Goal: Task Accomplishment & Management: Use online tool/utility

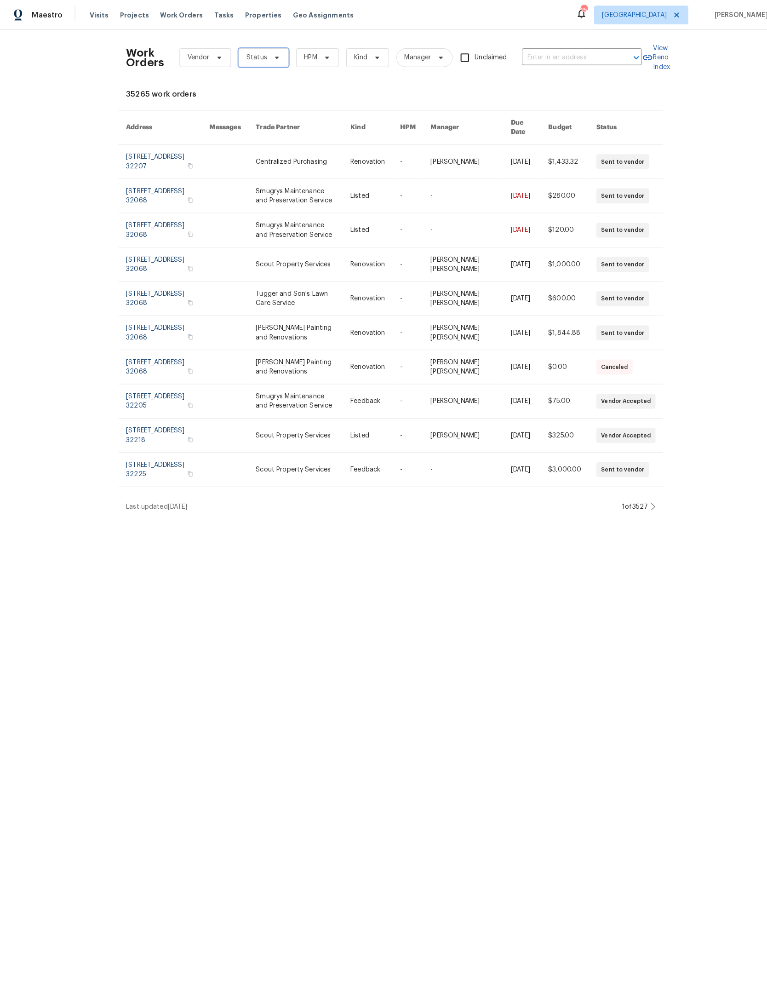
click at [283, 47] on span "Status" at bounding box center [258, 56] width 49 height 18
click at [291, 163] on label "In Progress" at bounding box center [270, 159] width 46 height 9
click at [253, 161] on input "In Progress" at bounding box center [250, 158] width 6 height 6
checkbox input "true"
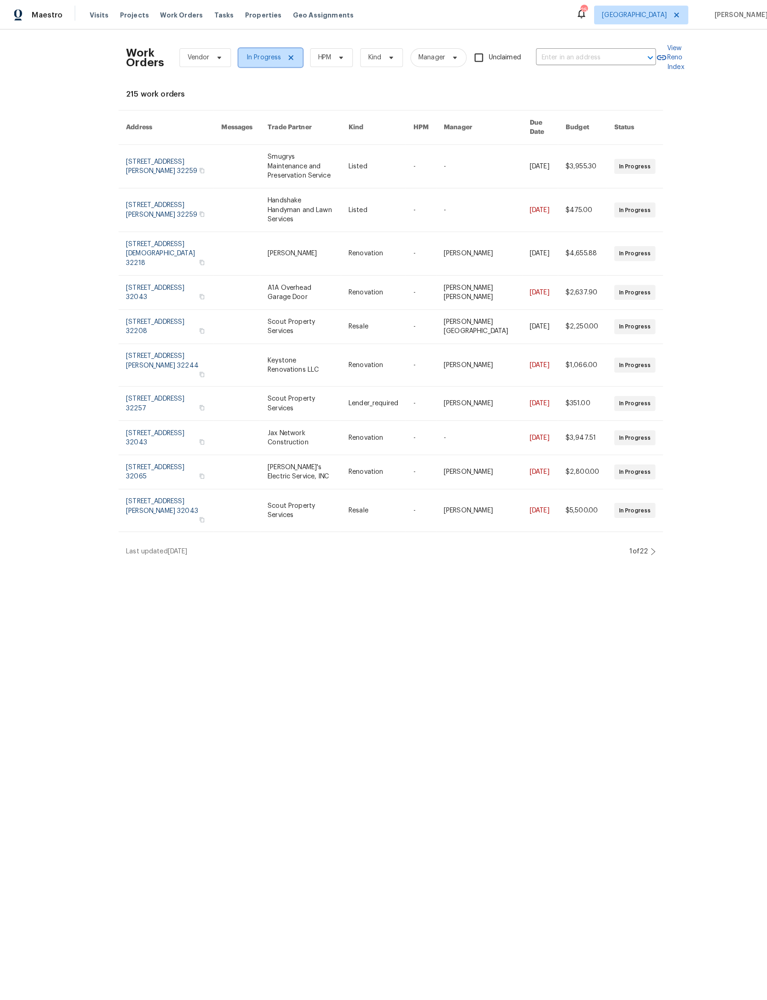
click at [297, 55] on span "In Progress" at bounding box center [265, 56] width 63 height 18
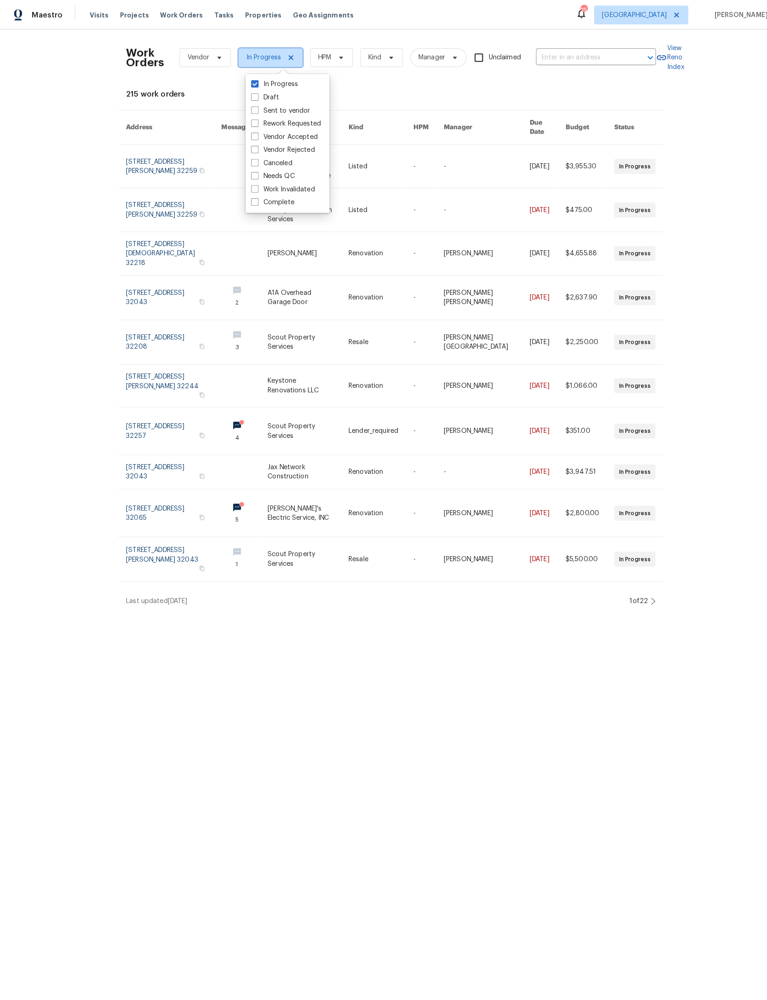
click at [289, 53] on icon at bounding box center [285, 56] width 7 height 7
checkbox input "false"
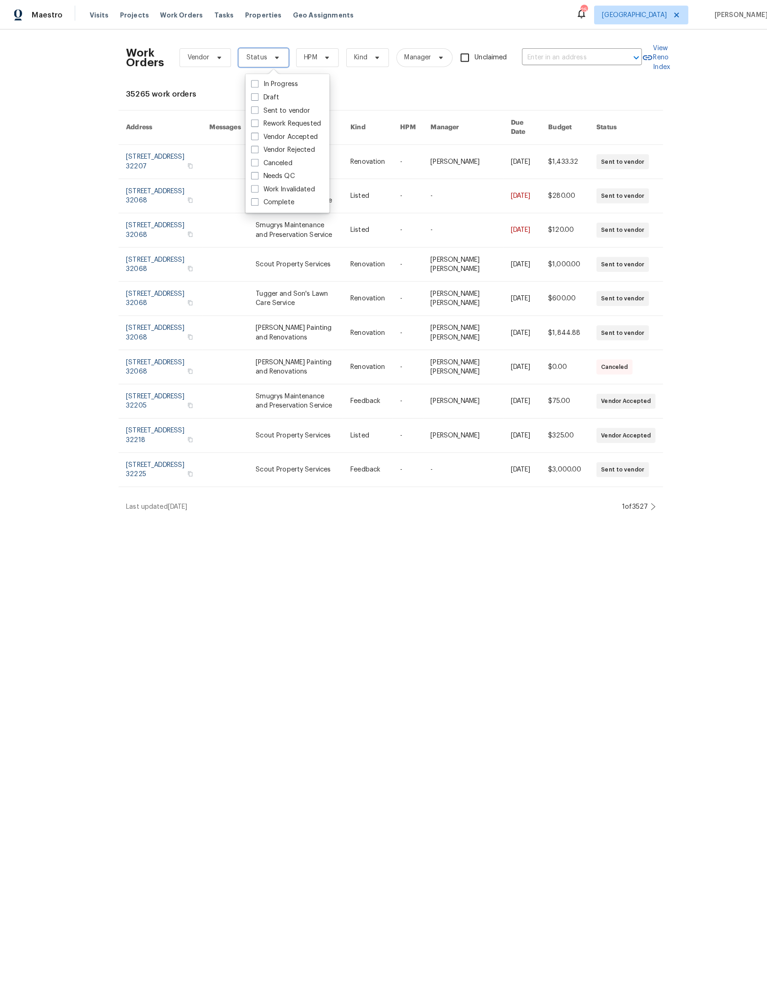
click at [276, 53] on icon at bounding box center [271, 56] width 7 height 7
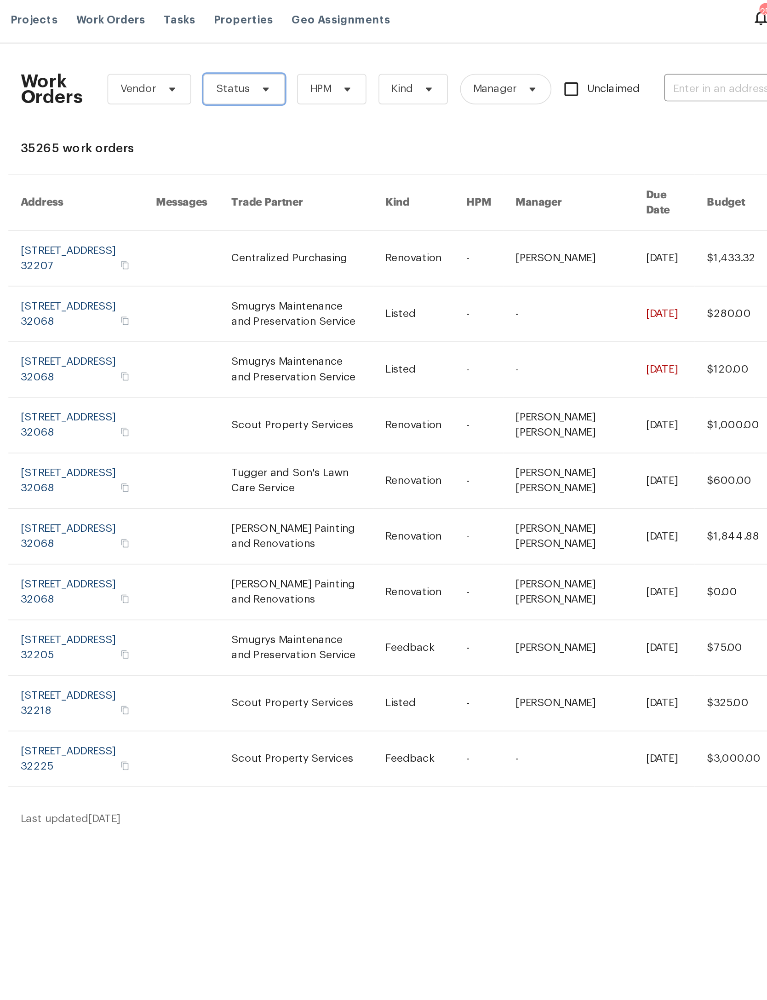
click at [268, 53] on icon at bounding box center [271, 56] width 7 height 7
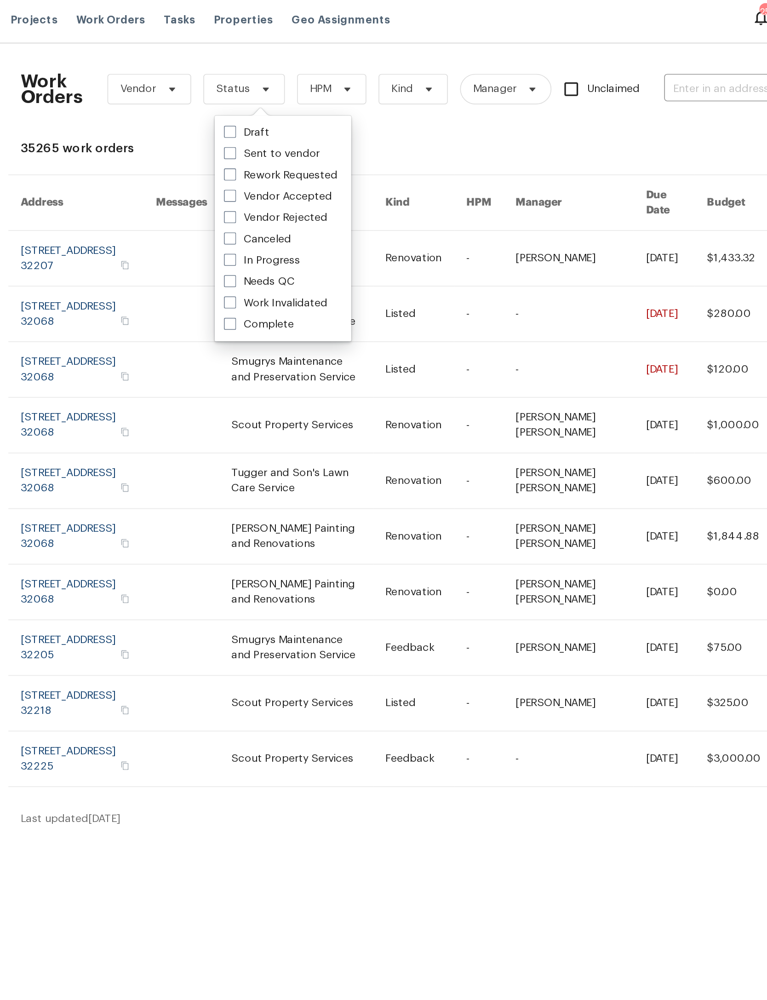
click at [247, 171] on label "Needs QC" at bounding box center [268, 172] width 43 height 9
click at [247, 171] on input "Needs QC" at bounding box center [250, 171] width 6 height 6
checkbox input "true"
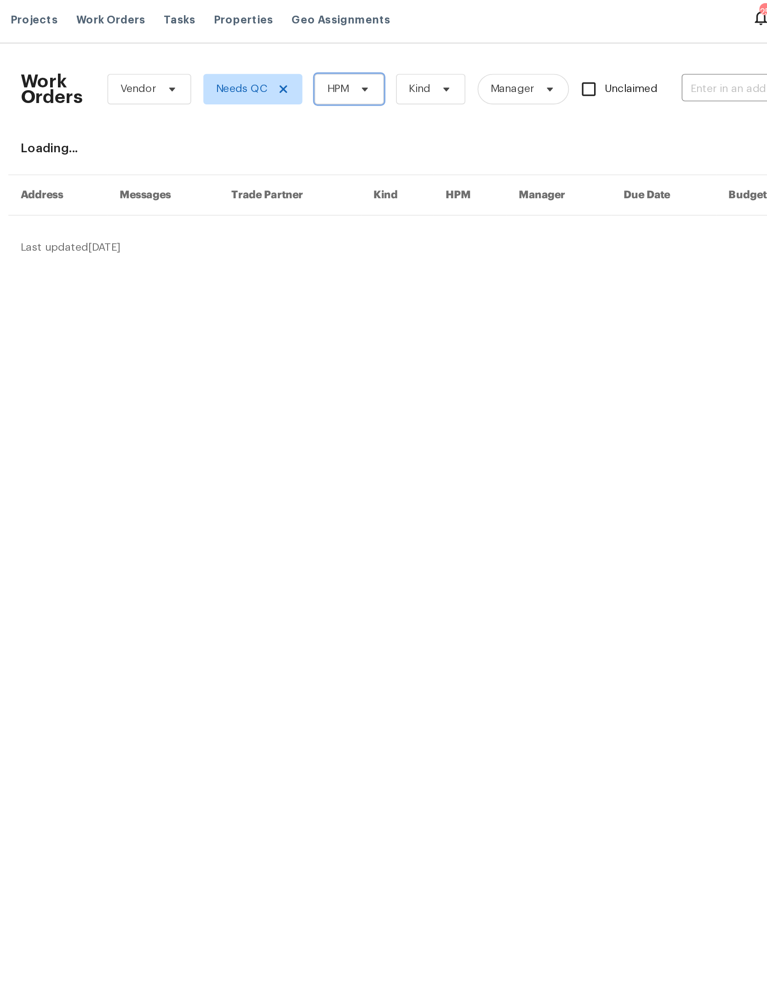
click at [301, 50] on span "HPM" at bounding box center [322, 56] width 42 height 18
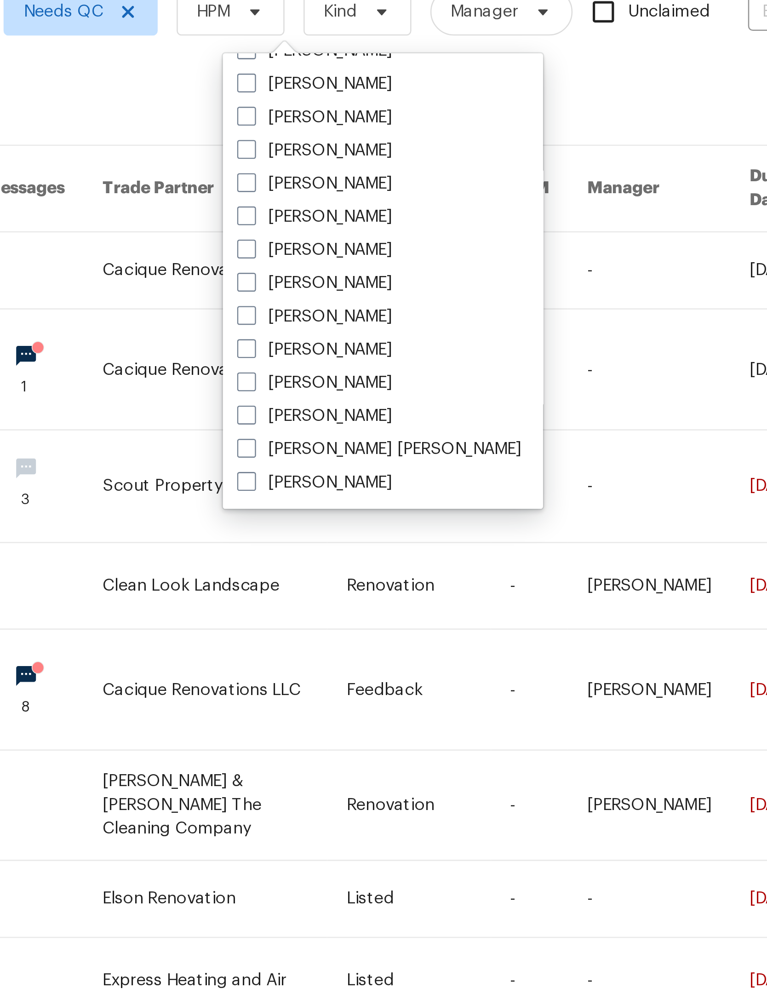
scroll to position [178, 0]
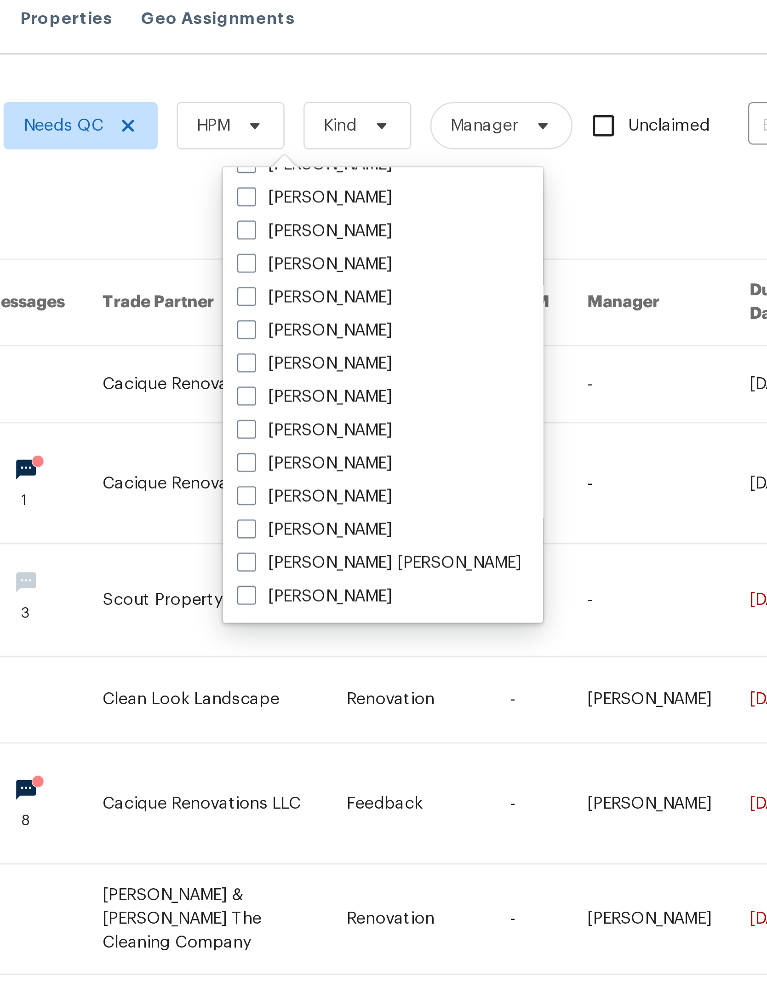
click at [325, 80] on label "[PERSON_NAME]" at bounding box center [355, 84] width 60 height 9
click at [325, 80] on input "[PERSON_NAME]" at bounding box center [328, 83] width 6 height 6
checkbox input "true"
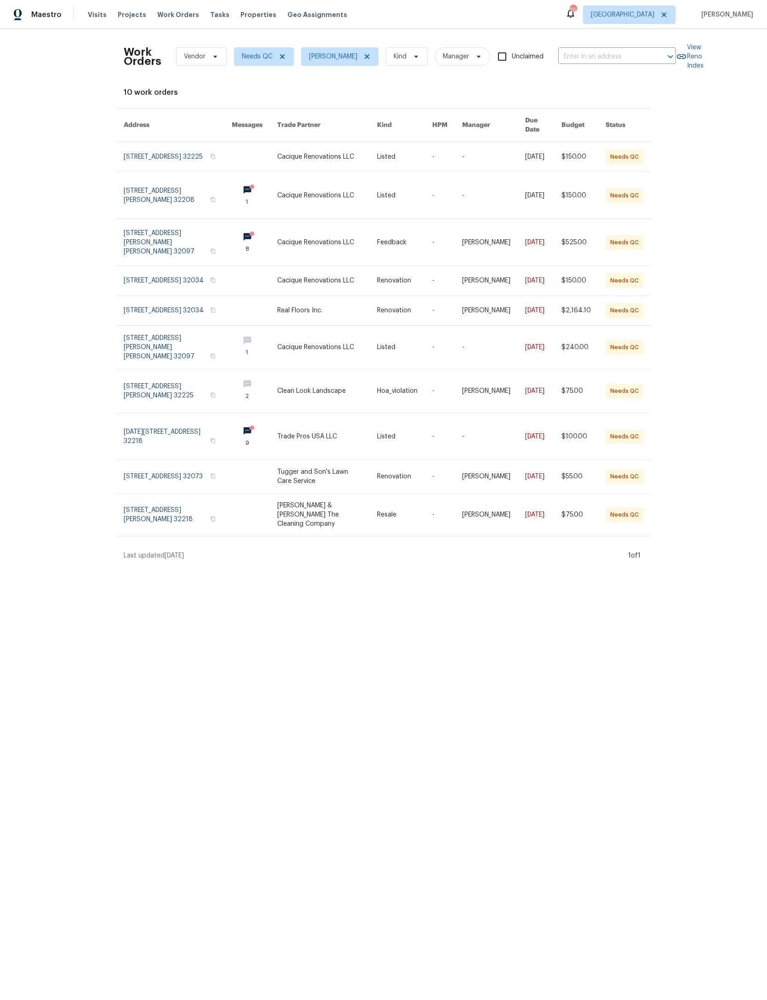
click at [277, 167] on link at bounding box center [326, 156] width 99 height 29
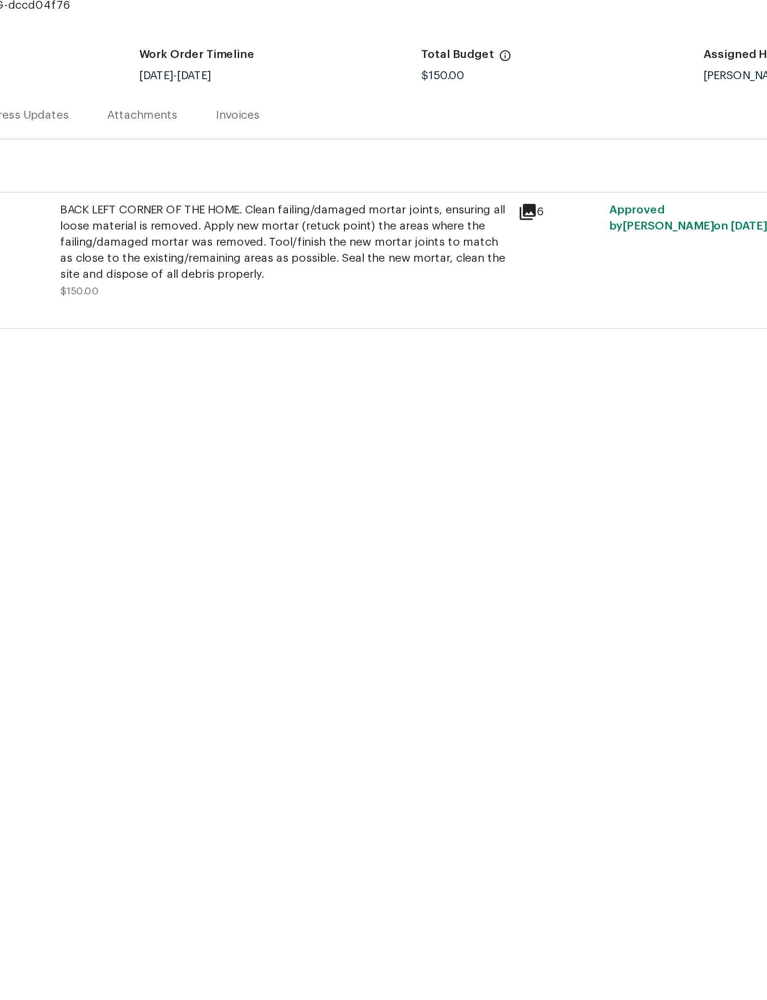
click at [224, 183] on div "BACK LEFT CORNER OF THE HOME. Clean failing/damaged mortar joints, ensuring all…" at bounding box center [352, 206] width 256 height 46
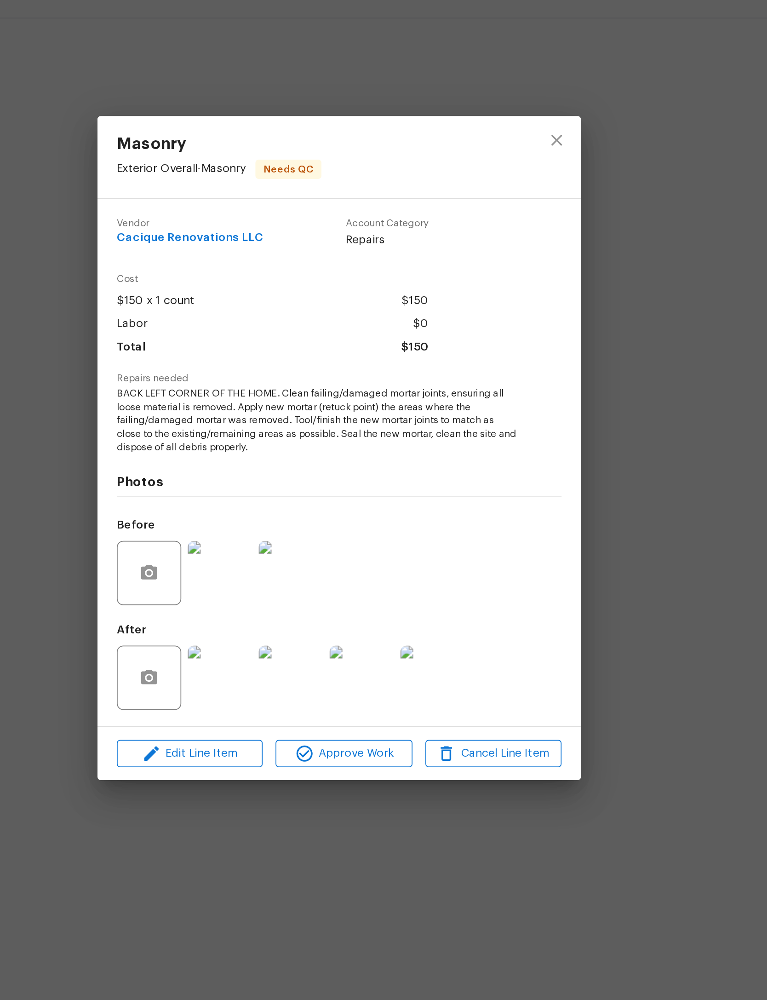
click at [297, 613] on img at bounding box center [315, 631] width 37 height 37
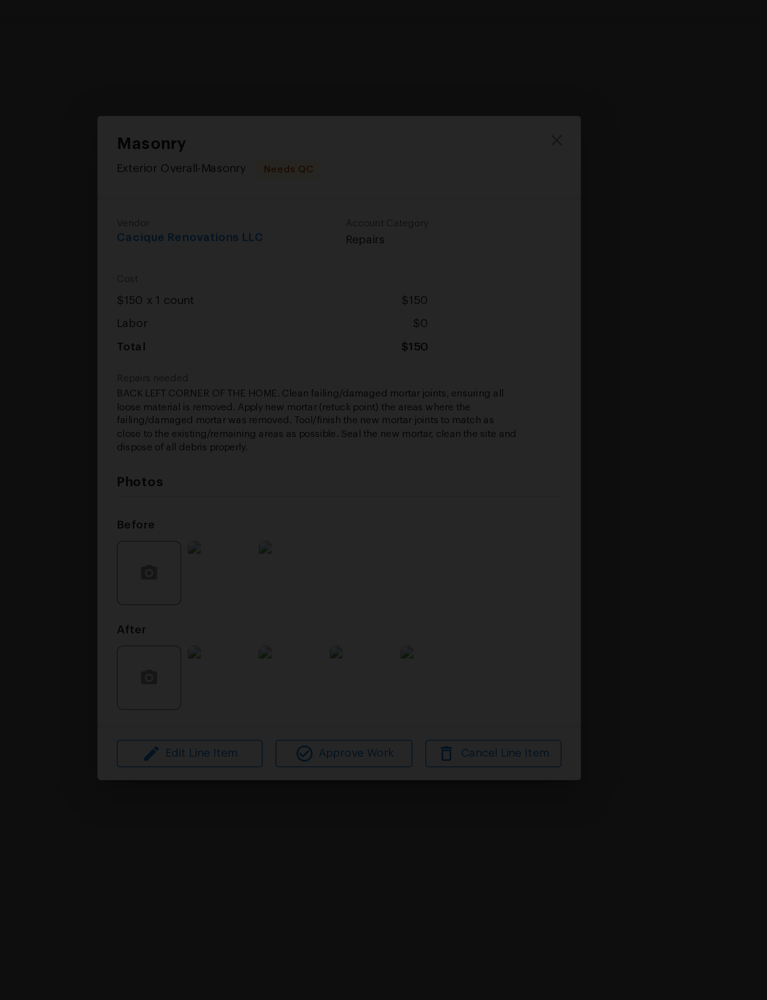
click at [385, 80] on img "Lightbox" at bounding box center [366, 500] width 767 height 1000
click at [426, 201] on div "Lightbox" at bounding box center [383, 500] width 767 height 1000
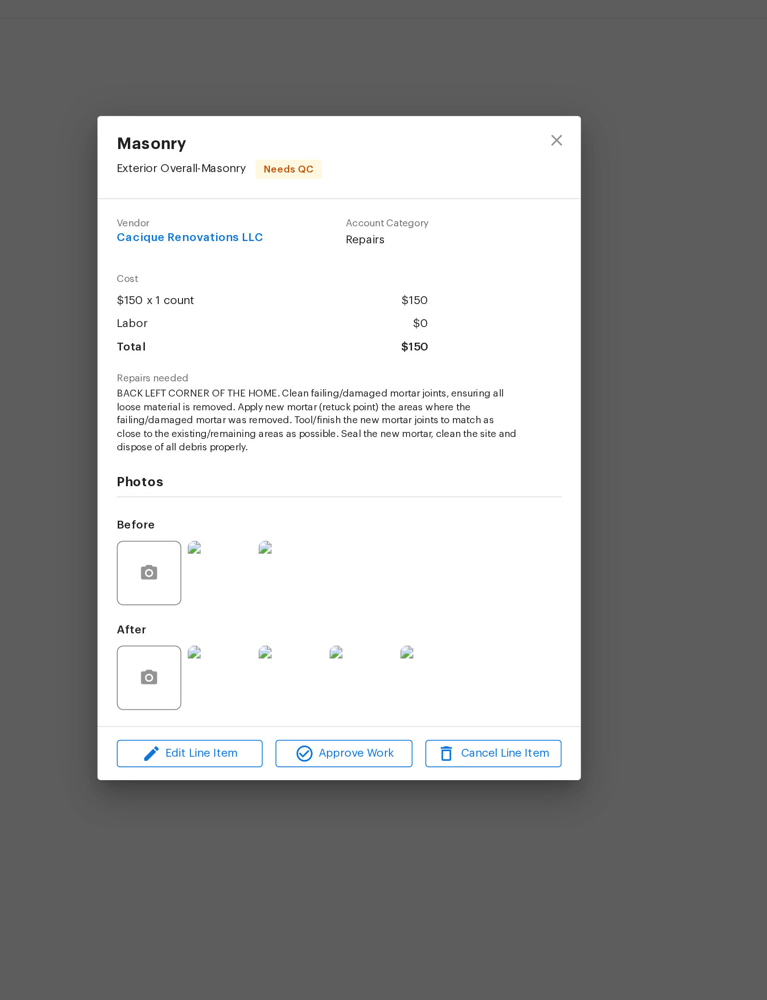
click at [419, 613] on img at bounding box center [437, 631] width 37 height 37
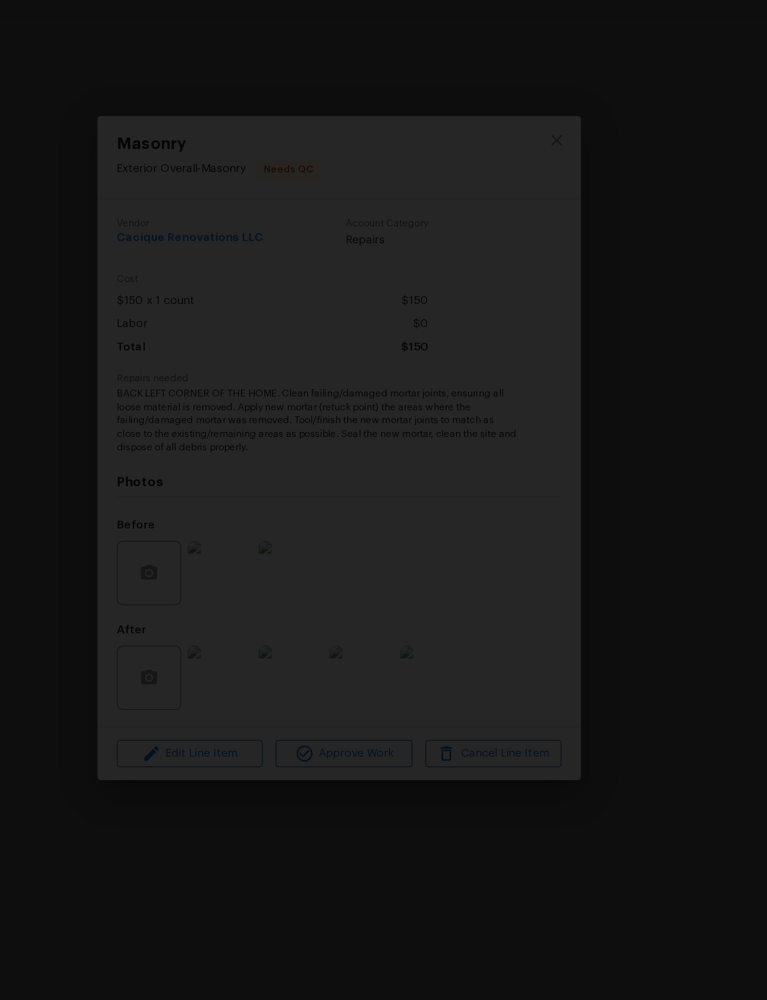
click at [420, 266] on div "Lightbox" at bounding box center [383, 500] width 767 height 1000
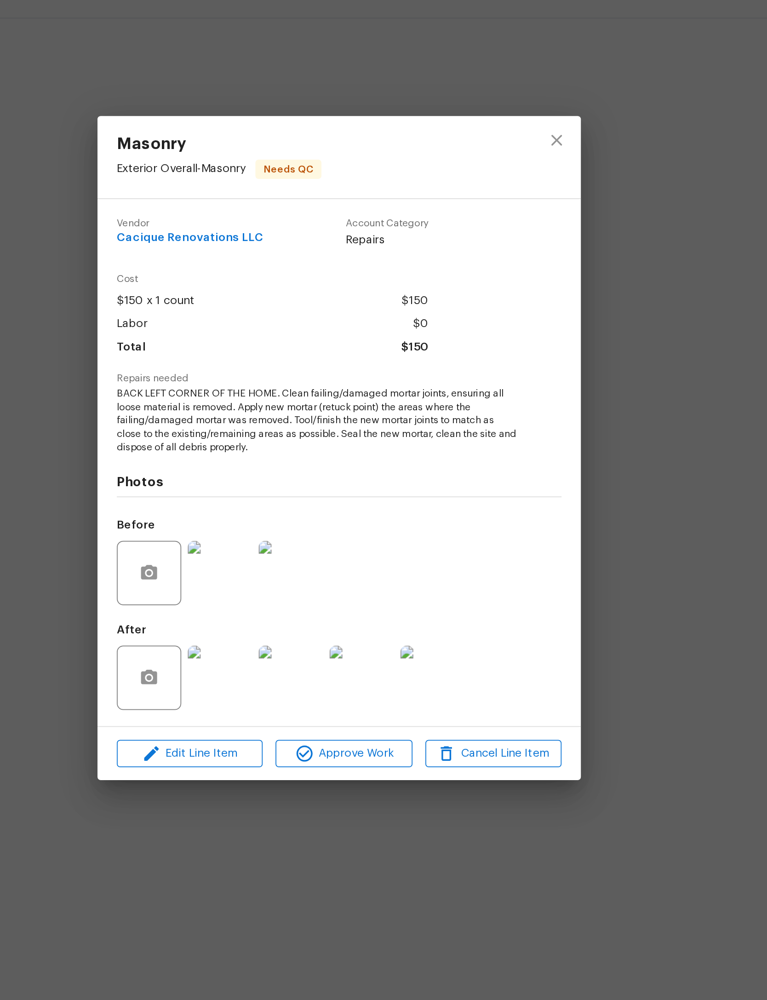
click at [420, 266] on div "Lightbox" at bounding box center [383, 500] width 767 height 1000
click at [350, 669] on span "Approve Work" at bounding box center [386, 675] width 72 height 12
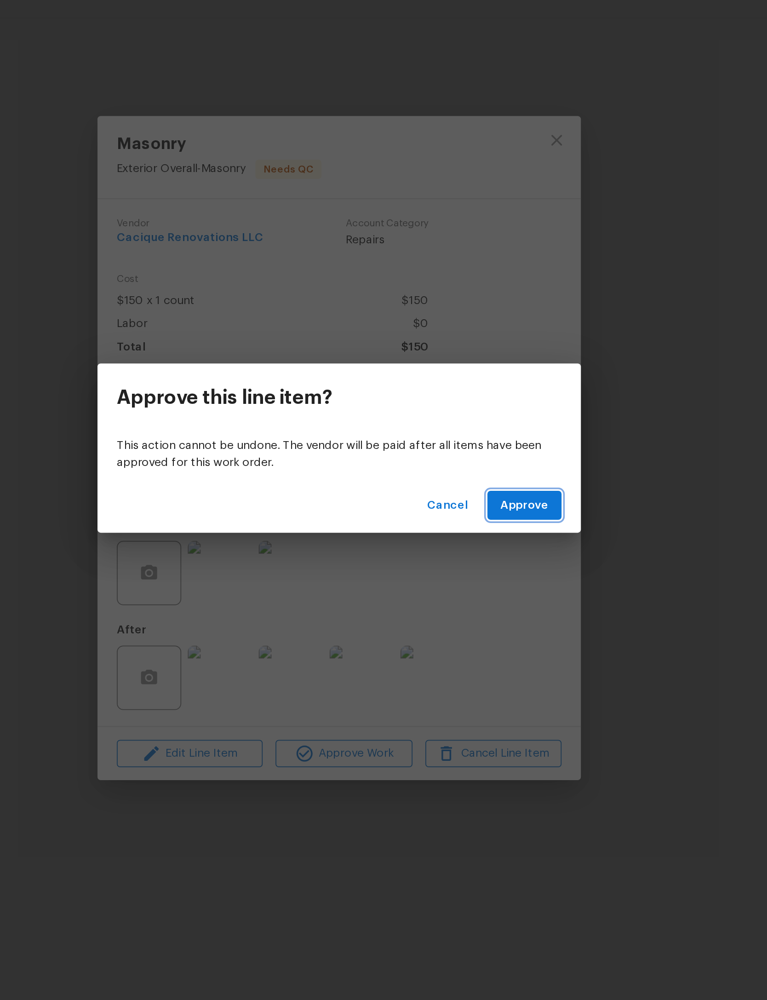
click at [476, 527] on span "Approve" at bounding box center [490, 533] width 28 height 12
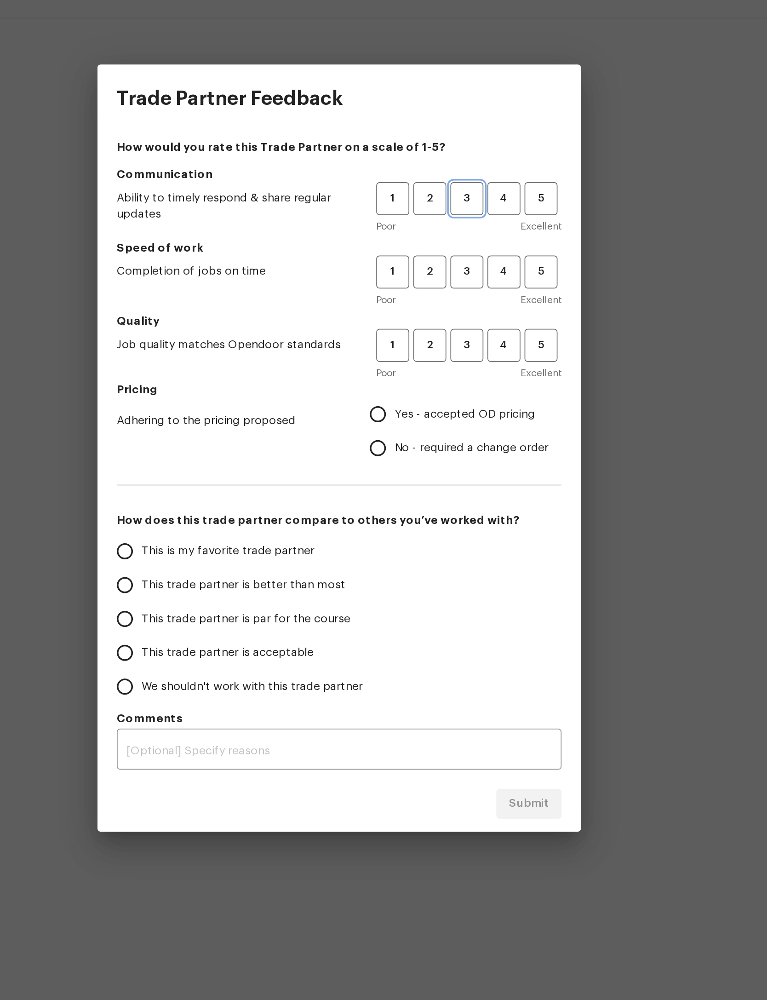
click at [448, 352] on span "3" at bounding box center [456, 357] width 17 height 11
click at [448, 394] on span "3" at bounding box center [456, 399] width 17 height 11
click at [448, 436] on span "3" at bounding box center [456, 441] width 17 height 11
click at [415, 476] on span "Yes - accepted OD pricing" at bounding box center [455, 481] width 80 height 10
click at [396, 471] on input "Yes - accepted OD pricing" at bounding box center [405, 480] width 19 height 19
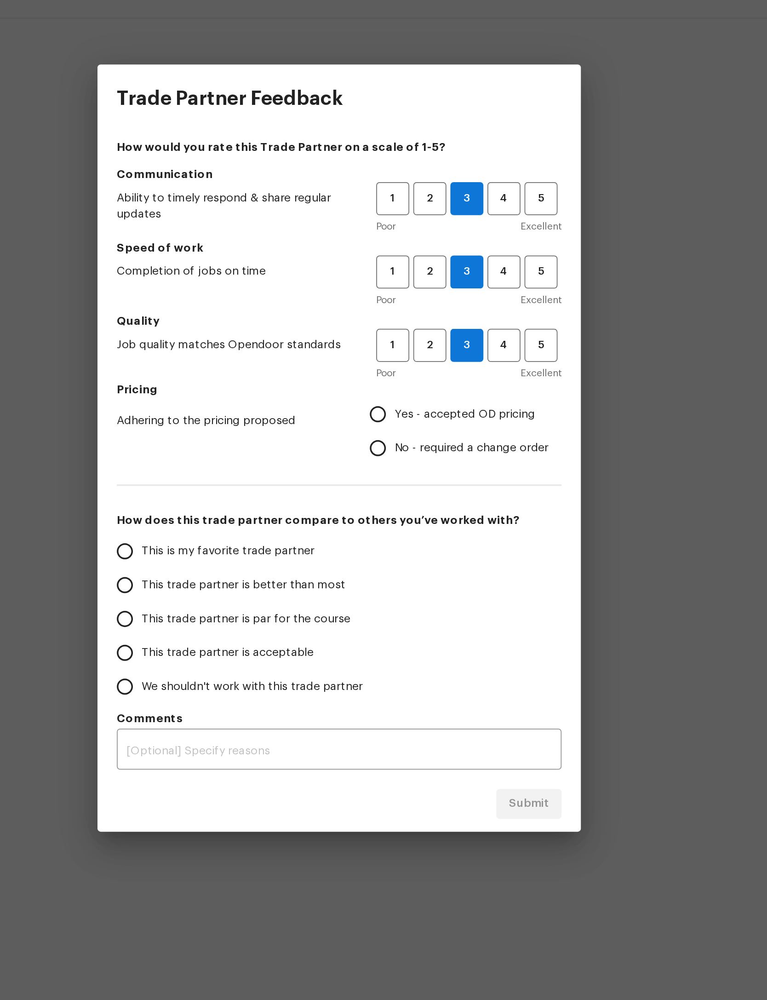
radio input "true"
click at [271, 593] on span "This trade partner is par for the course" at bounding box center [330, 598] width 119 height 10
click at [252, 588] on input "This trade partner is par for the course" at bounding box center [261, 597] width 19 height 19
click at [473, 695] on button "Submit" at bounding box center [491, 703] width 37 height 17
radio input "true"
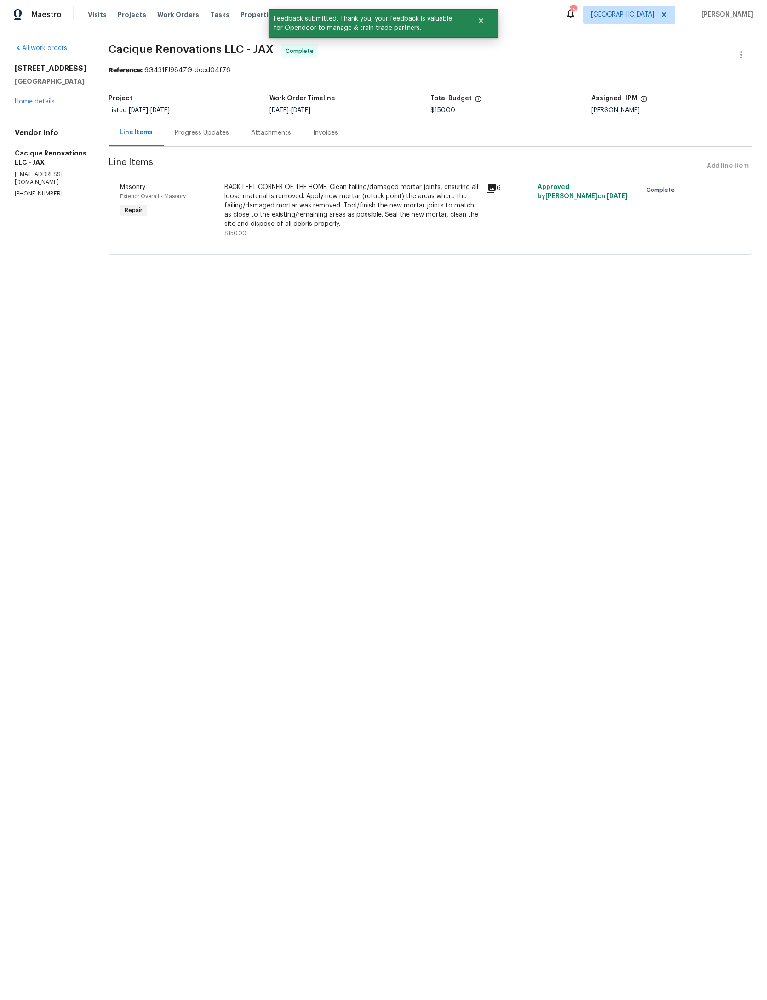
click at [176, 13] on span "Work Orders" at bounding box center [178, 14] width 42 height 9
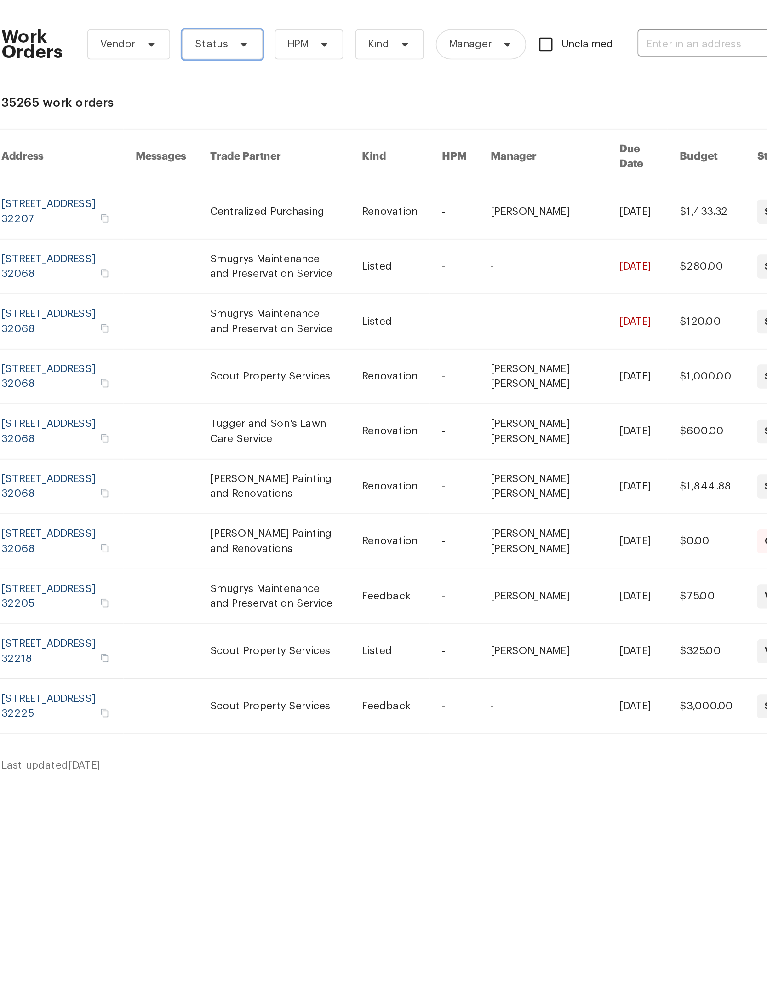
click at [234, 47] on span "Status" at bounding box center [258, 56] width 49 height 18
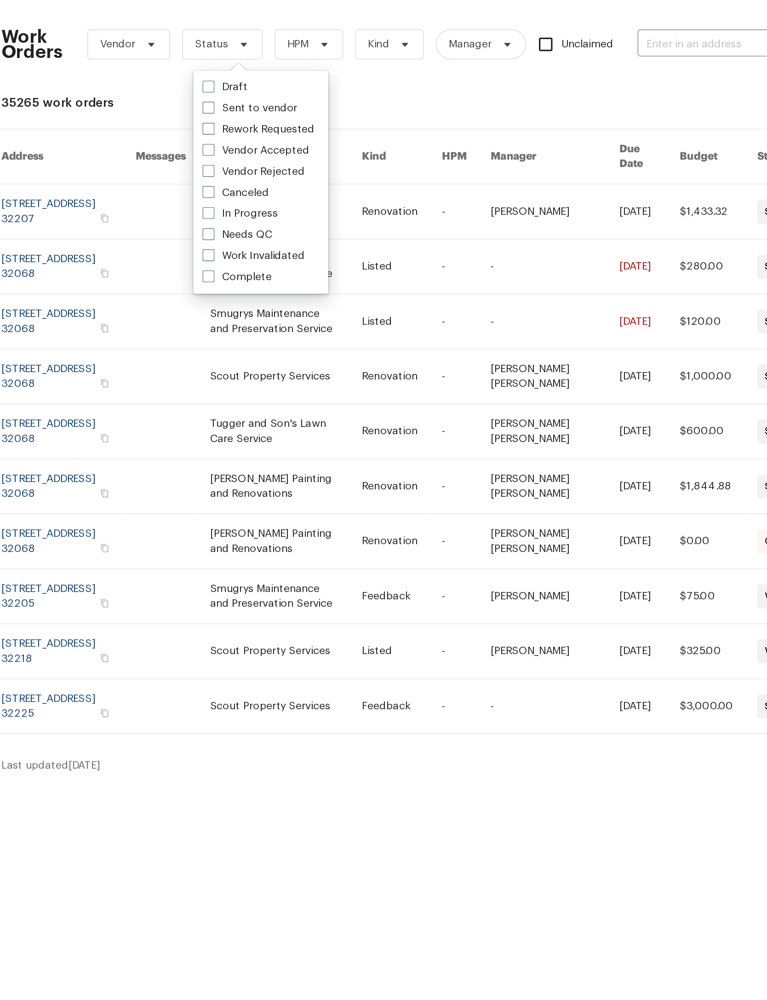
click at [247, 168] on label "Needs QC" at bounding box center [268, 172] width 43 height 9
click at [247, 168] on input "Needs QC" at bounding box center [250, 171] width 6 height 6
checkbox input "true"
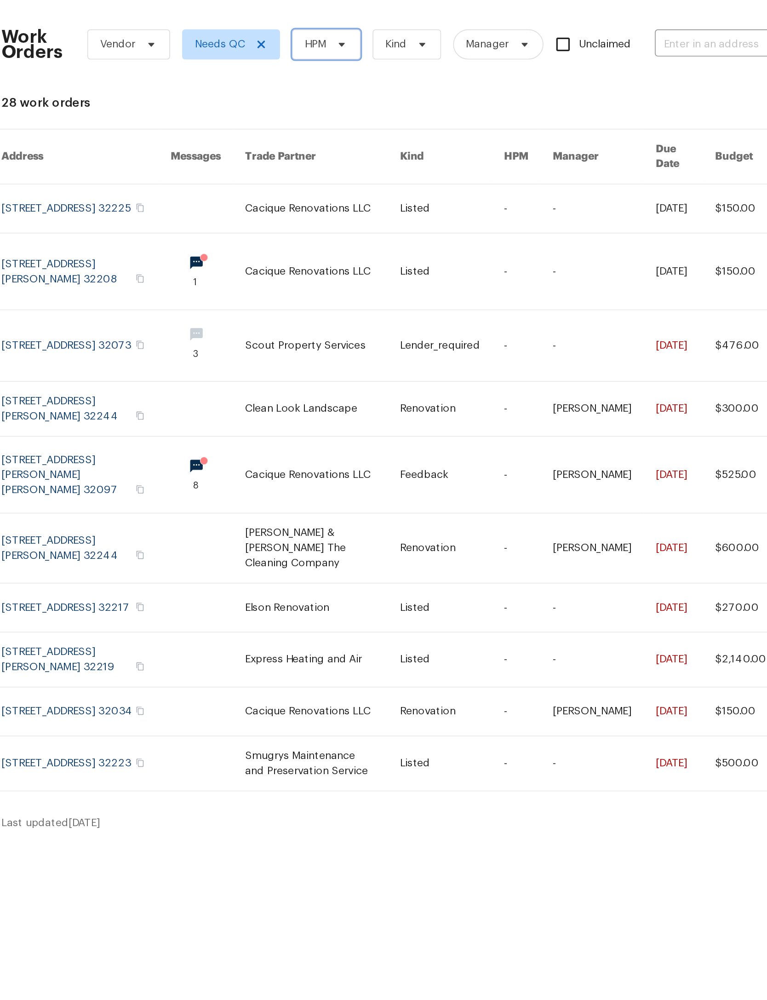
click at [301, 47] on span "HPM" at bounding box center [322, 56] width 42 height 18
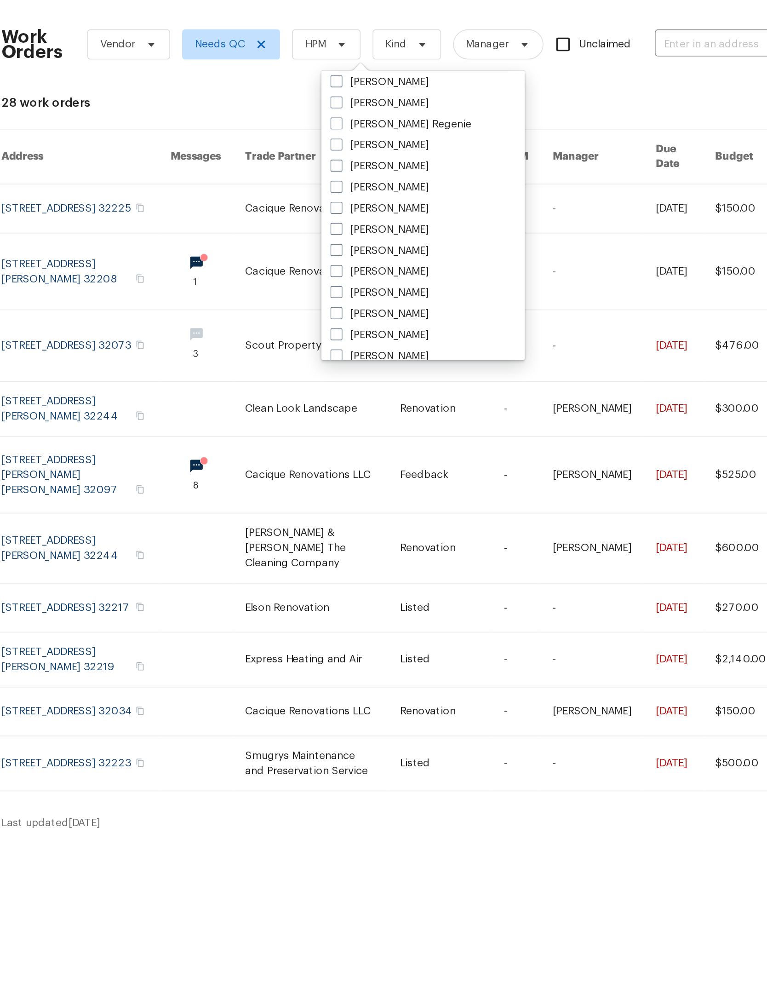
scroll to position [120, 0]
click at [325, 139] on label "[PERSON_NAME]" at bounding box center [355, 143] width 60 height 9
click at [325, 139] on input "[PERSON_NAME]" at bounding box center [328, 142] width 6 height 6
checkbox input "true"
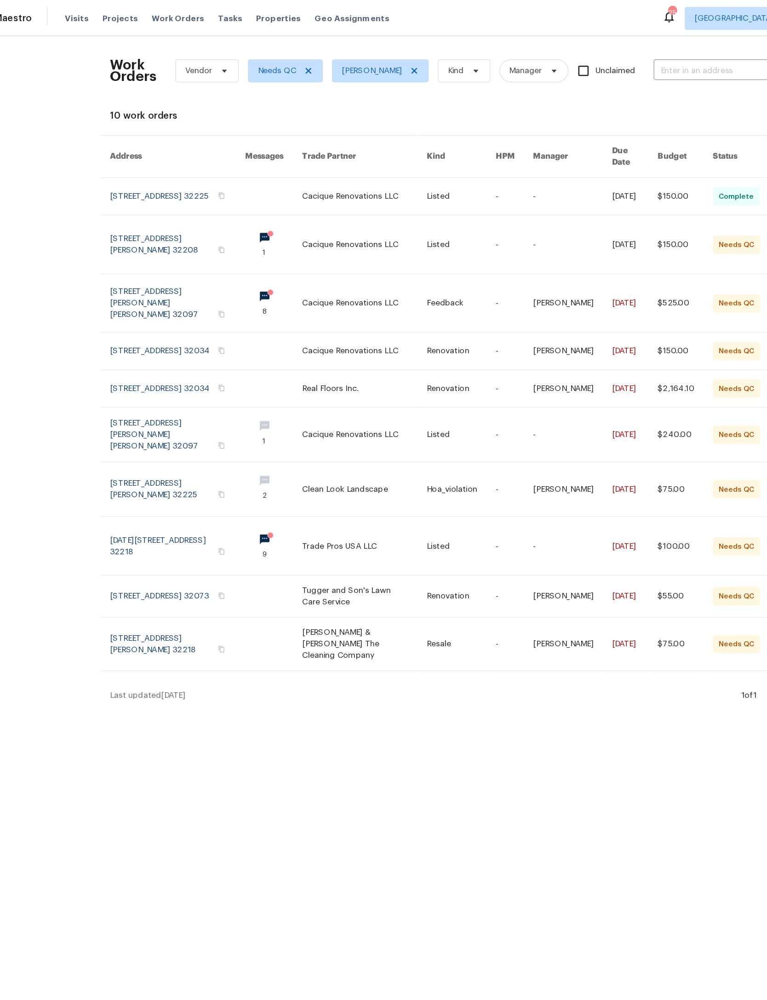
click at [277, 219] on link at bounding box center [326, 195] width 99 height 46
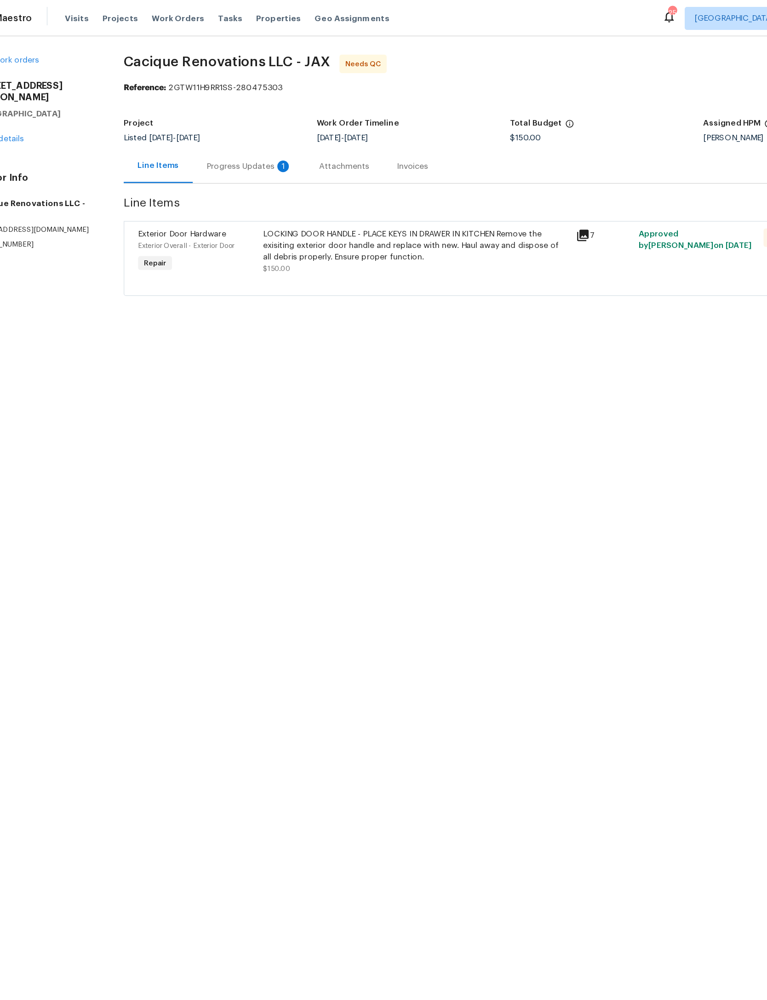
click at [232, 121] on div "Progress Updates 1" at bounding box center [235, 132] width 90 height 27
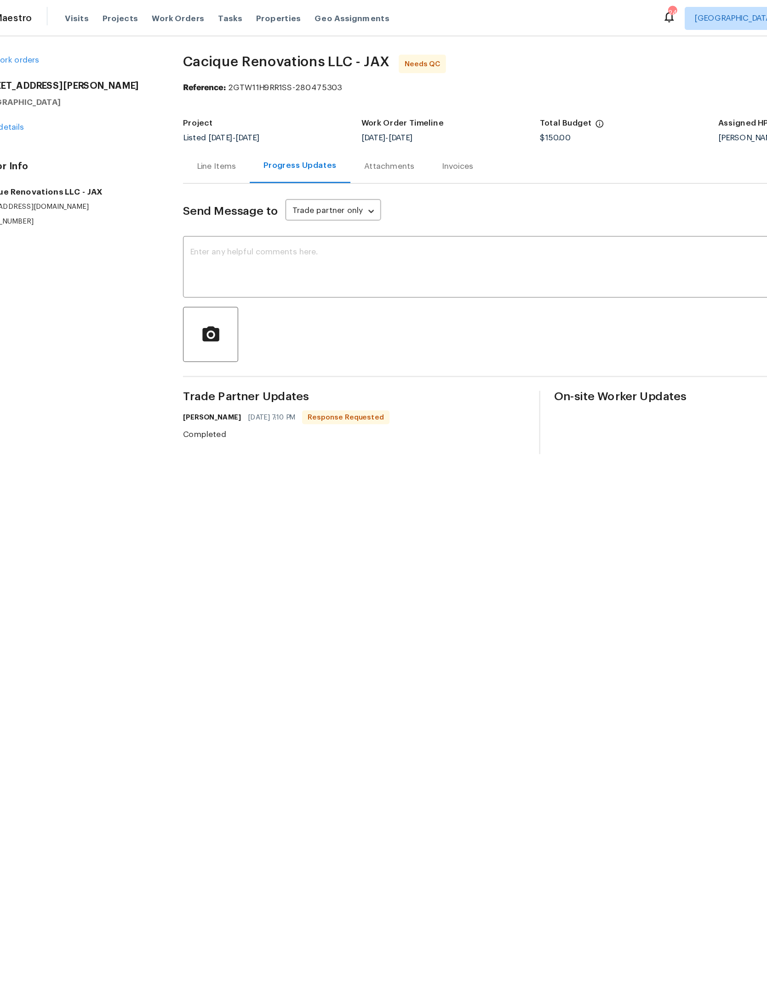
click at [275, 199] on textarea at bounding box center [424, 214] width 472 height 32
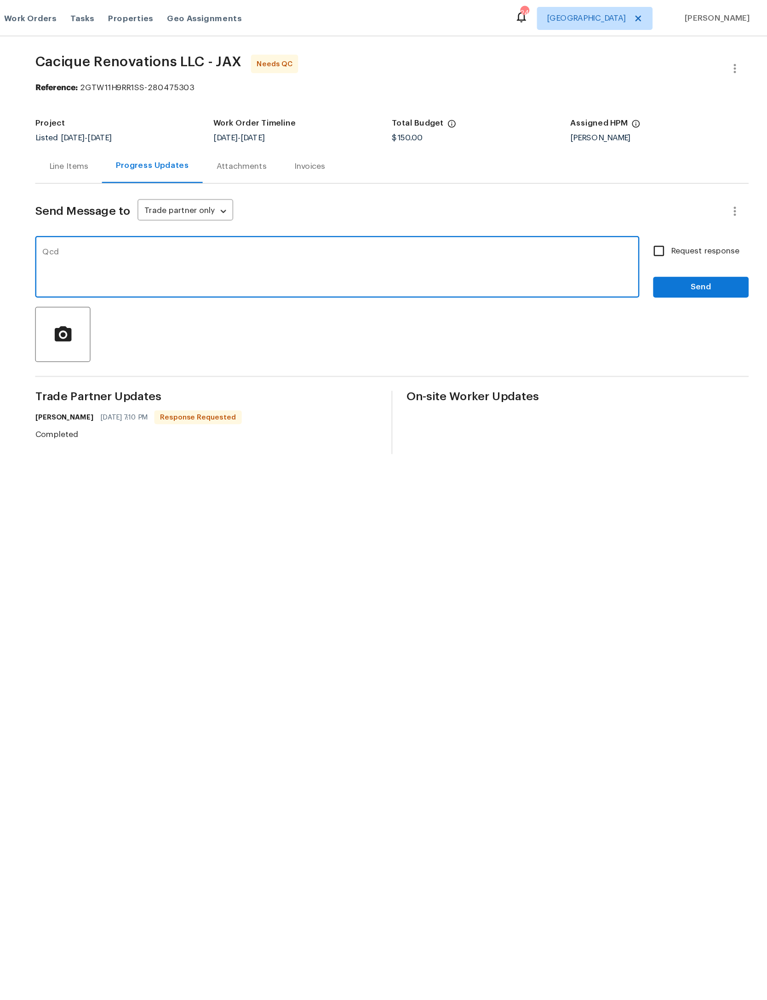
type textarea "Qcd"
click at [676, 223] on button "Send" at bounding box center [714, 229] width 76 height 17
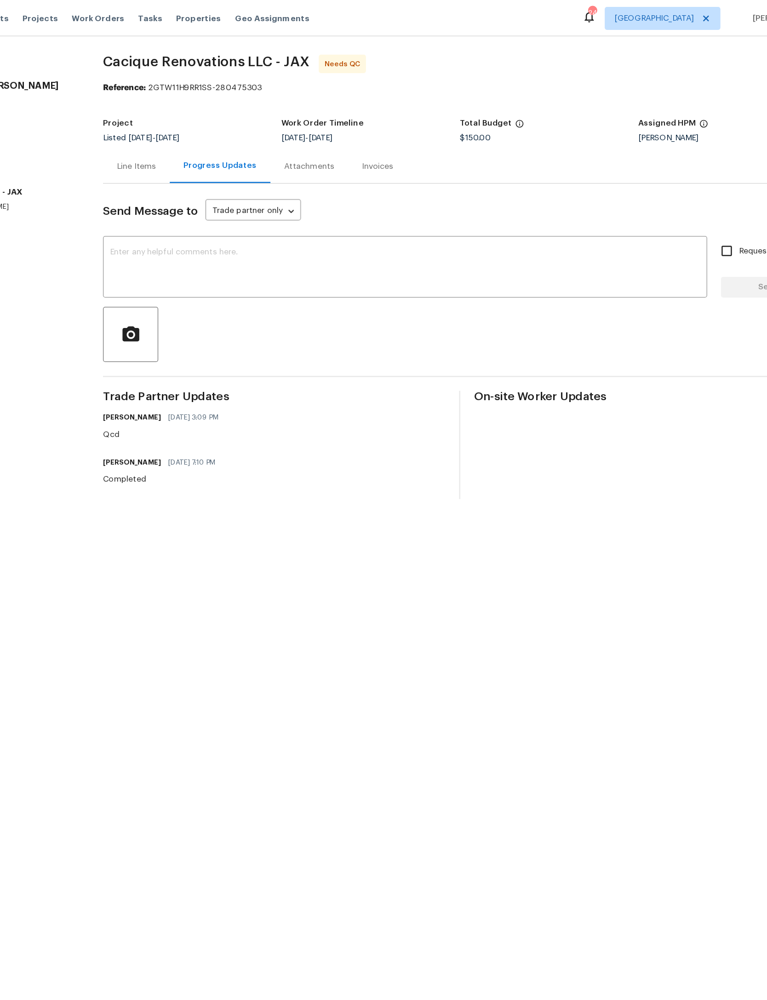
click at [193, 135] on div "Line Items" at bounding box center [208, 132] width 31 height 9
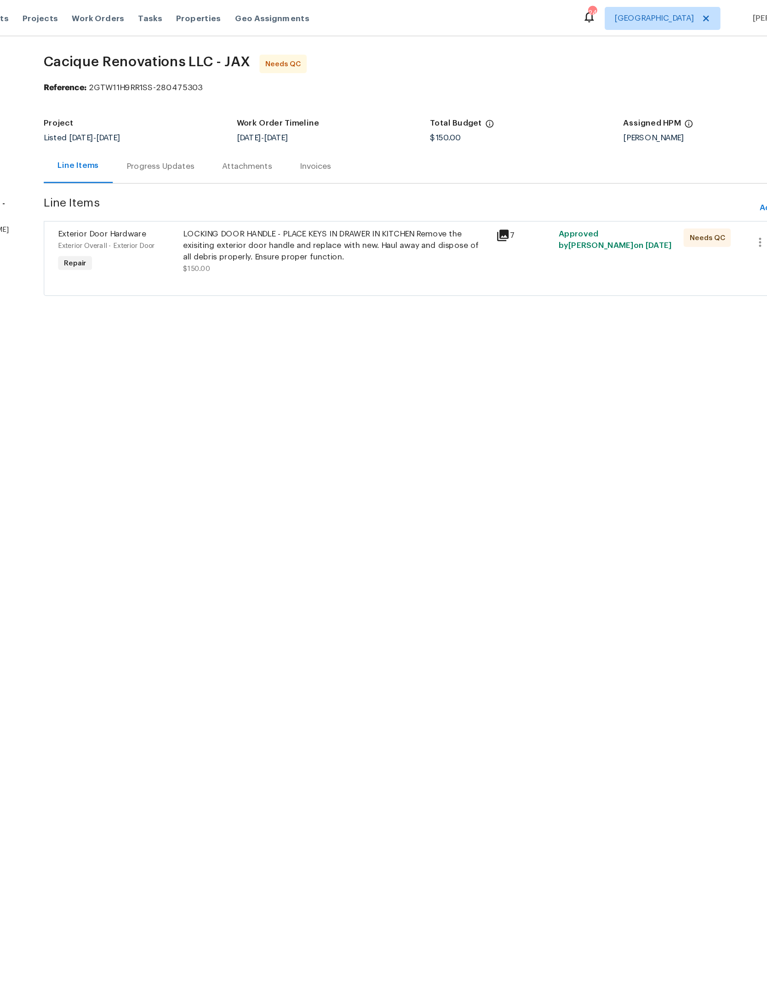
click at [281, 187] on div "LOCKING DOOR HANDLE - PLACE KEYS IN DRAWER IN KITCHEN Remove the exisiting exte…" at bounding box center [368, 197] width 245 height 28
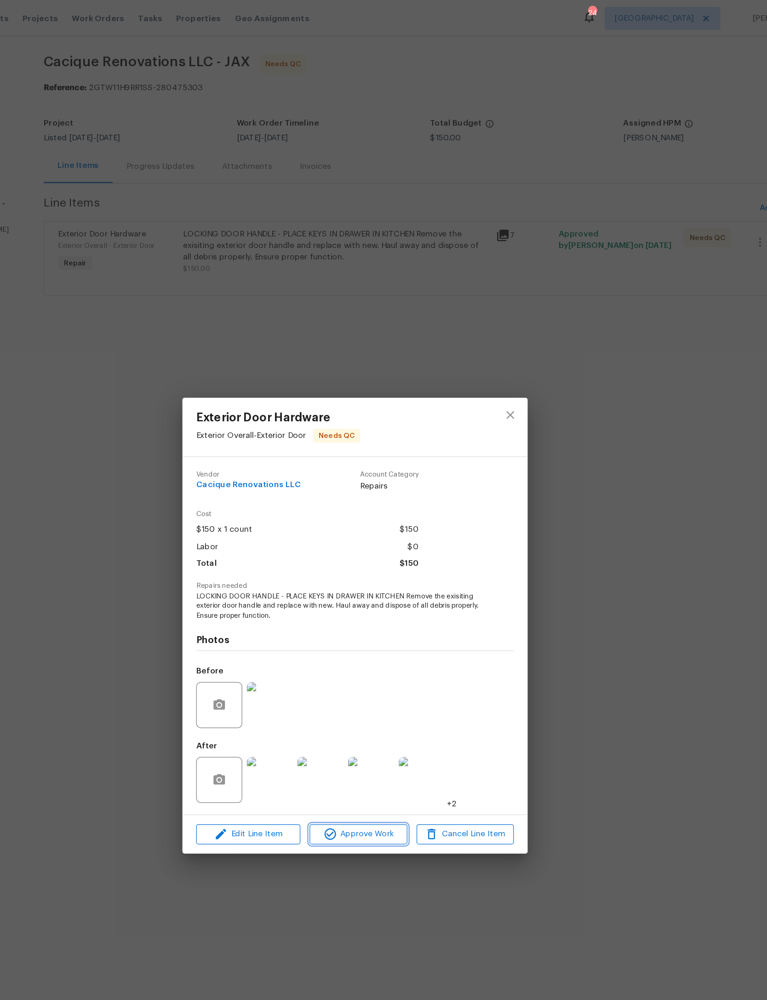
click at [350, 673] on span "Approve Work" at bounding box center [386, 667] width 72 height 12
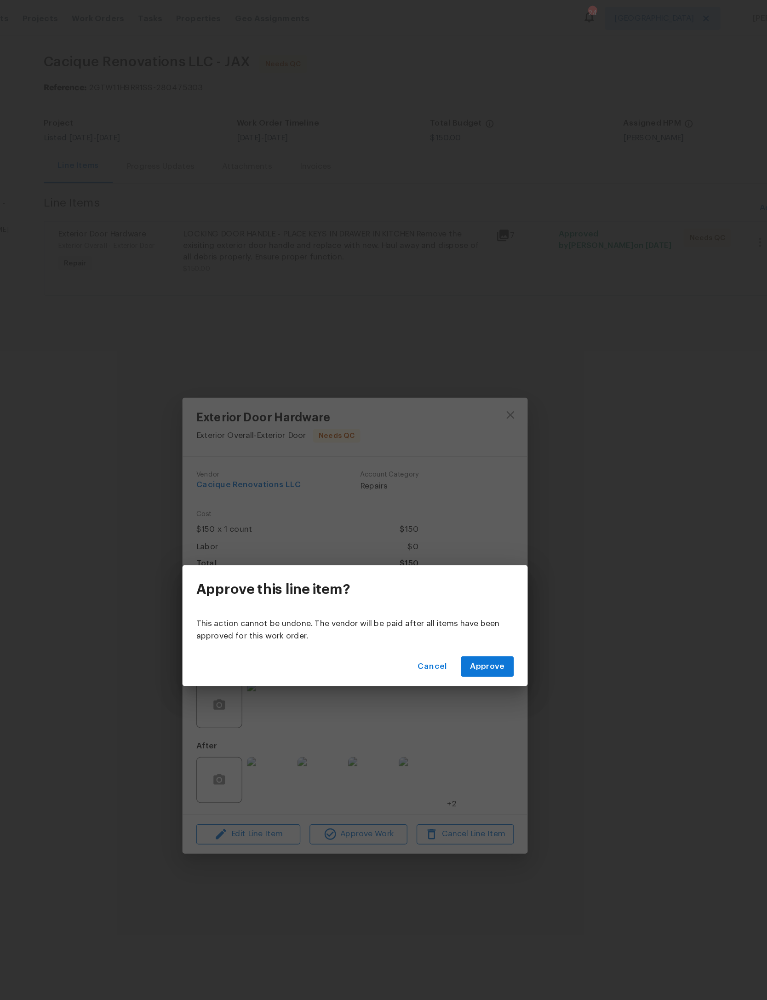
click at [393, 517] on div "This action cannot be undone. The vendor will be paid after all items have been…" at bounding box center [384, 503] width 276 height 27
click at [468, 524] on button "Approve" at bounding box center [489, 532] width 42 height 17
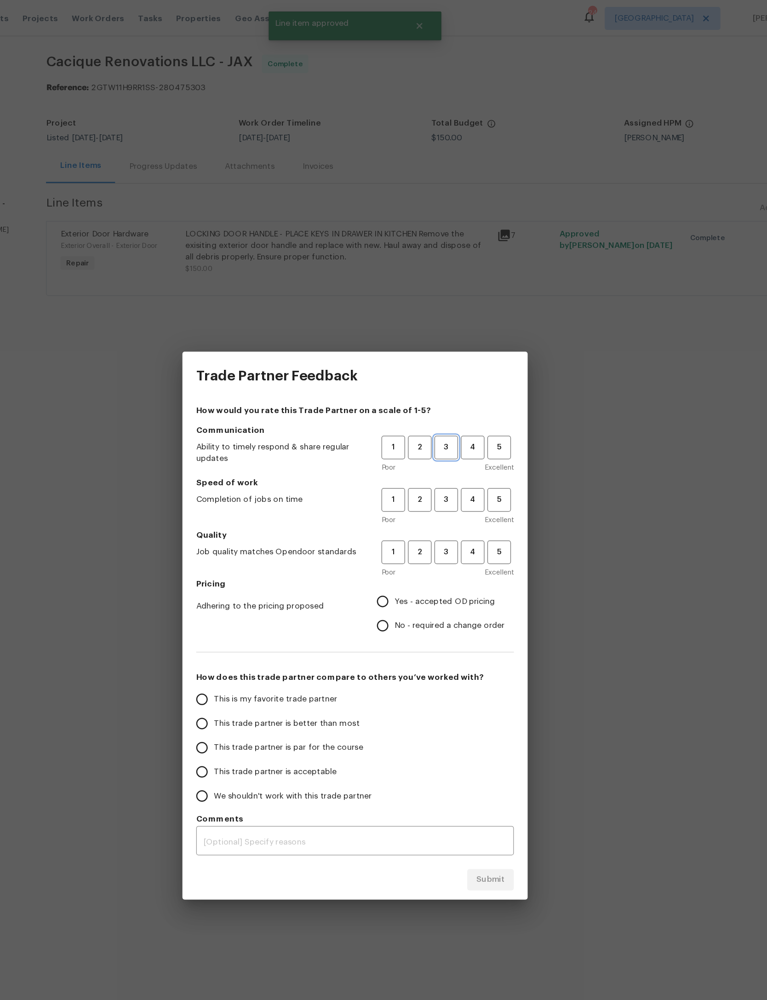
click at [448, 352] on span "3" at bounding box center [456, 357] width 17 height 11
click at [448, 403] on span "3" at bounding box center [456, 399] width 17 height 11
click at [448, 443] on span "3" at bounding box center [456, 441] width 17 height 11
click at [415, 482] on span "Yes - accepted OD pricing" at bounding box center [455, 481] width 80 height 10
click at [396, 482] on input "Yes - accepted OD pricing" at bounding box center [405, 480] width 19 height 19
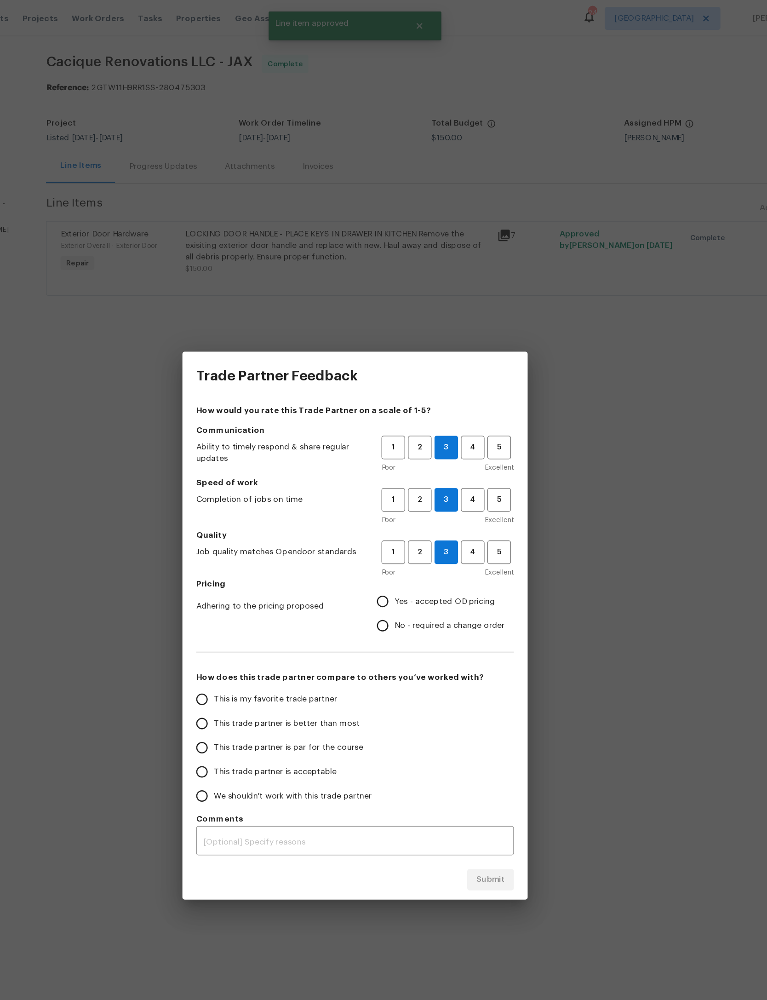
radio input "true"
click at [252, 591] on label "This trade partner is par for the course" at bounding box center [324, 597] width 145 height 19
click at [252, 591] on input "This trade partner is par for the course" at bounding box center [261, 597] width 19 height 19
click at [481, 706] on span "Submit" at bounding box center [492, 703] width 23 height 12
radio input "true"
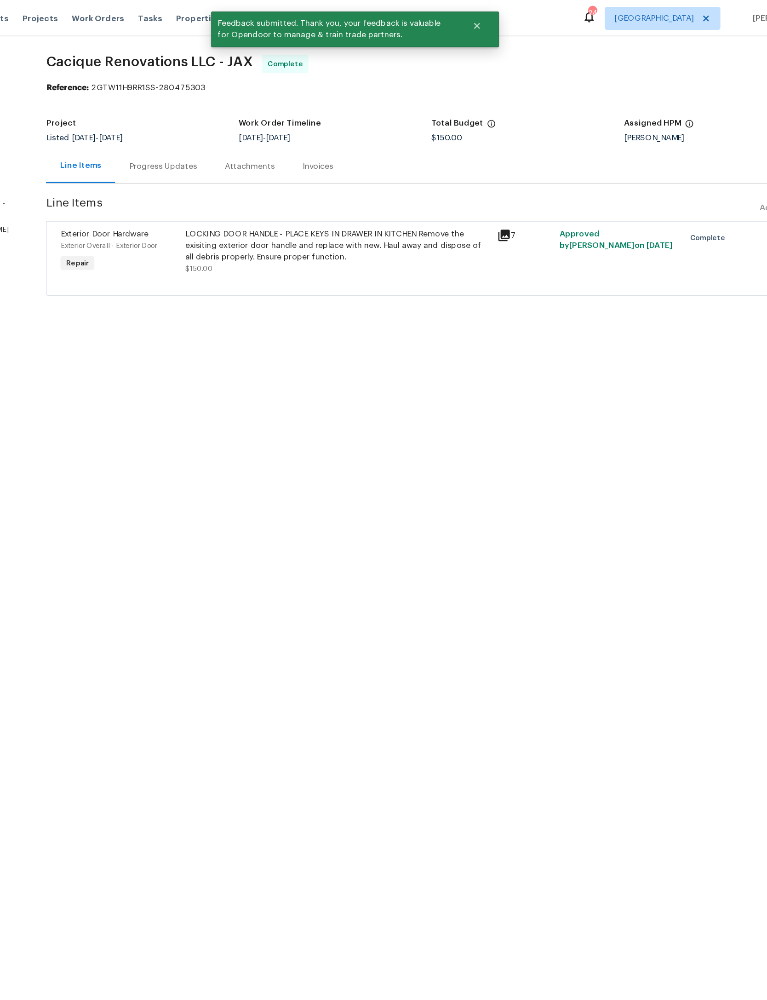
click at [157, 11] on span "Work Orders" at bounding box center [178, 14] width 42 height 9
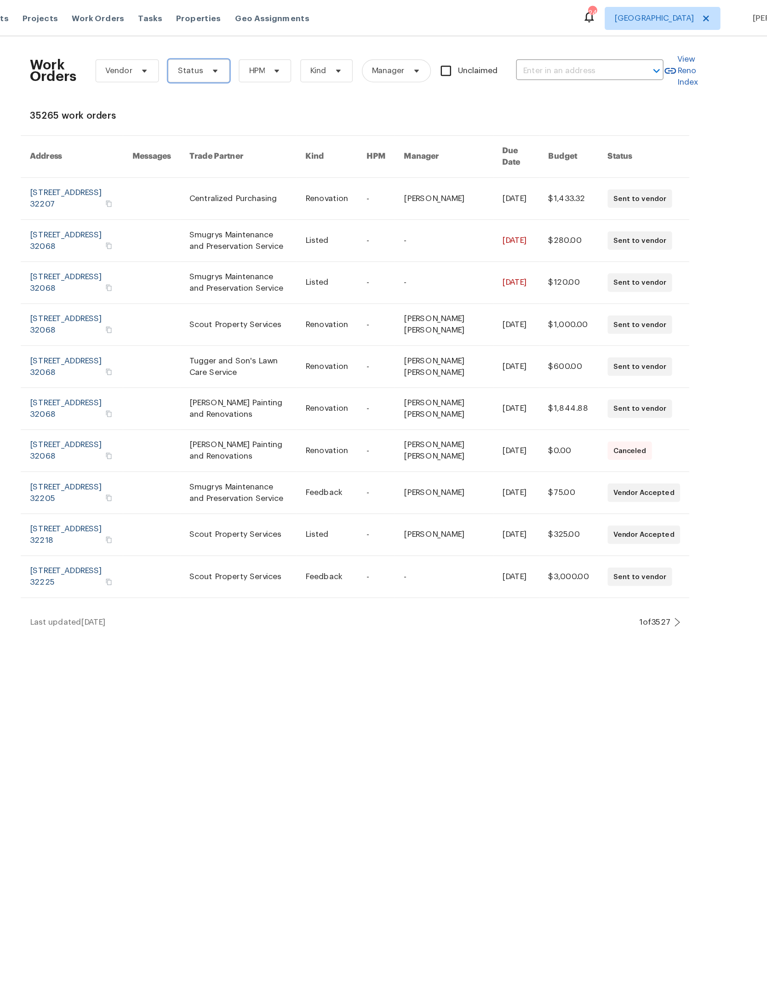
click at [265, 54] on span at bounding box center [270, 56] width 10 height 7
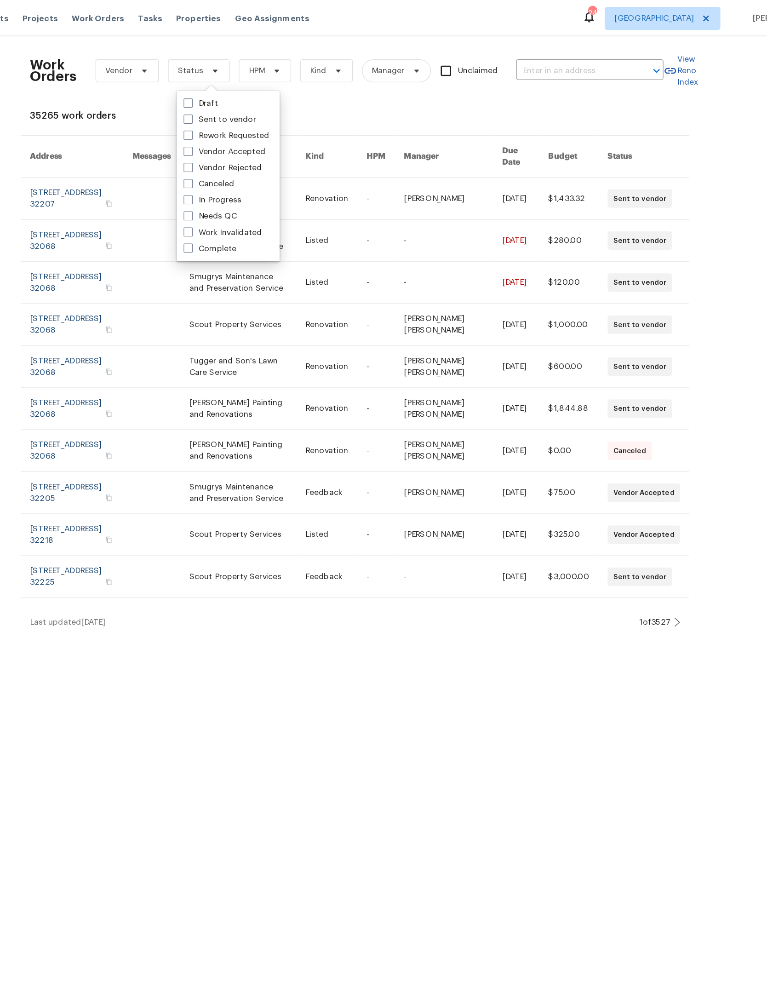
click at [247, 175] on label "Needs QC" at bounding box center [268, 172] width 43 height 9
click at [247, 174] on input "Needs QC" at bounding box center [250, 171] width 6 height 6
checkbox input "true"
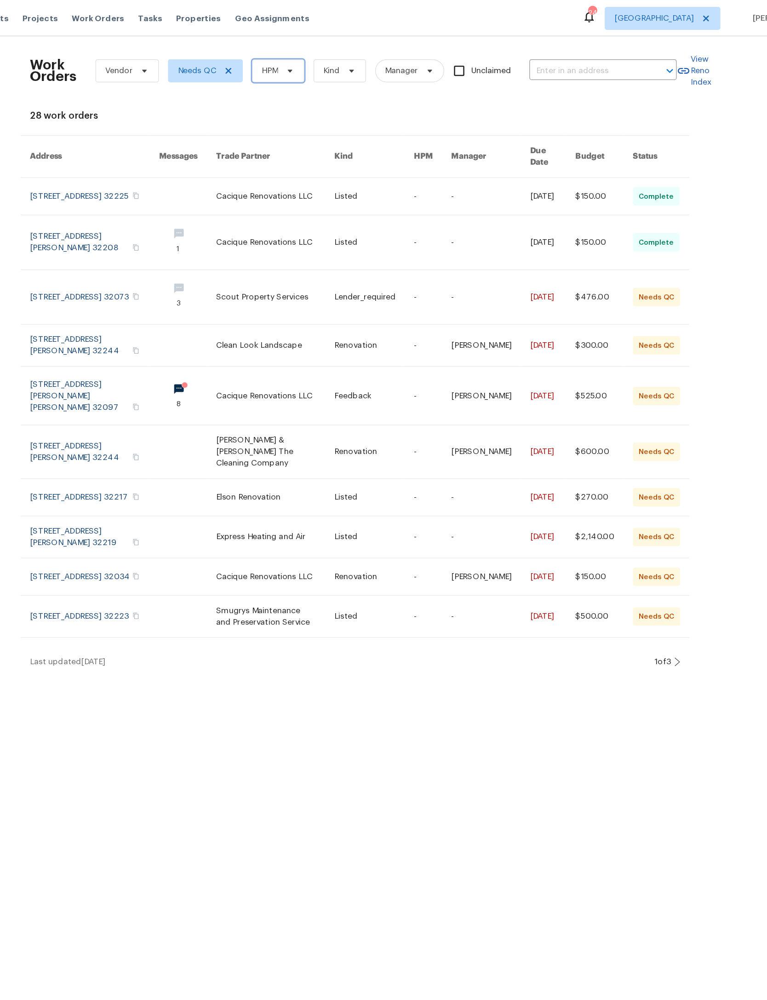
click at [328, 56] on icon at bounding box center [331, 56] width 7 height 7
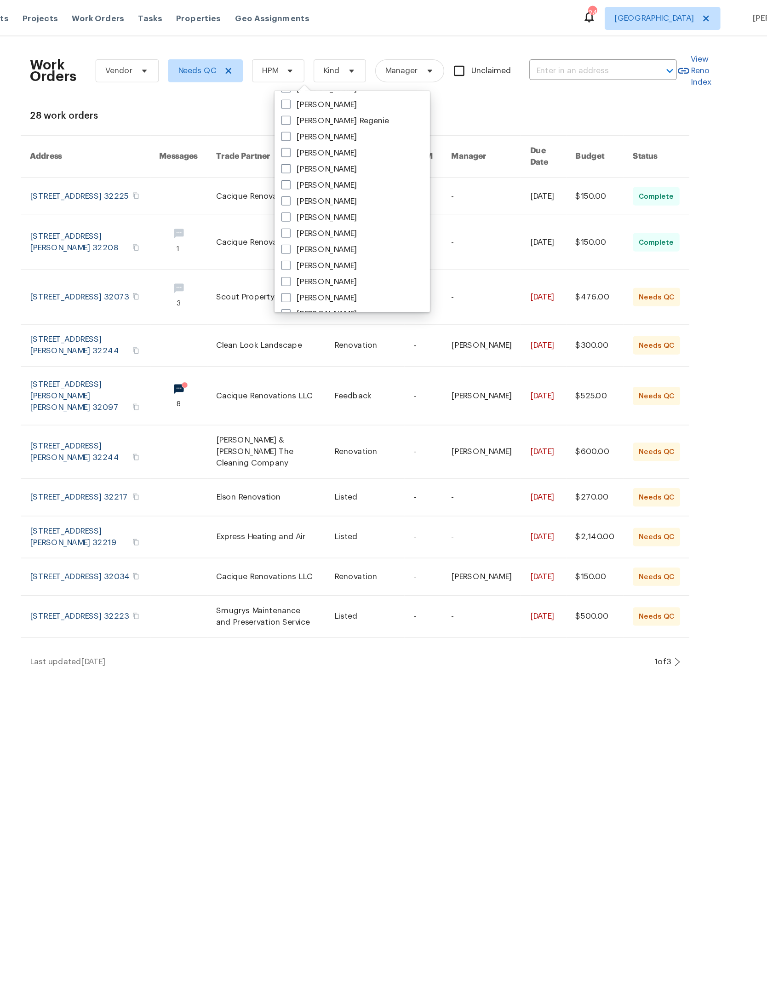
scroll to position [145, 0]
click at [325, 108] on label "Madison Williamson" at bounding box center [355, 105] width 60 height 9
click at [325, 107] on input "Madison Williamson" at bounding box center [328, 104] width 6 height 6
checkbox input "true"
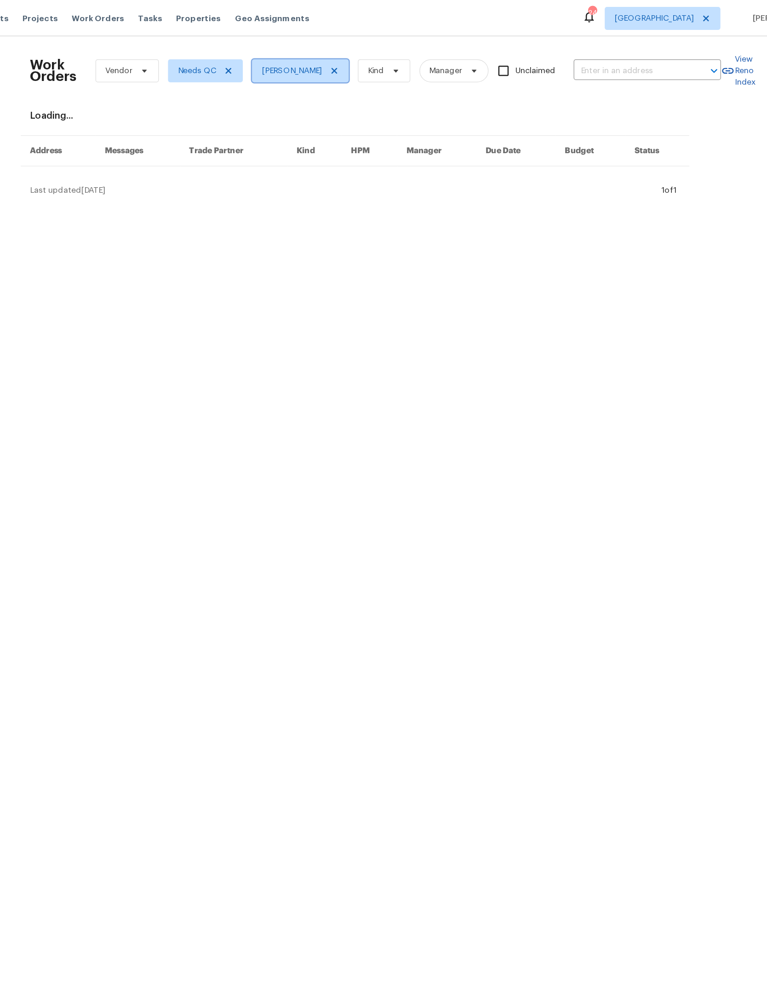
click at [322, 52] on span "Madison Williamson" at bounding box center [339, 56] width 77 height 18
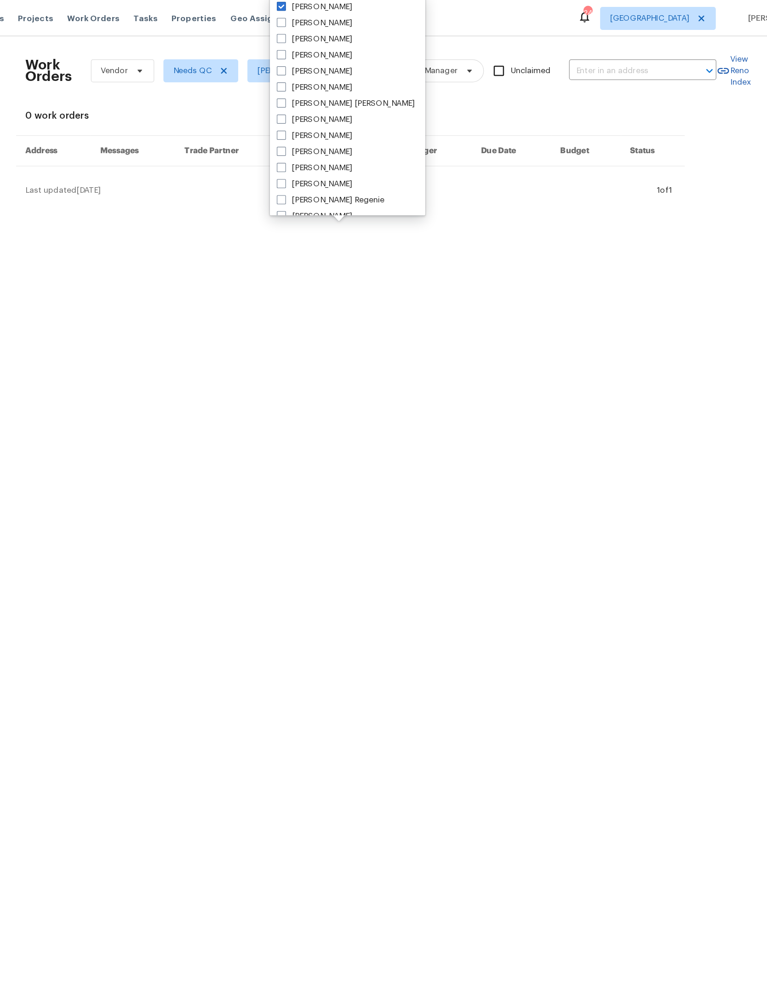
click at [325, 1] on label "Madison Williamson" at bounding box center [355, 5] width 60 height 9
click at [325, 1] on input "Madison Williamson" at bounding box center [328, 4] width 6 height 6
checkbox input "false"
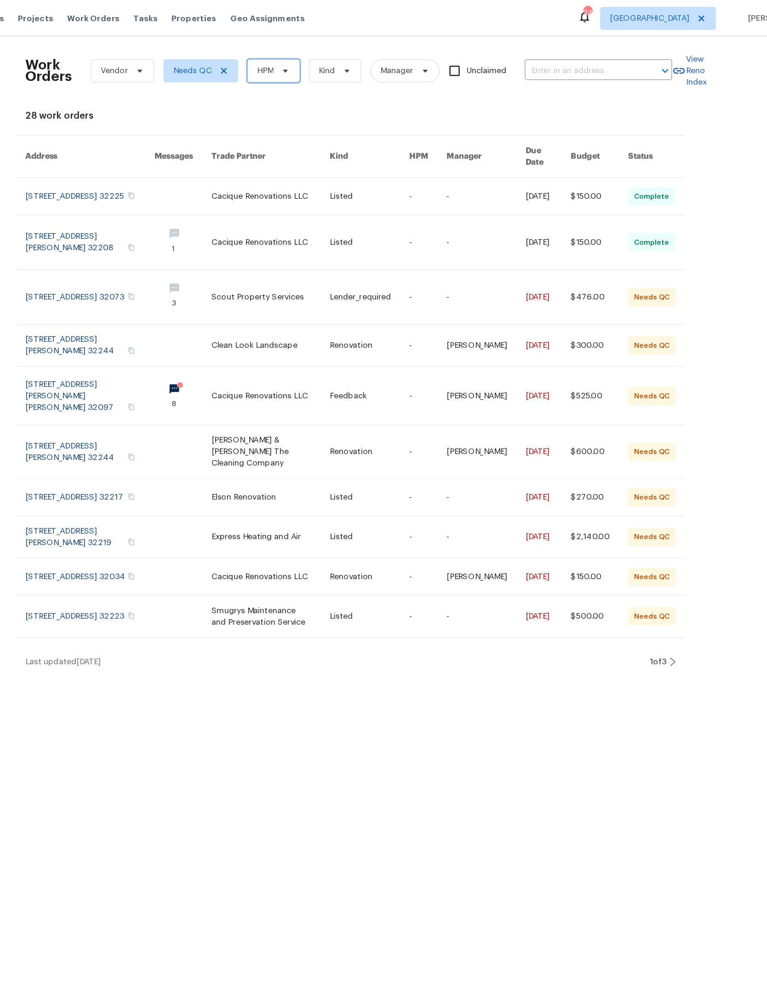
click at [328, 54] on icon at bounding box center [331, 56] width 7 height 7
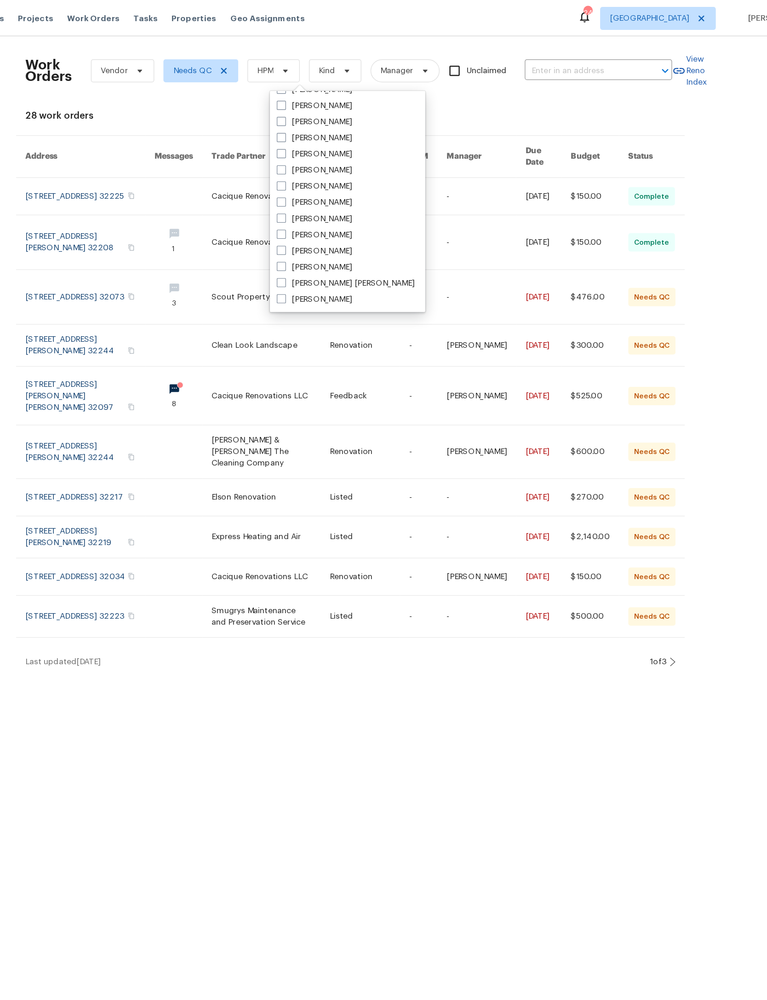
scroll to position [178, 0]
click at [325, 83] on label "[PERSON_NAME]" at bounding box center [355, 84] width 60 height 9
click at [325, 83] on input "[PERSON_NAME]" at bounding box center [328, 83] width 6 height 6
checkbox input "true"
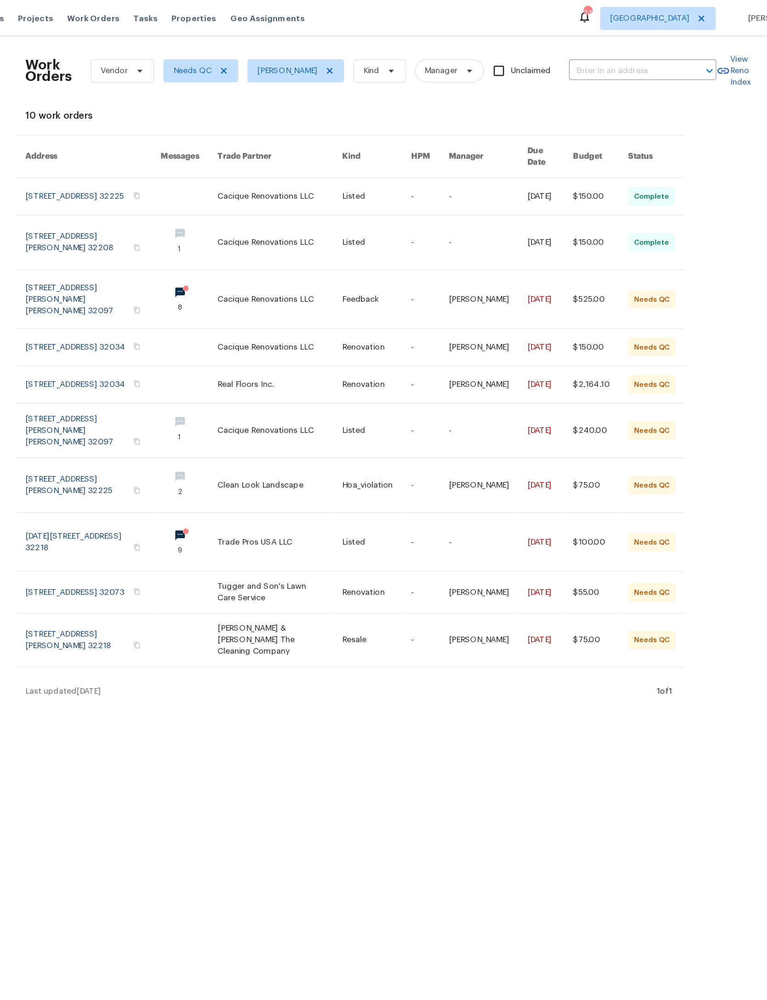
click at [377, 262] on link at bounding box center [404, 239] width 55 height 46
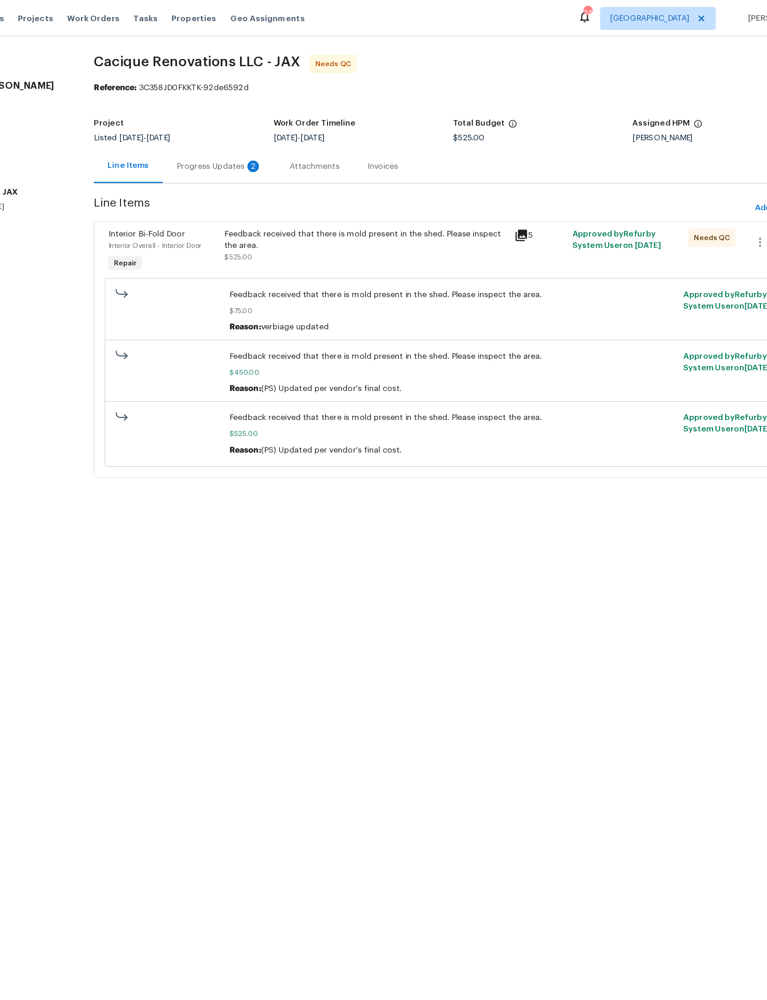
click at [234, 127] on div "Progress Updates 2" at bounding box center [279, 132] width 90 height 27
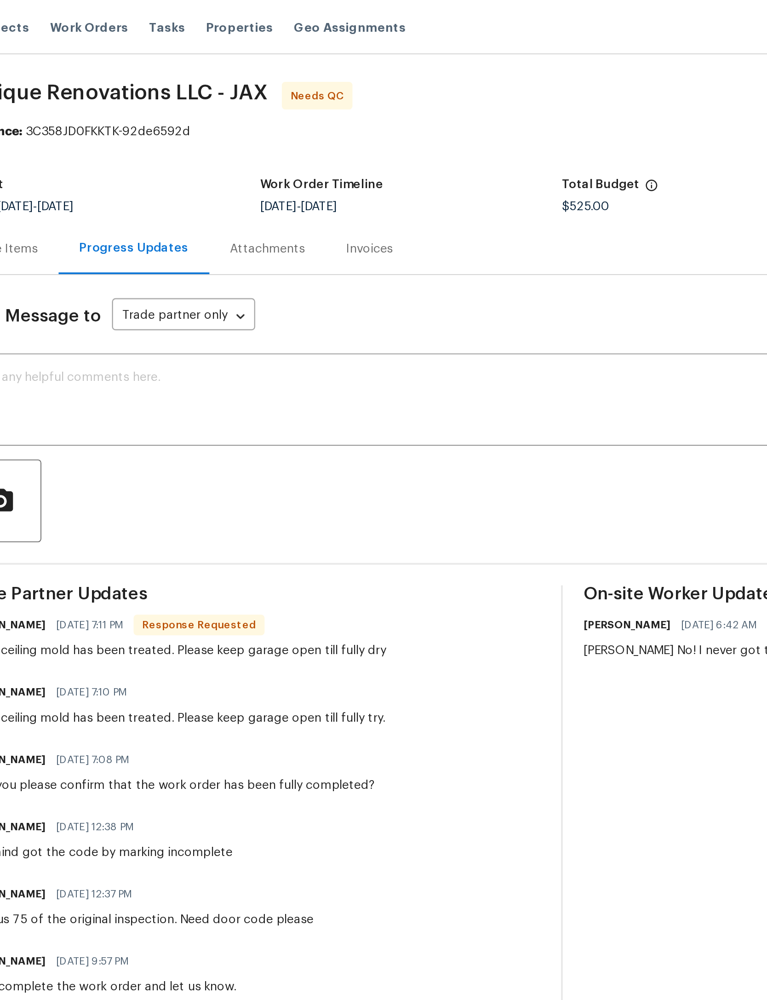
click at [120, 131] on div "Line Items" at bounding box center [135, 132] width 31 height 9
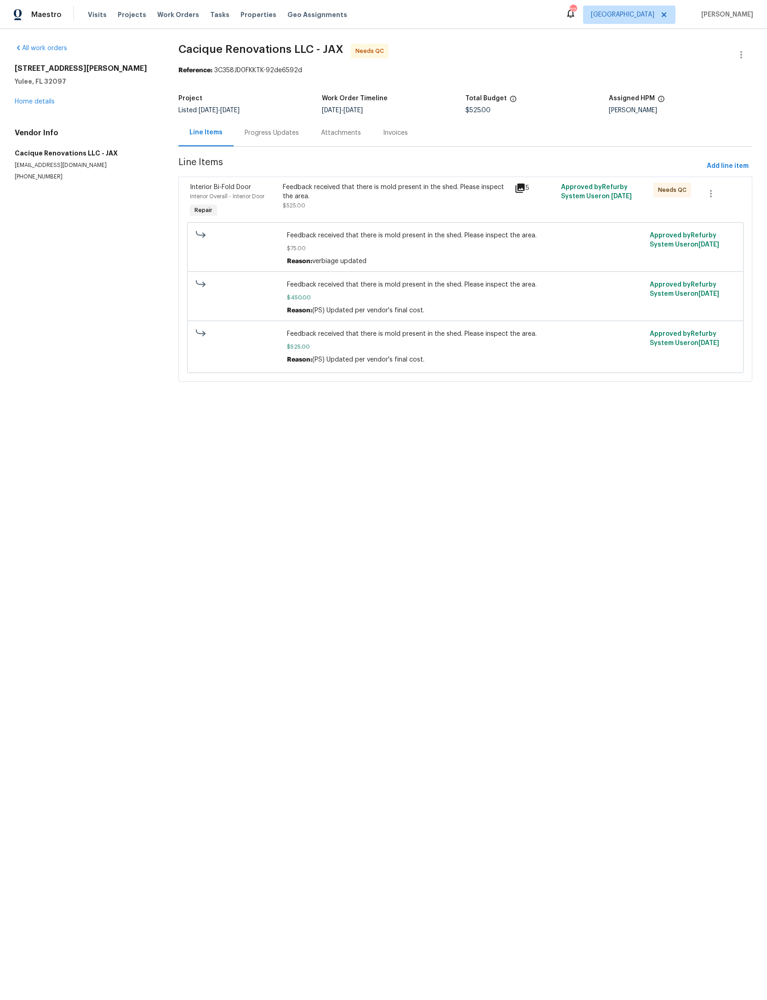
click at [178, 11] on span "Work Orders" at bounding box center [178, 14] width 42 height 9
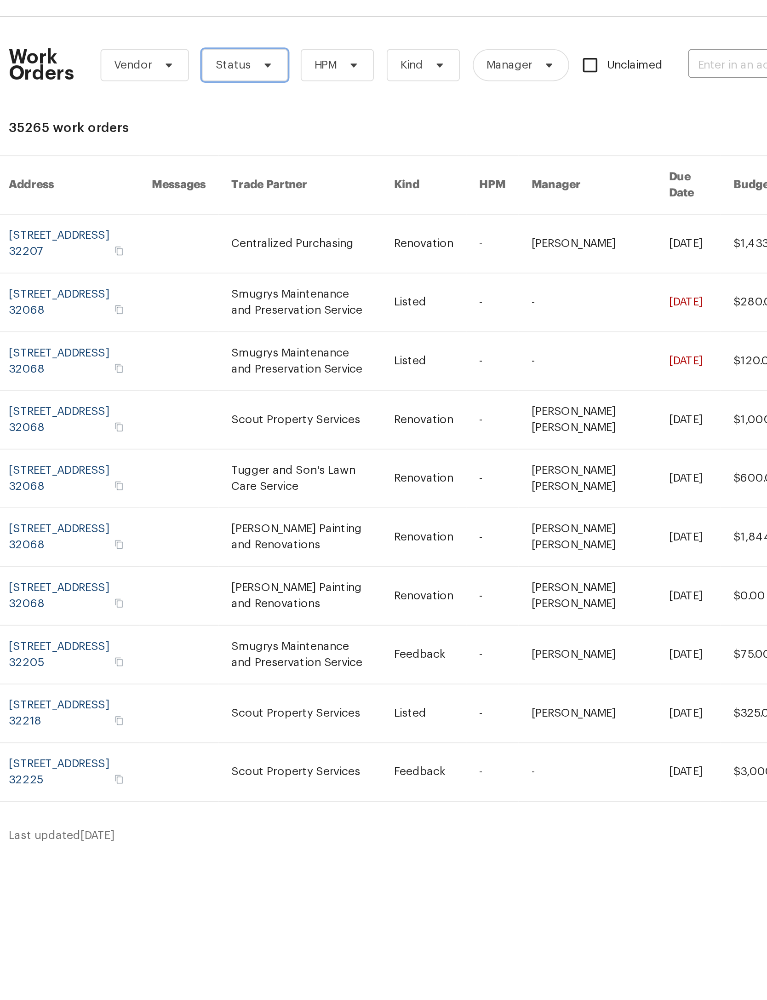
click at [268, 53] on icon at bounding box center [271, 56] width 7 height 7
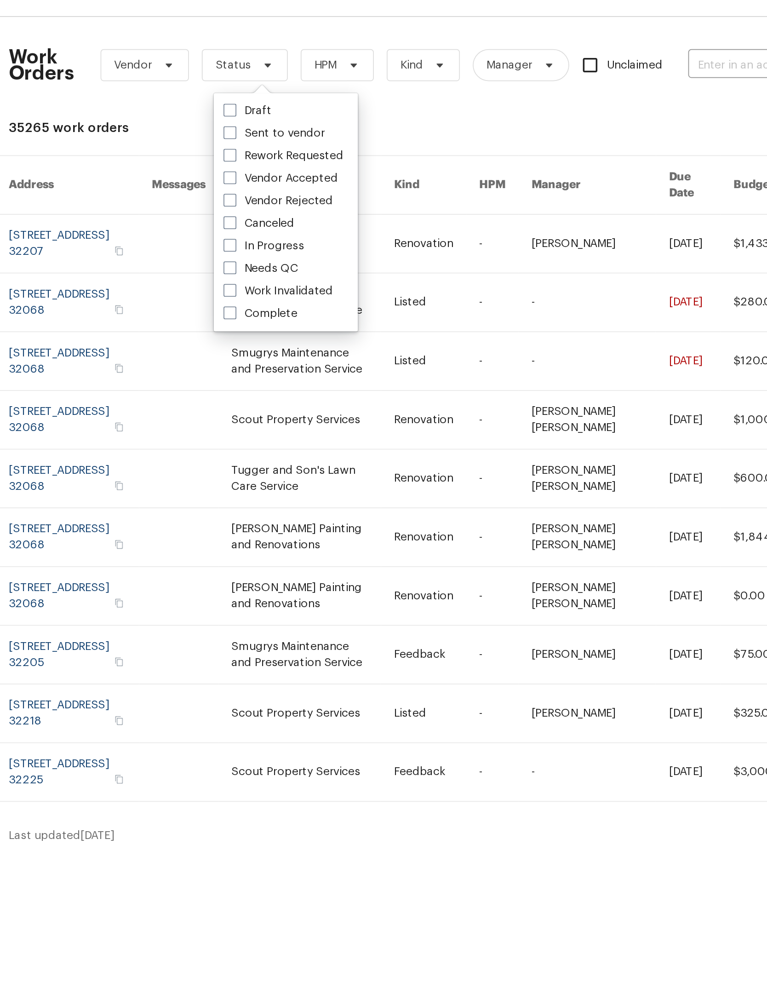
click at [247, 168] on label "Needs QC" at bounding box center [268, 172] width 43 height 9
click at [247, 168] on input "Needs QC" at bounding box center [250, 171] width 6 height 6
checkbox input "true"
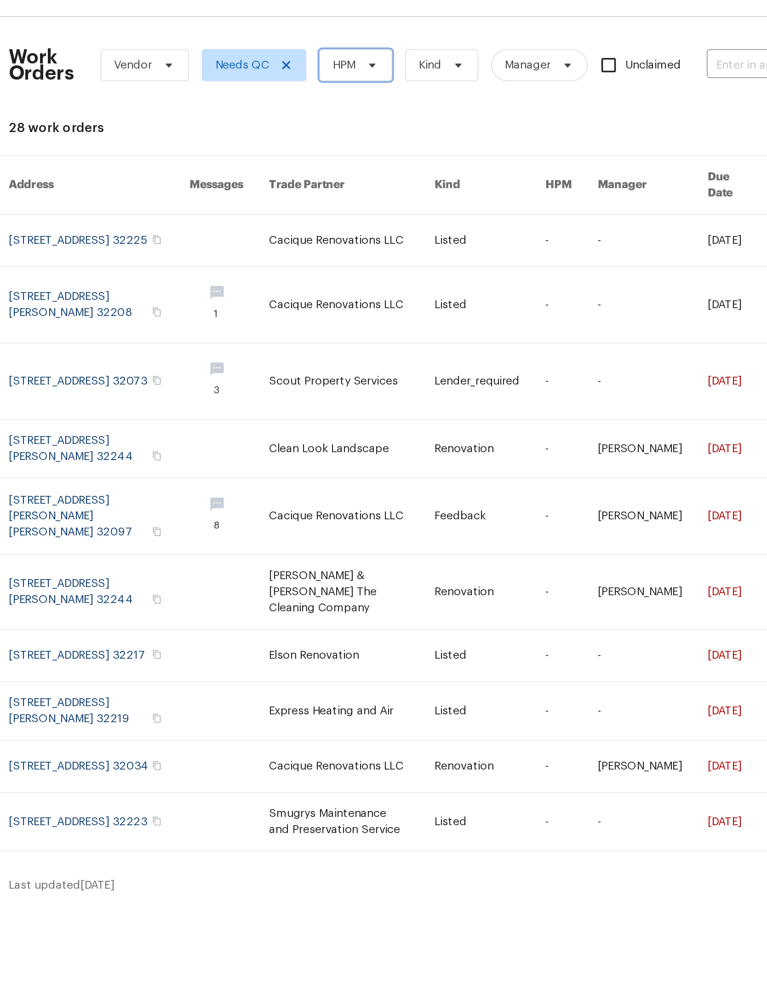
click at [328, 53] on icon at bounding box center [331, 56] width 7 height 7
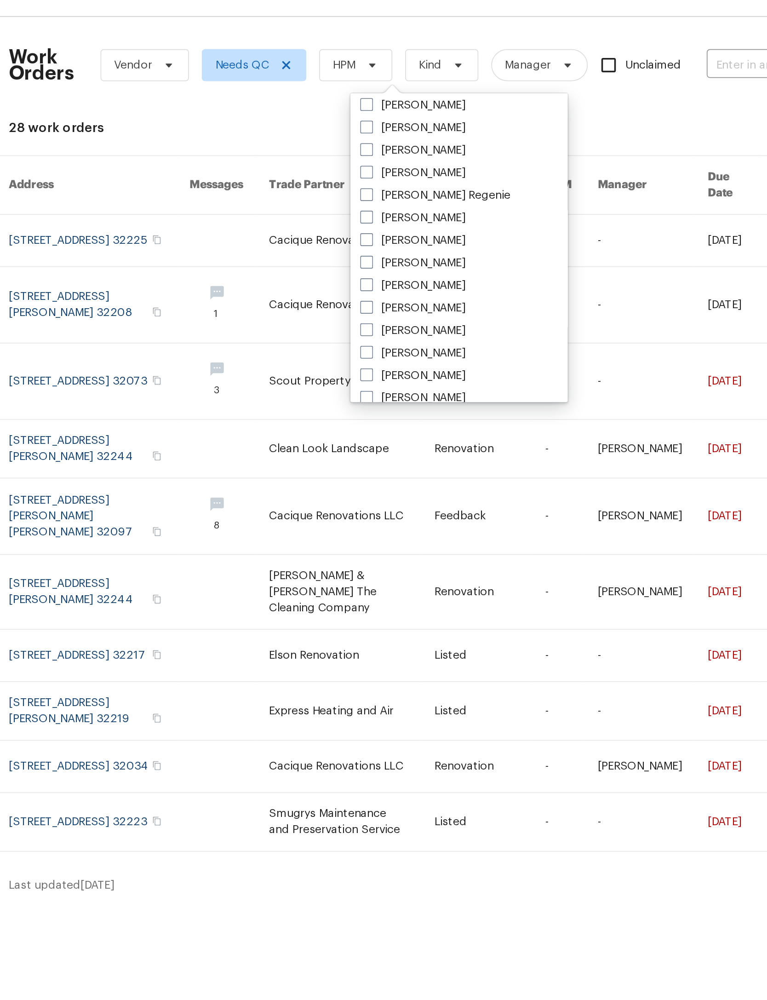
scroll to position [98, 0]
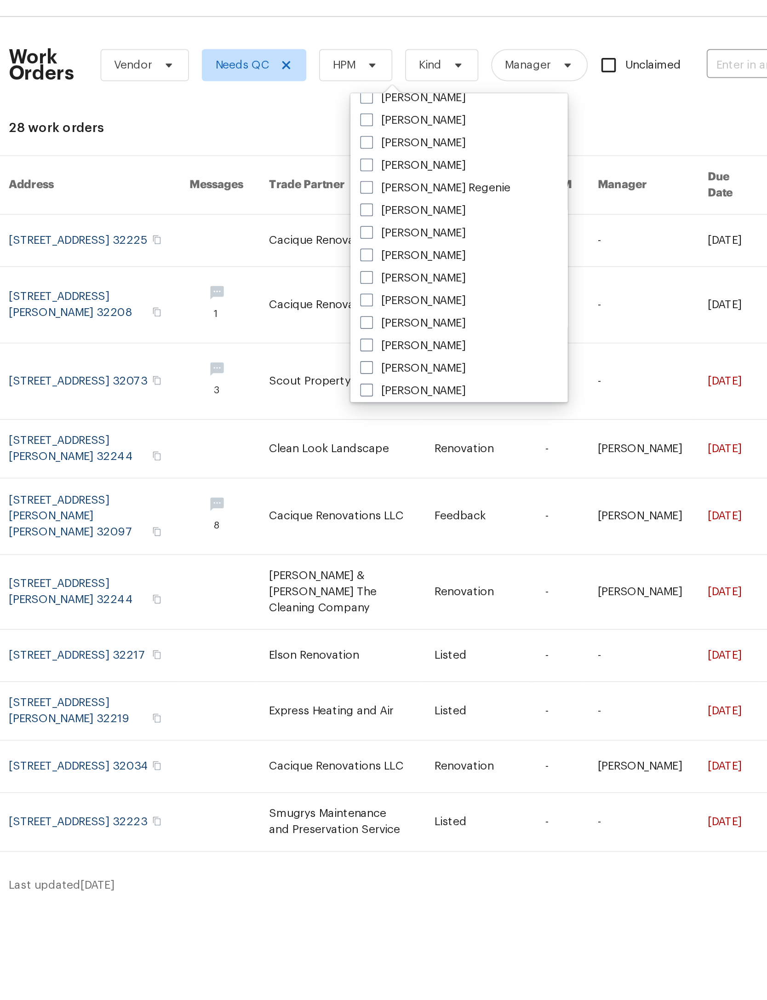
click at [325, 161] on label "[PERSON_NAME]" at bounding box center [355, 165] width 60 height 9
click at [325, 161] on input "[PERSON_NAME]" at bounding box center [328, 164] width 6 height 6
checkbox input "true"
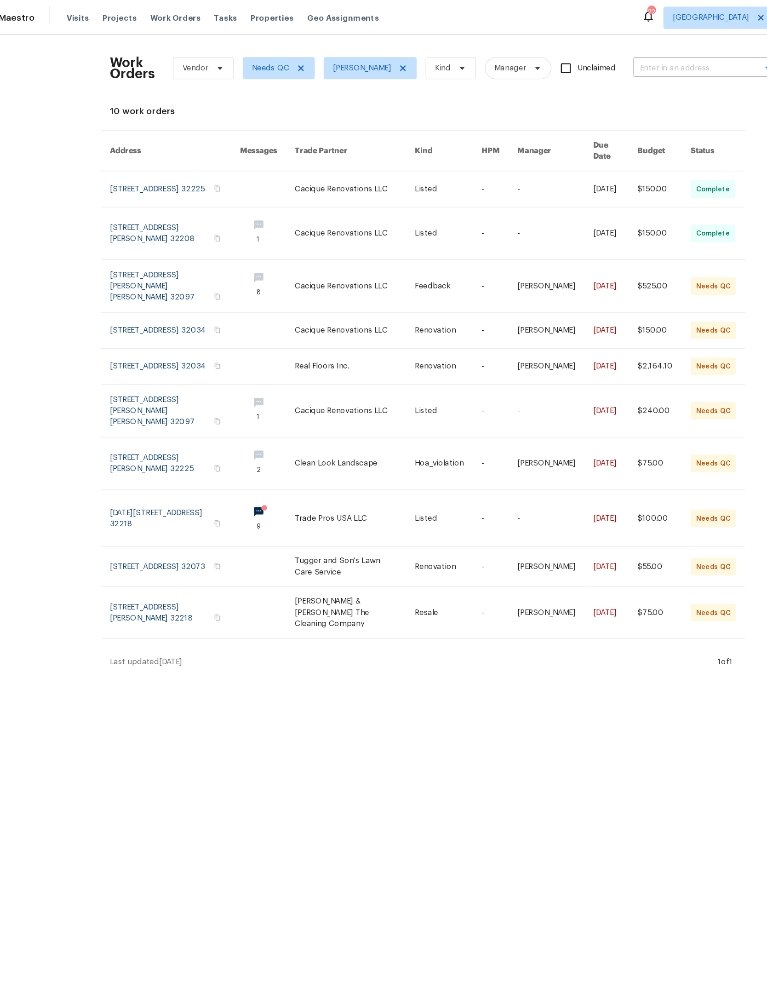
click at [377, 289] on link at bounding box center [404, 273] width 55 height 29
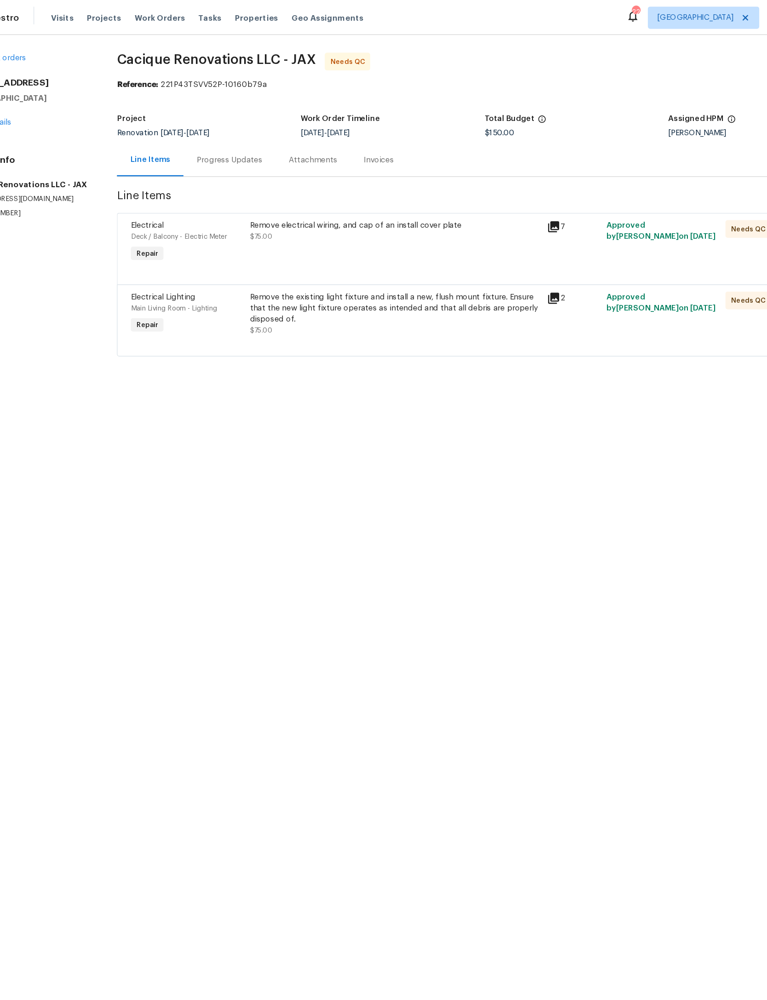
click at [349, 207] on div "Remove electrical wiring, and cap of an install cover plate $75.00" at bounding box center [373, 201] width 247 height 42
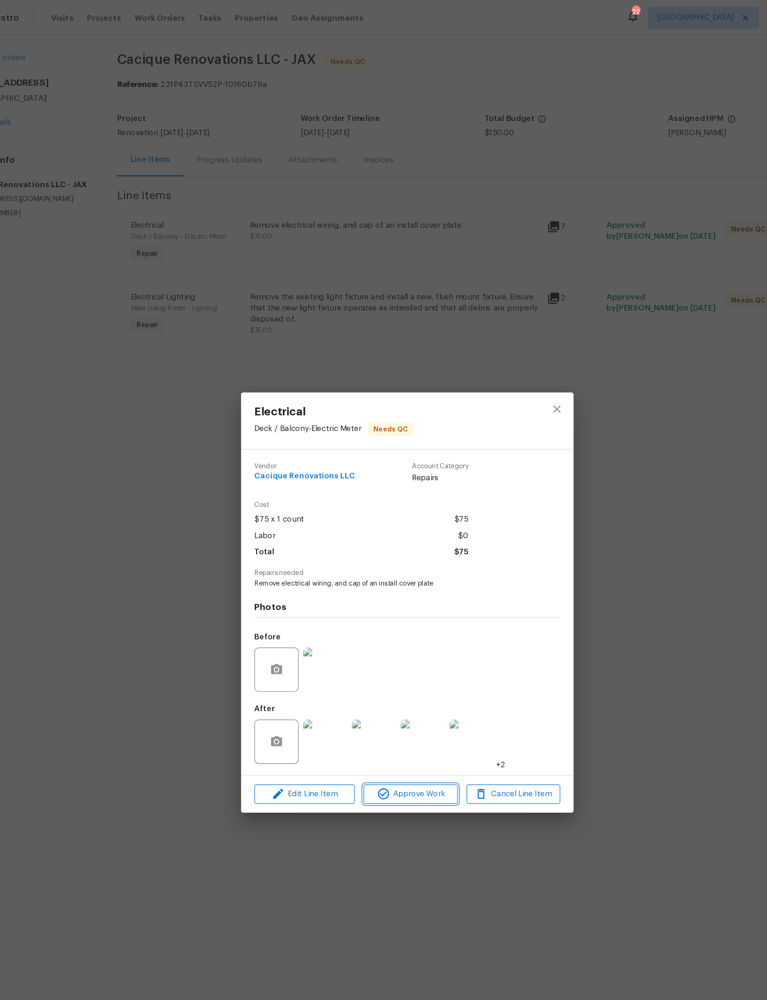
click at [350, 665] on span "Approve Work" at bounding box center [386, 659] width 72 height 12
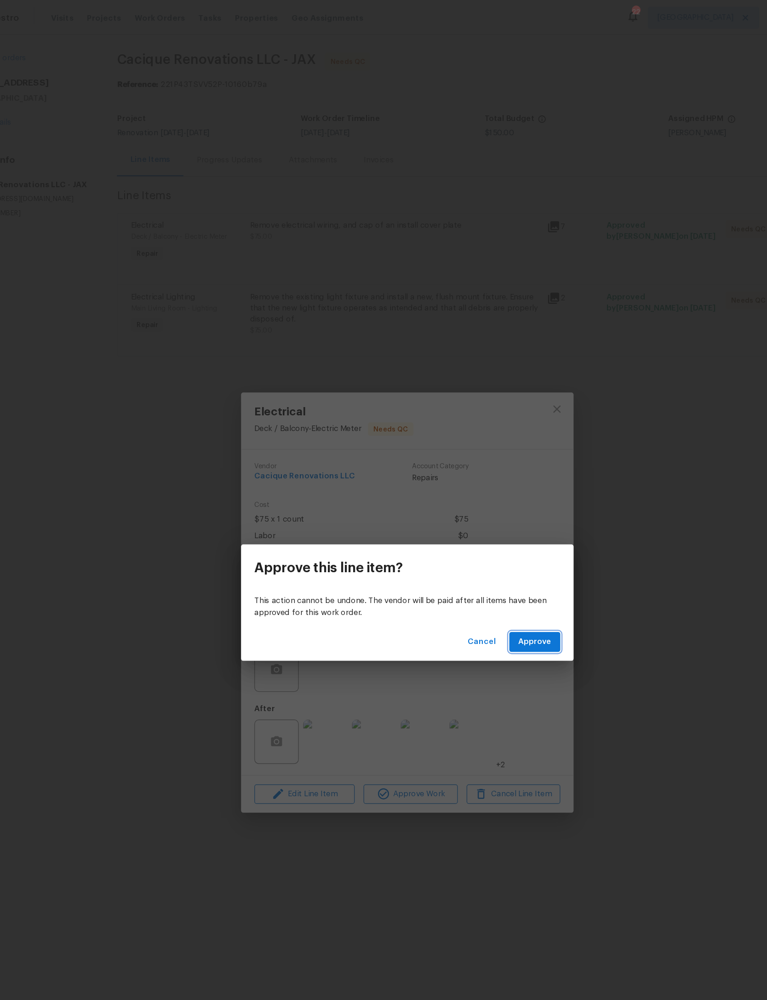
click at [476, 527] on span "Approve" at bounding box center [490, 533] width 28 height 12
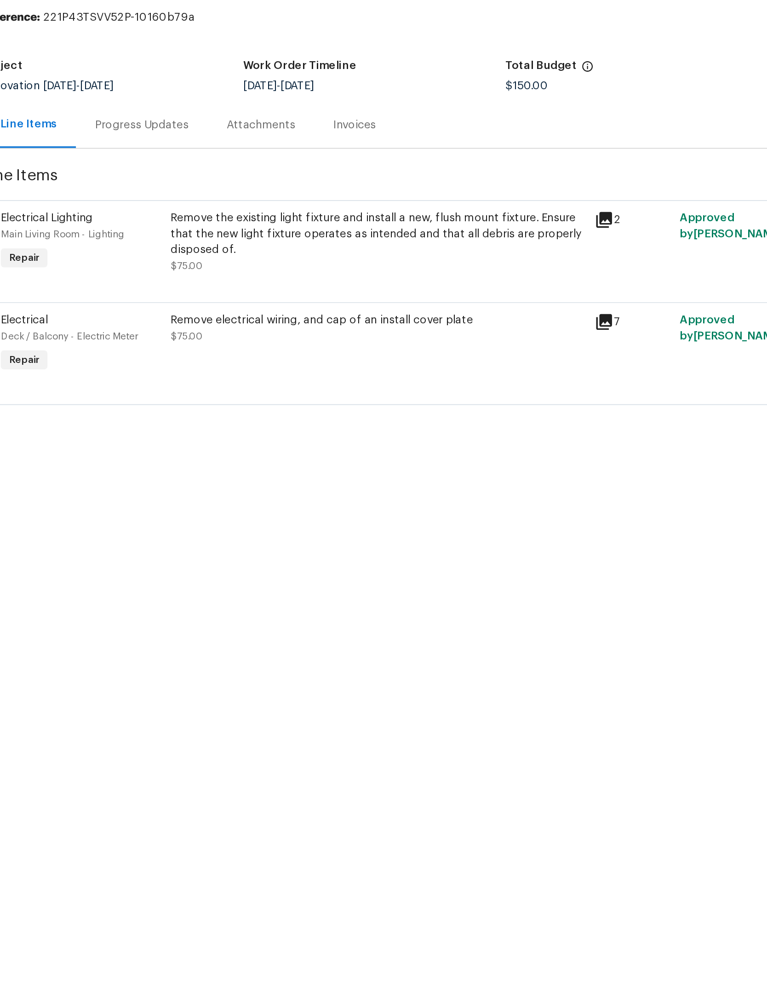
click at [253, 183] on div "Remove the existing light fixture and install a new, flush mount fixture. Ensur…" at bounding box center [373, 201] width 241 height 37
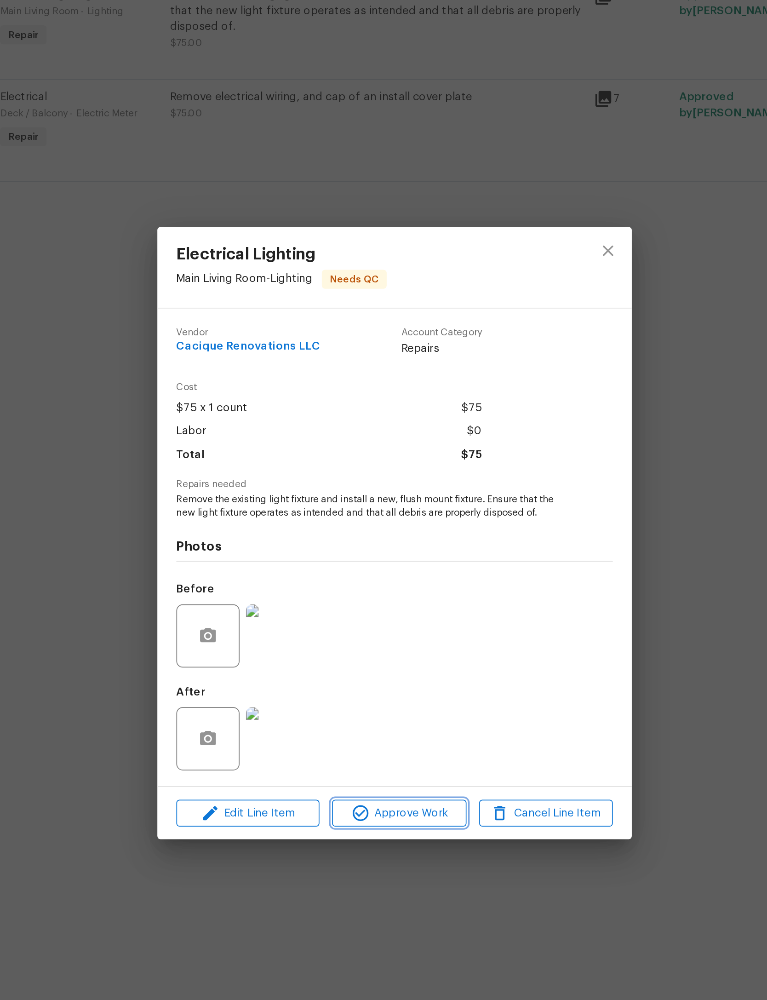
click at [350, 657] on span "Approve Work" at bounding box center [386, 663] width 72 height 12
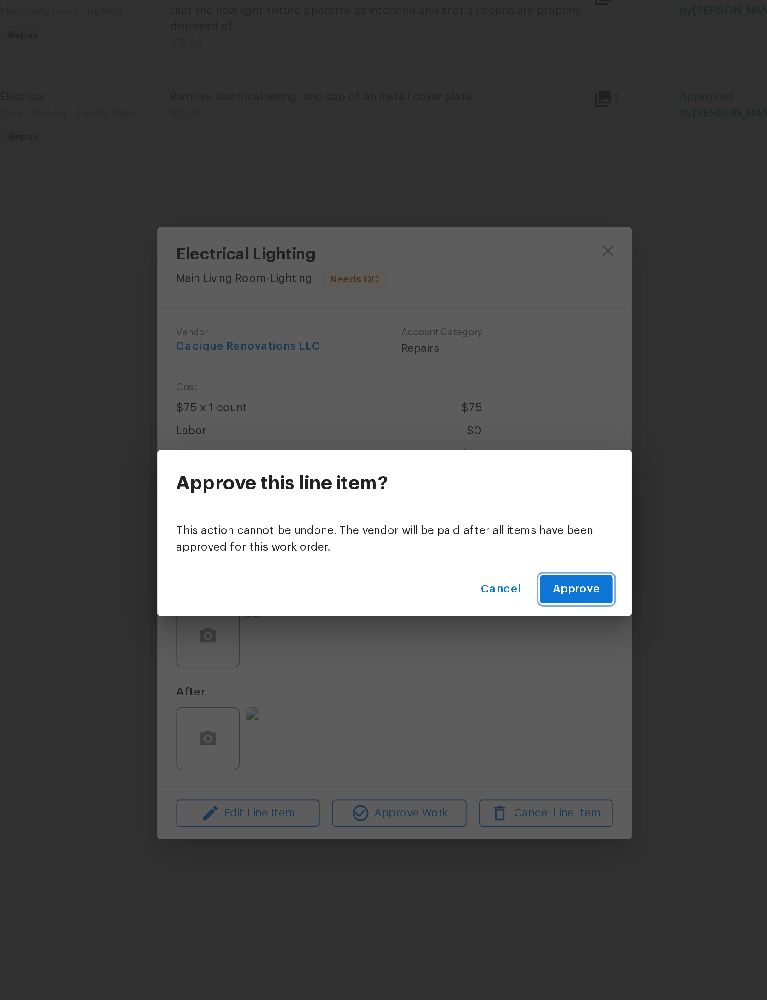
click at [476, 527] on span "Approve" at bounding box center [490, 533] width 28 height 12
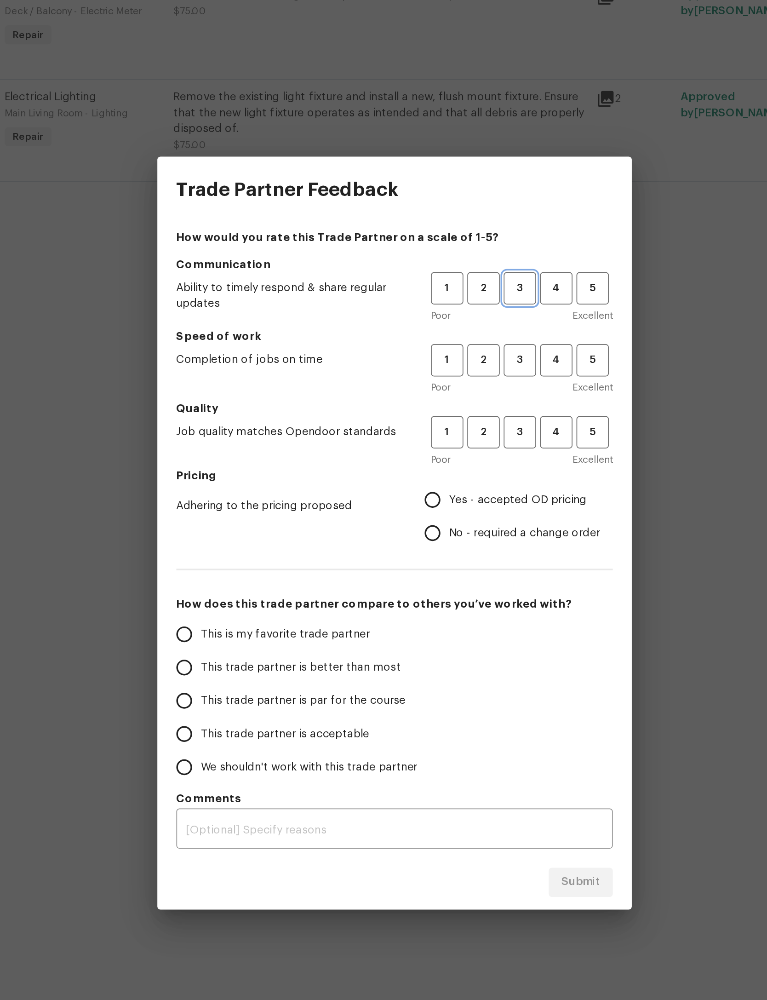
click at [447, 348] on button "3" at bounding box center [456, 357] width 19 height 19
click at [448, 394] on span "3" at bounding box center [456, 399] width 17 height 11
click at [448, 436] on span "3" at bounding box center [456, 441] width 17 height 11
click at [415, 476] on span "Yes - accepted OD pricing" at bounding box center [455, 481] width 80 height 10
click at [396, 471] on input "Yes - accepted OD pricing" at bounding box center [405, 480] width 19 height 19
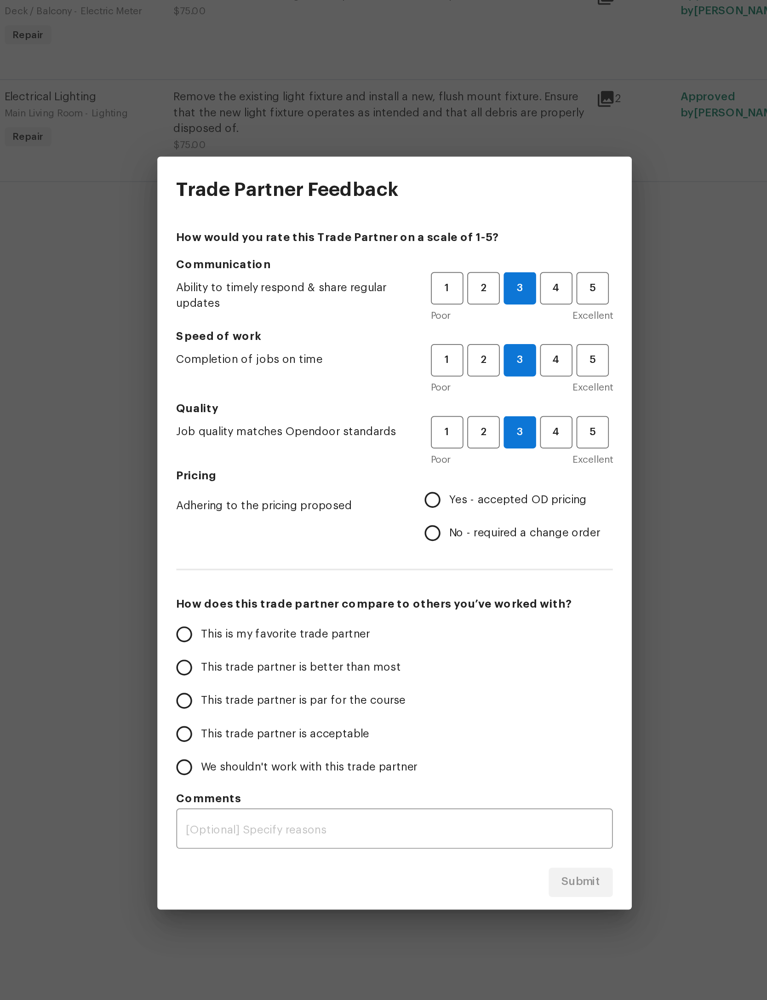
radio input "true"
click at [252, 588] on label "This trade partner is par for the course" at bounding box center [324, 597] width 145 height 19
click at [252, 588] on input "This trade partner is par for the course" at bounding box center [261, 597] width 19 height 19
click at [481, 697] on span "Submit" at bounding box center [492, 703] width 23 height 12
radio input "true"
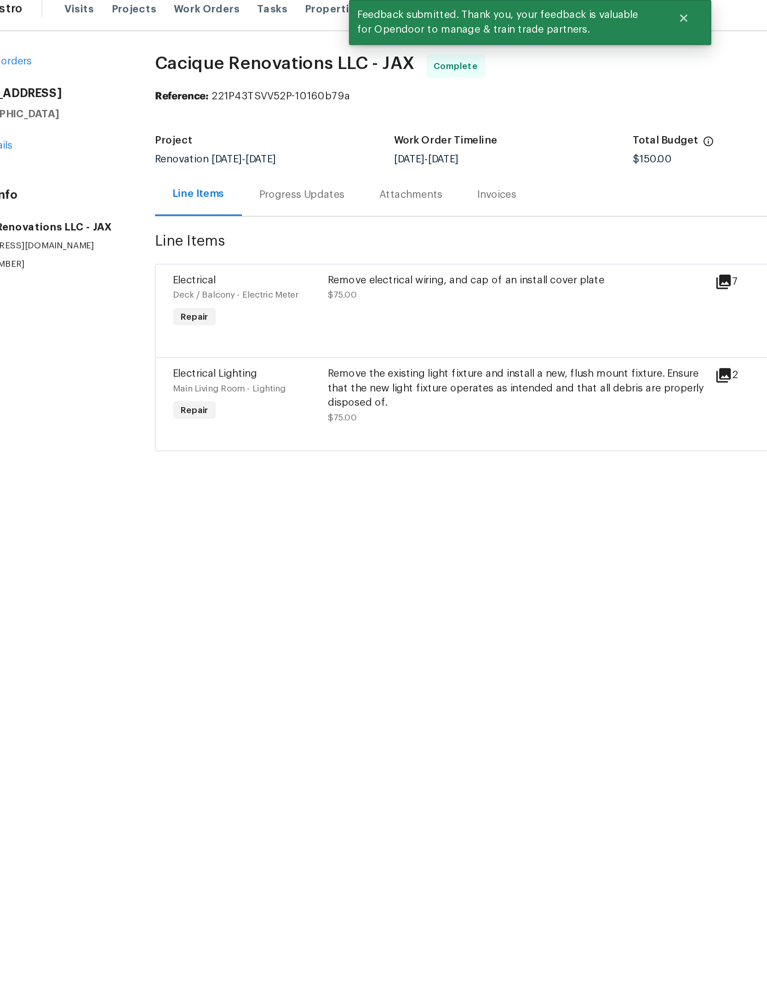
click at [157, 10] on span "Work Orders" at bounding box center [178, 14] width 42 height 9
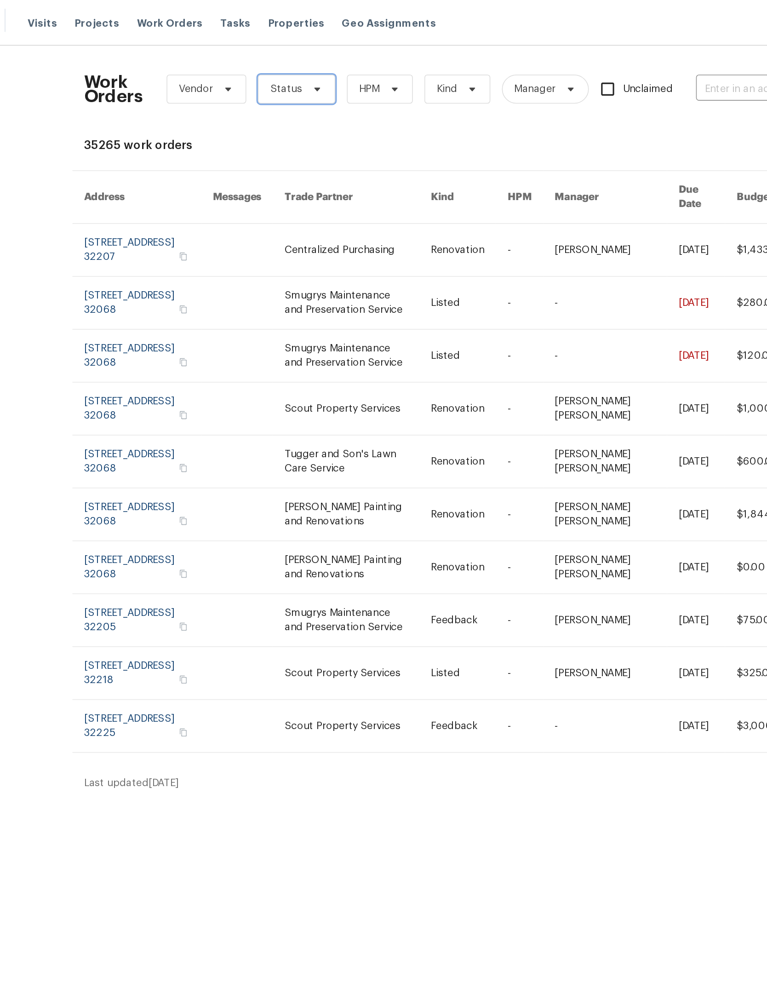
click at [234, 61] on span "Status" at bounding box center [258, 56] width 49 height 18
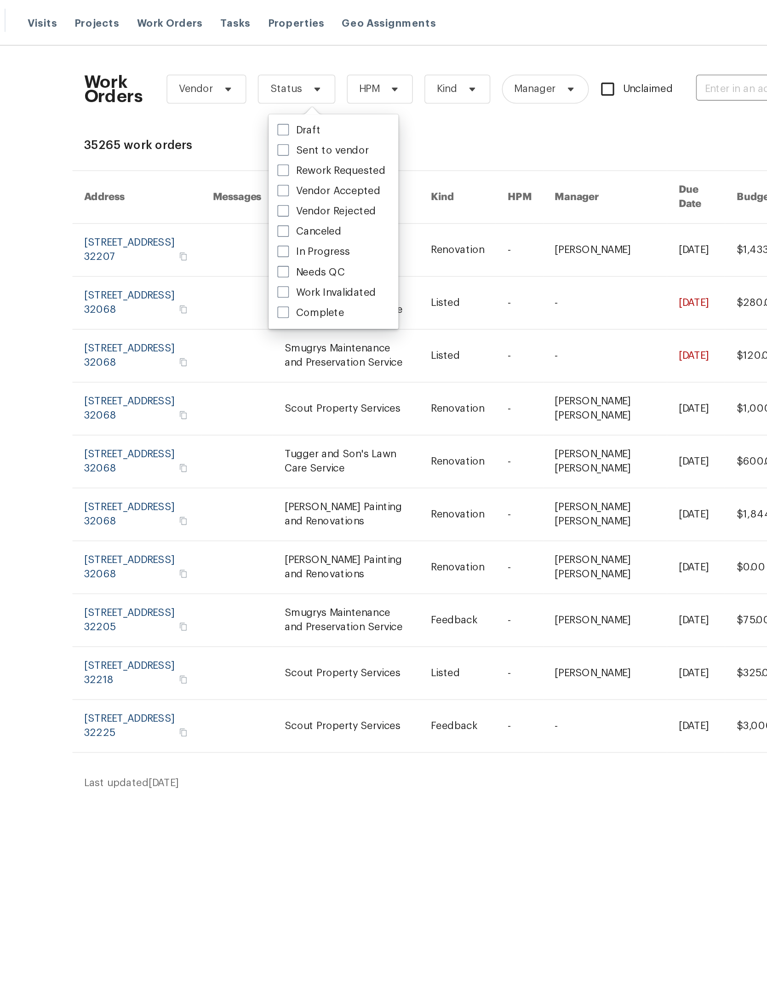
click at [247, 175] on label "Needs QC" at bounding box center [268, 172] width 43 height 9
click at [247, 174] on input "Needs QC" at bounding box center [250, 171] width 6 height 6
checkbox input "true"
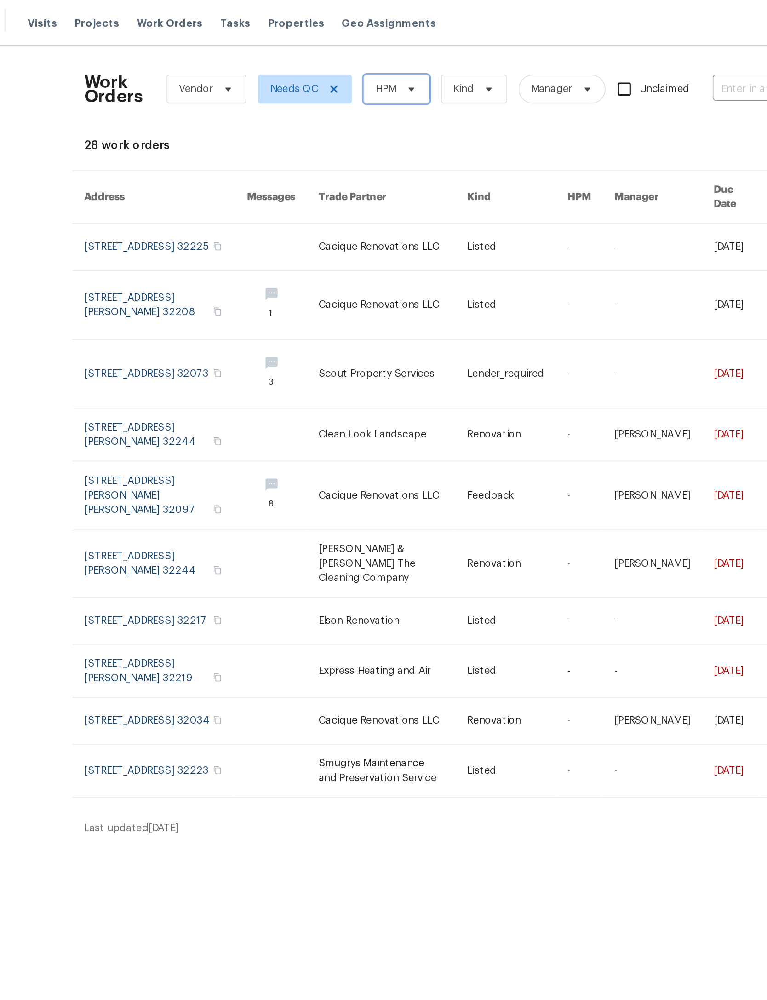
click at [328, 57] on icon at bounding box center [331, 56] width 7 height 7
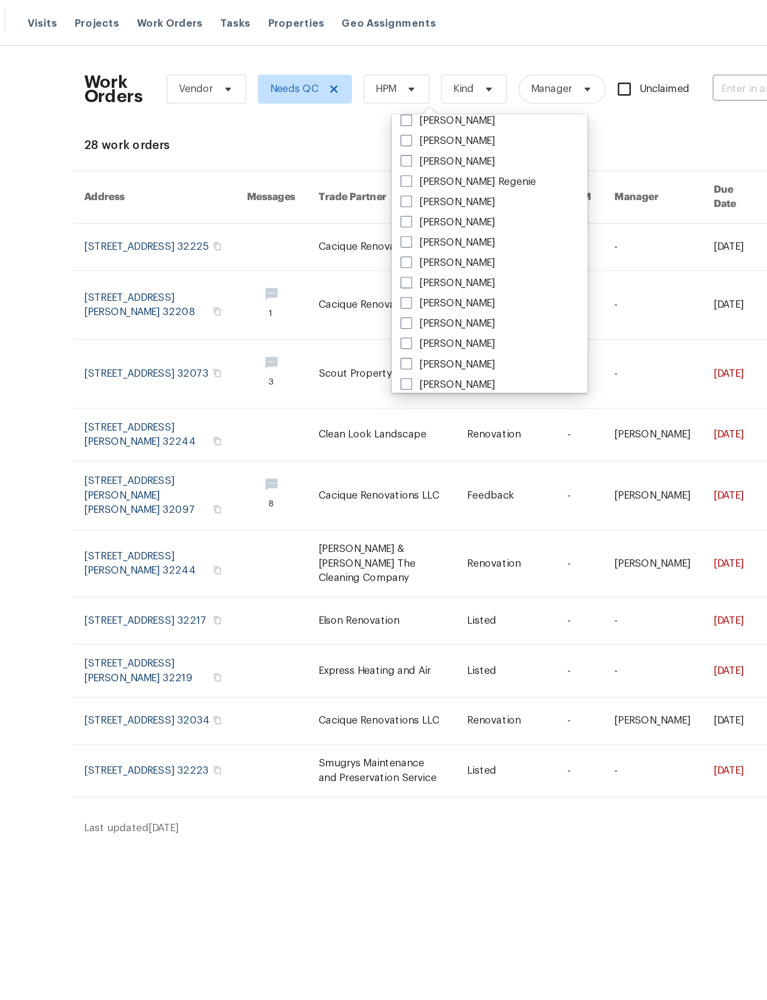
scroll to position [109, 0]
click at [325, 157] on label "[PERSON_NAME]" at bounding box center [355, 154] width 60 height 9
click at [325, 156] on input "[PERSON_NAME]" at bounding box center [328, 153] width 6 height 6
checkbox input "true"
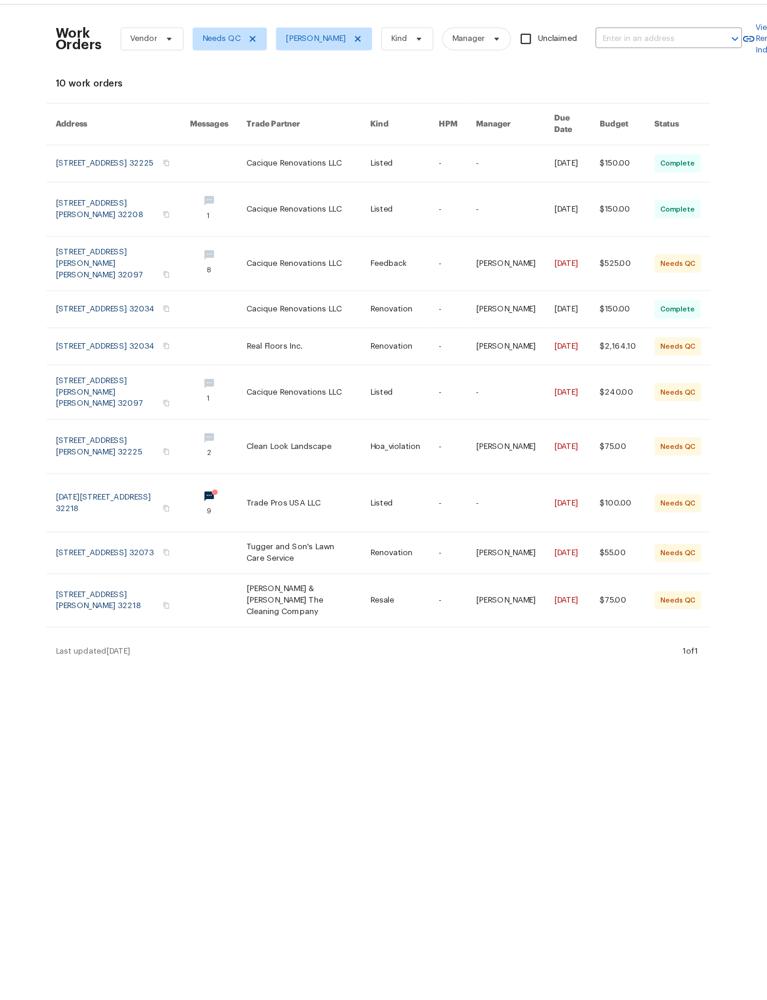
click at [377, 319] on link at bounding box center [404, 303] width 55 height 29
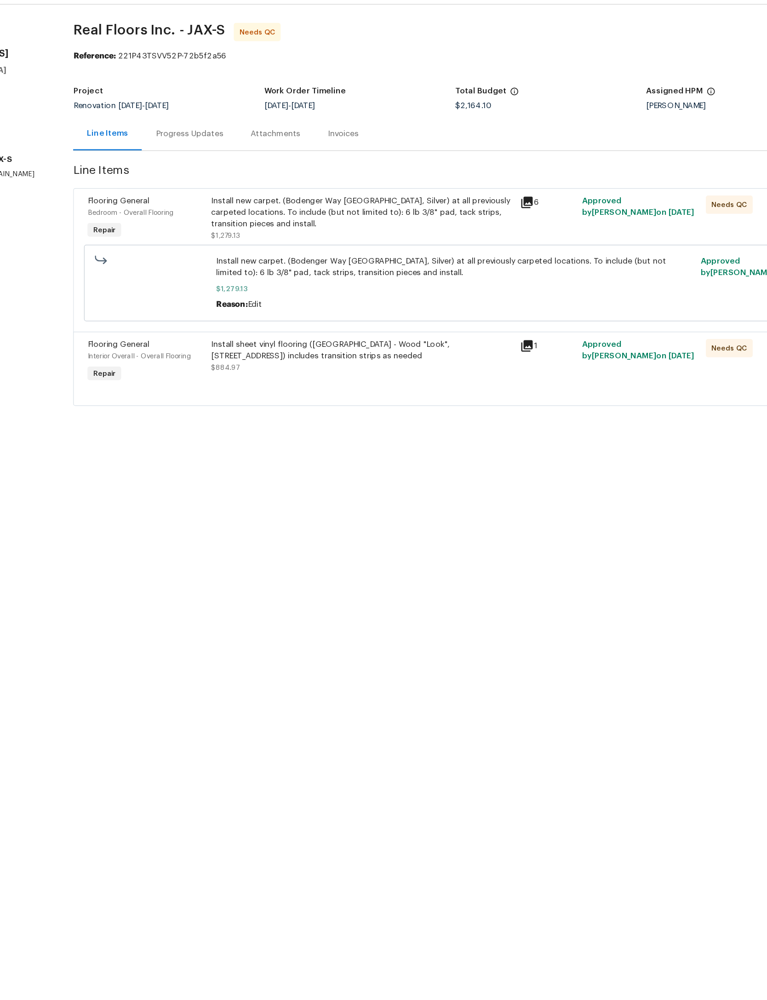
click at [319, 183] on div "Install new carpet. (Bodenger Way 945 Winter Ash, Silver) at all previously car…" at bounding box center [370, 197] width 243 height 28
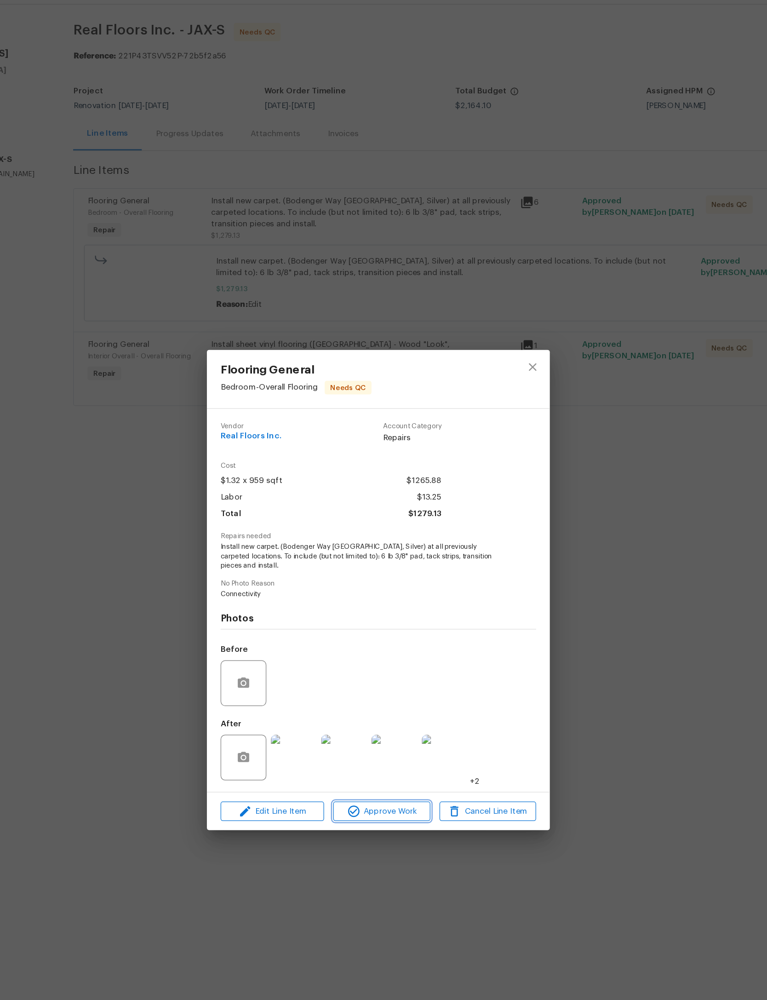
click at [347, 683] on button "Approve Work" at bounding box center [386, 678] width 78 height 16
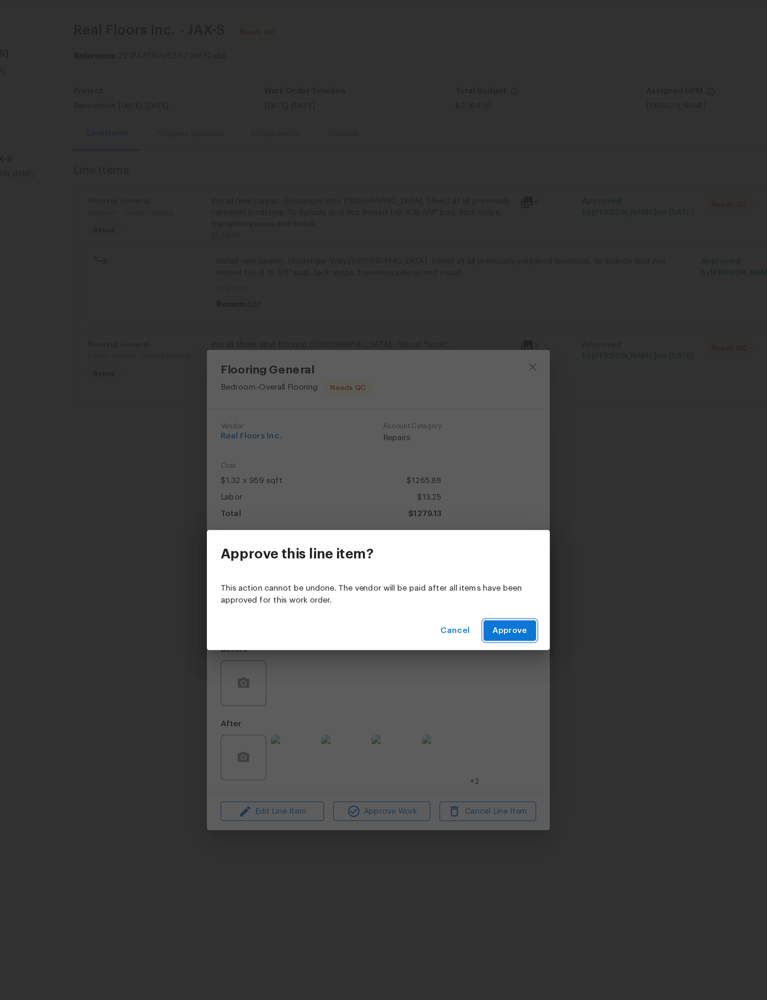
click at [476, 527] on span "Approve" at bounding box center [490, 533] width 28 height 12
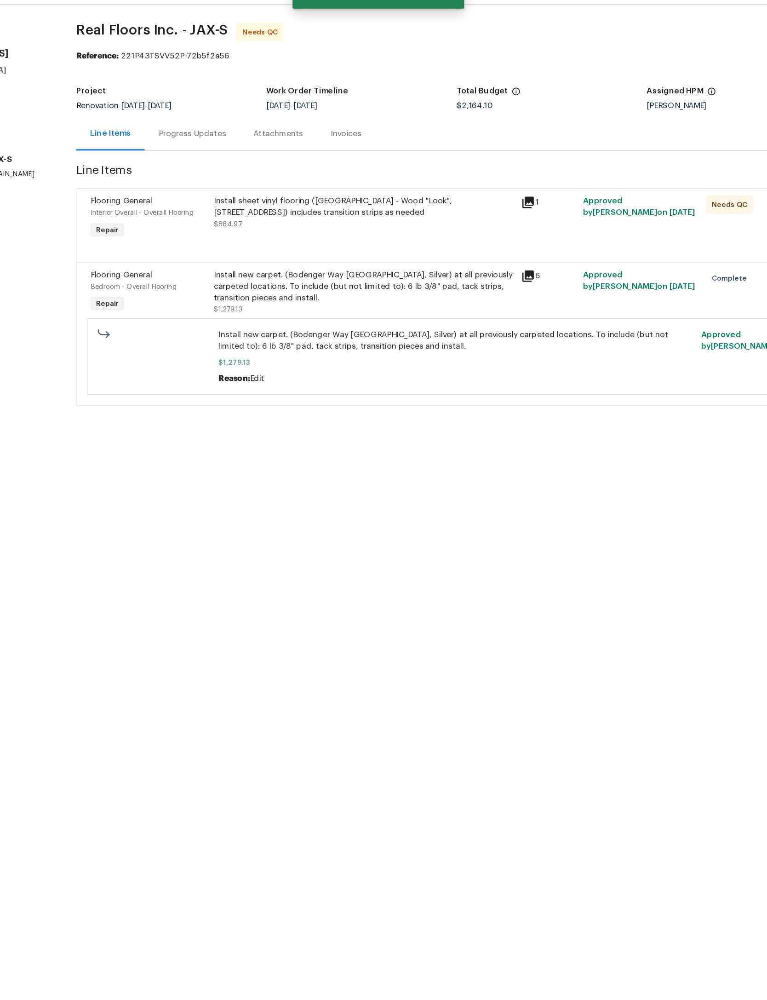
click at [320, 183] on div "Install sheet vinyl flooring (Sugar Valley - Wood "Look", 565 Beacon Hill) incl…" at bounding box center [372, 197] width 242 height 28
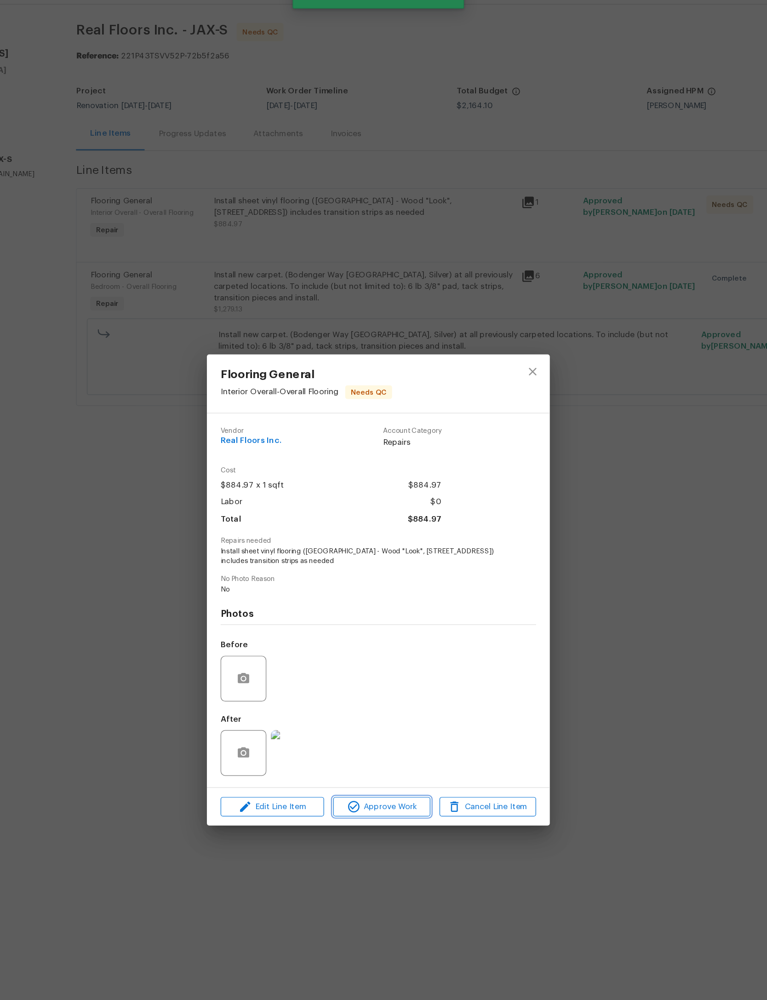
click at [347, 667] on button "Approve Work" at bounding box center [386, 675] width 78 height 16
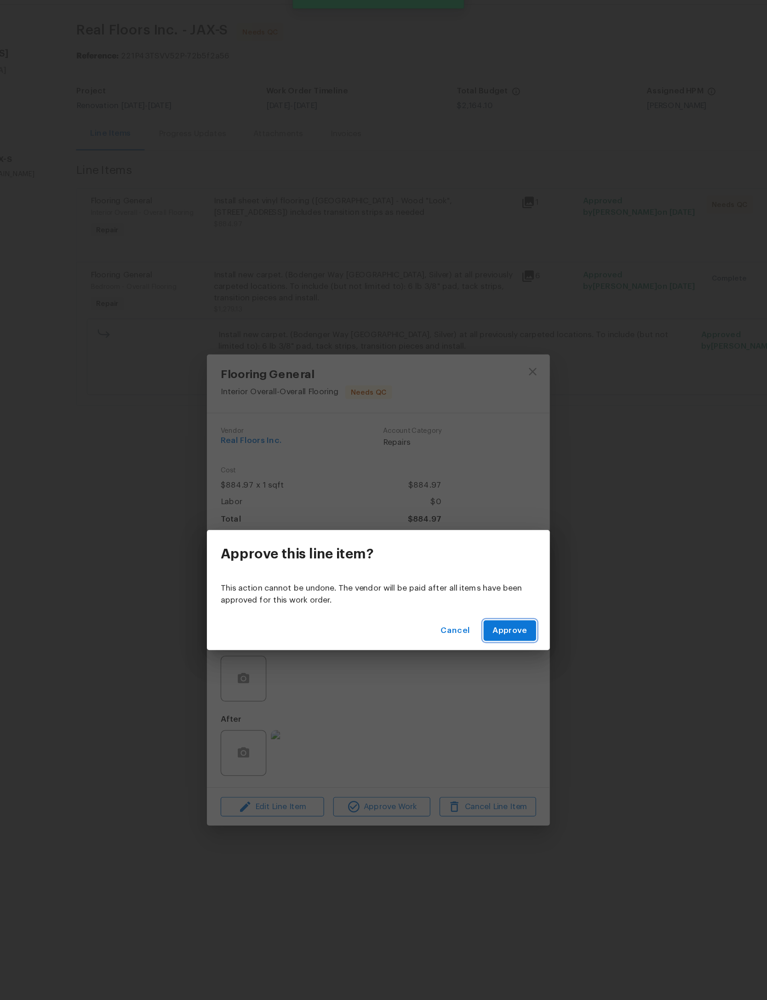
click at [468, 524] on button "Approve" at bounding box center [489, 532] width 42 height 17
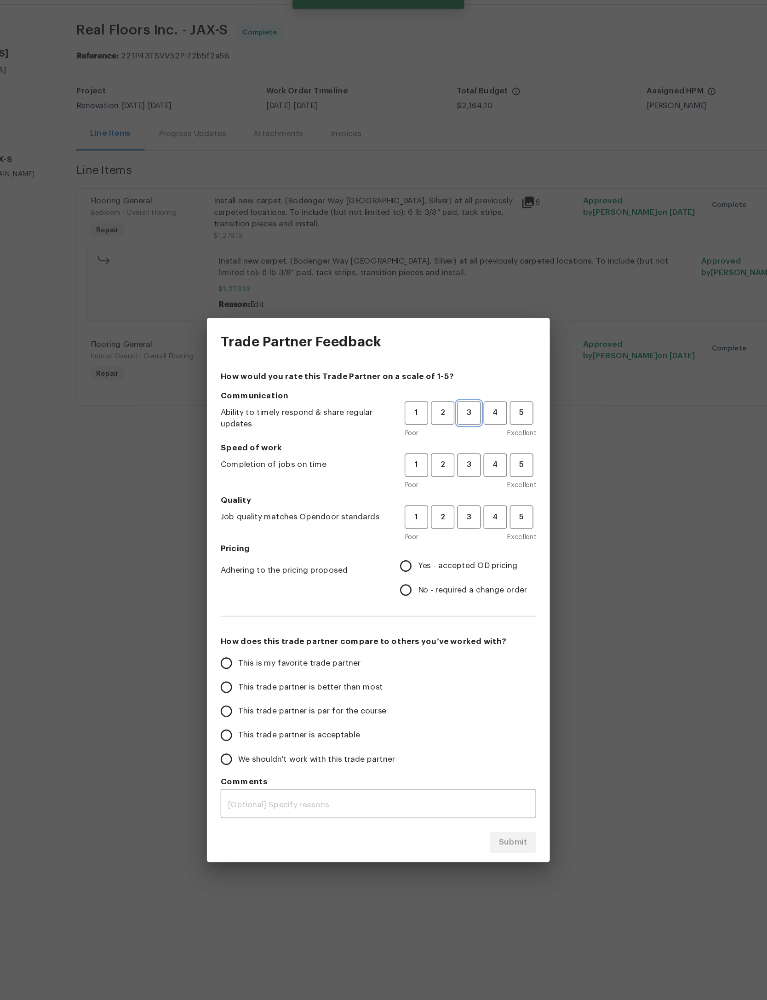
click at [447, 348] on button "3" at bounding box center [456, 357] width 19 height 19
click at [448, 394] on span "3" at bounding box center [456, 399] width 17 height 11
click at [448, 436] on span "3" at bounding box center [456, 441] width 17 height 11
click at [415, 476] on span "Yes - accepted OD pricing" at bounding box center [455, 481] width 80 height 10
click at [396, 471] on input "Yes - accepted OD pricing" at bounding box center [405, 480] width 19 height 19
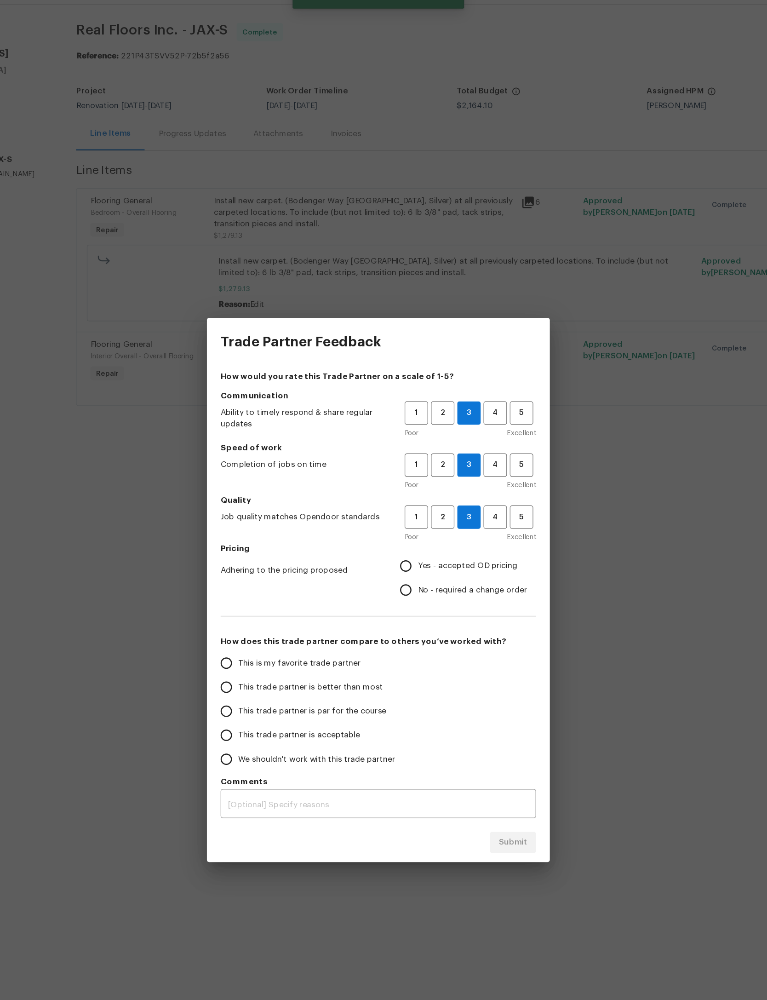
radio input "true"
click at [271, 593] on span "This trade partner is par for the course" at bounding box center [330, 598] width 119 height 10
click at [266, 588] on input "This trade partner is par for the course" at bounding box center [261, 597] width 19 height 19
click at [481, 697] on span "Submit" at bounding box center [492, 703] width 23 height 12
radio input "true"
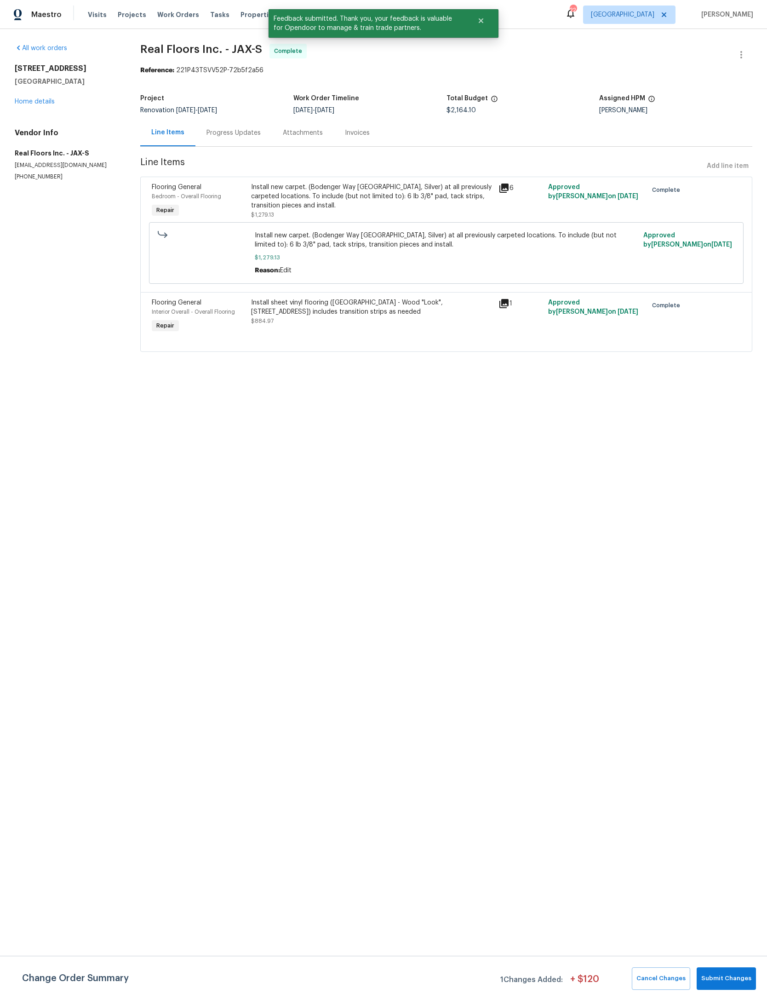
click at [171, 12] on span "Work Orders" at bounding box center [178, 14] width 42 height 9
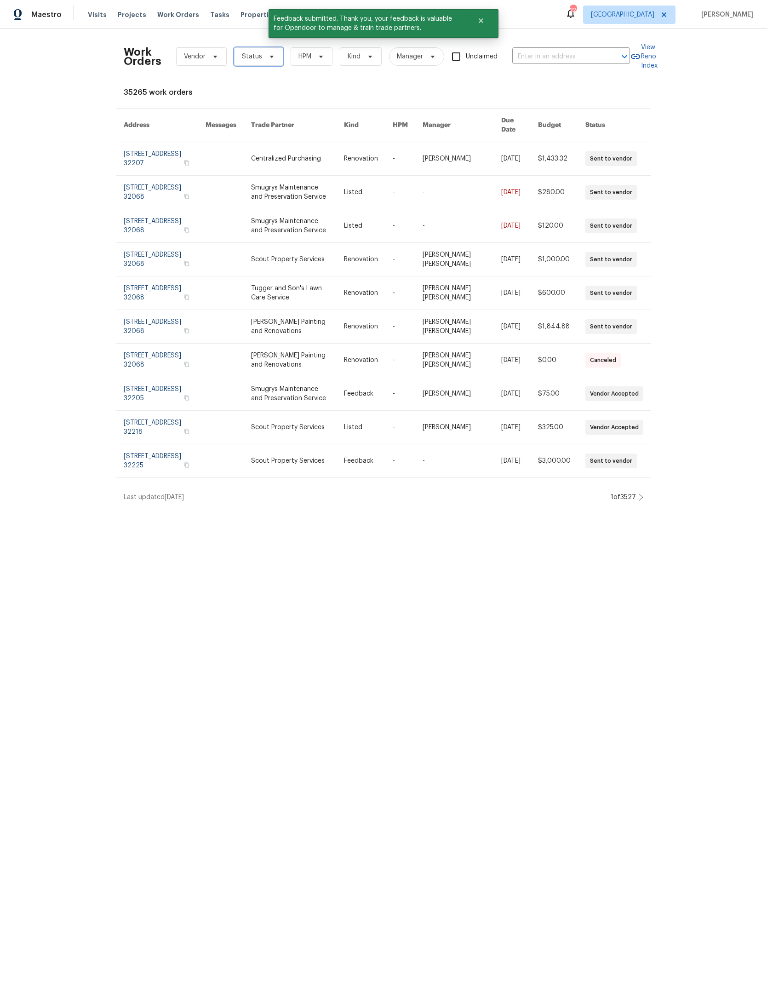
click at [262, 61] on span "Status" at bounding box center [252, 56] width 20 height 9
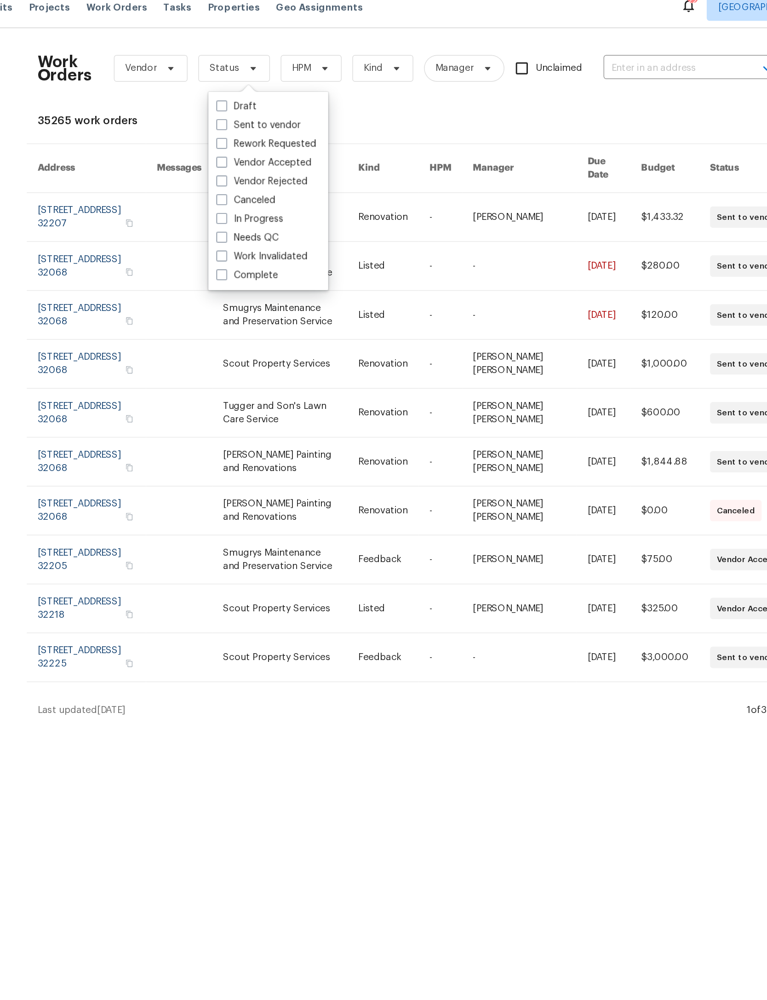
click at [247, 168] on label "Needs QC" at bounding box center [268, 172] width 43 height 9
click at [247, 168] on input "Needs QC" at bounding box center [250, 171] width 6 height 6
checkbox input "true"
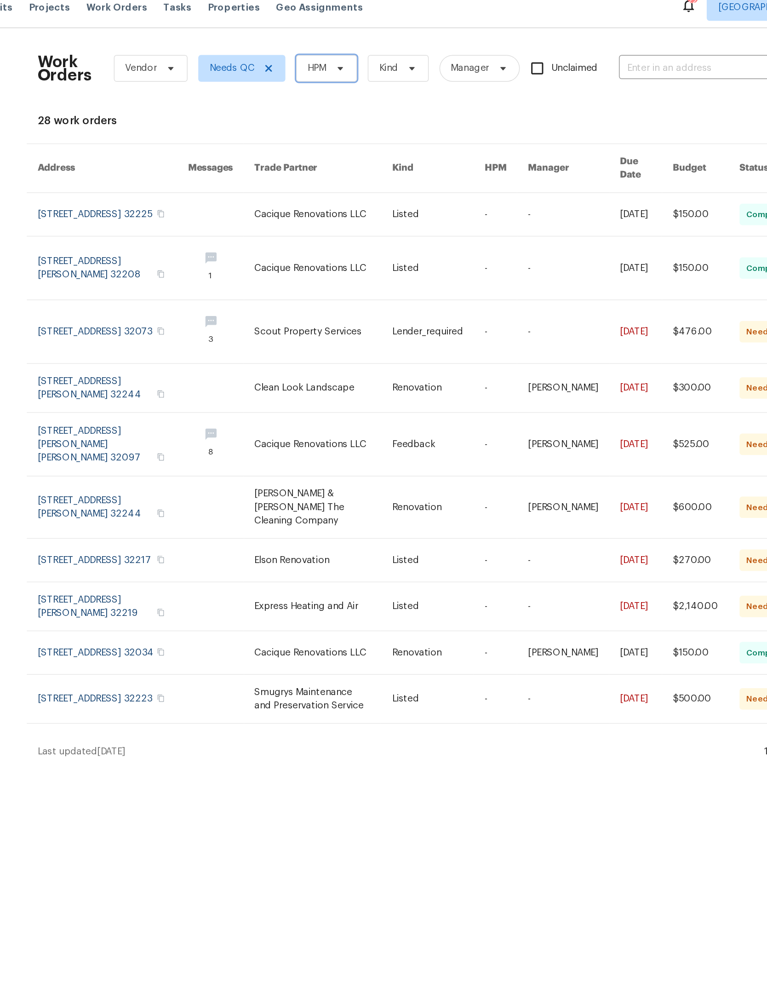
click at [325, 53] on span at bounding box center [330, 56] width 10 height 7
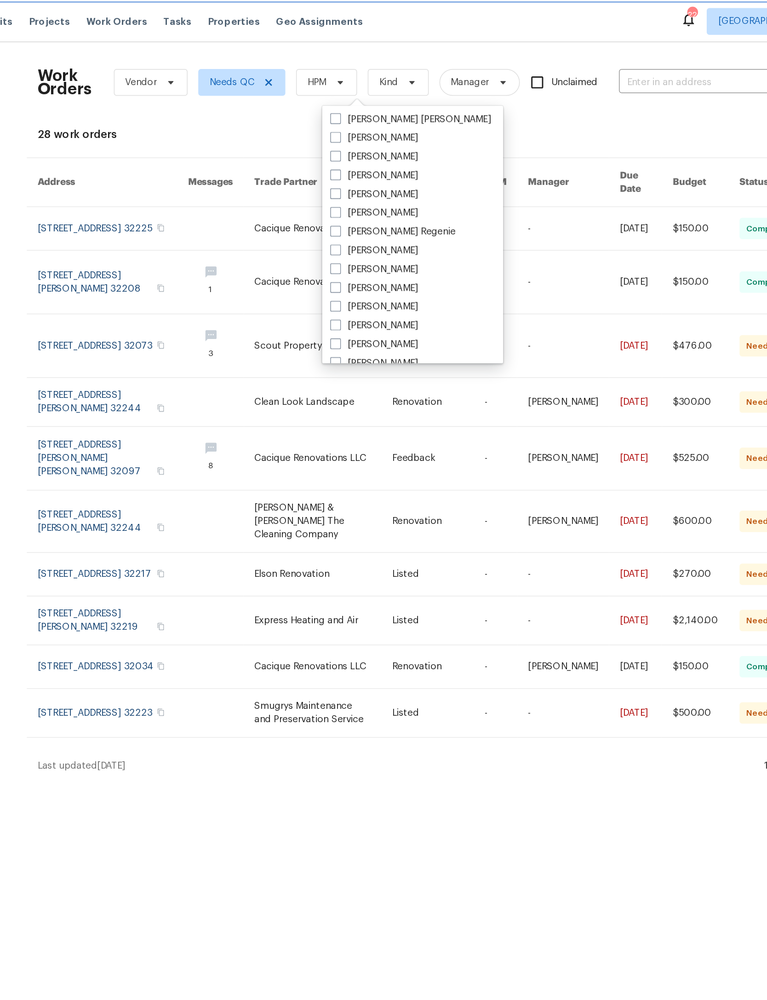
scroll to position [69, 0]
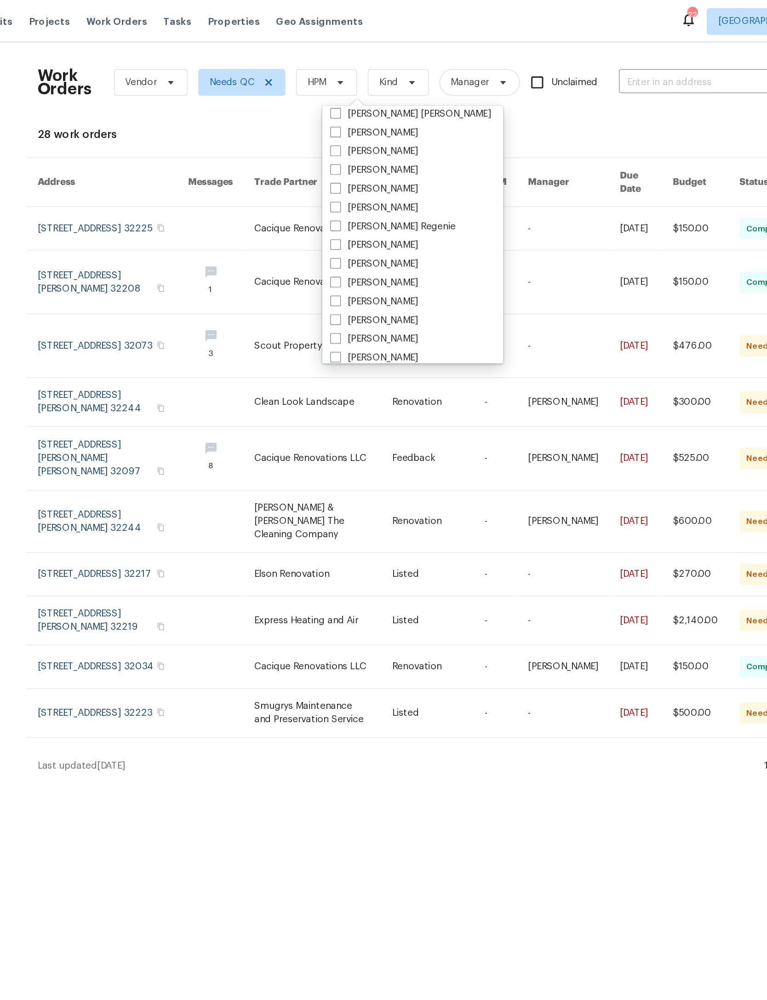
click at [325, 194] on label "[PERSON_NAME]" at bounding box center [355, 194] width 60 height 9
click at [325, 194] on input "[PERSON_NAME]" at bounding box center [328, 193] width 6 height 6
checkbox input "true"
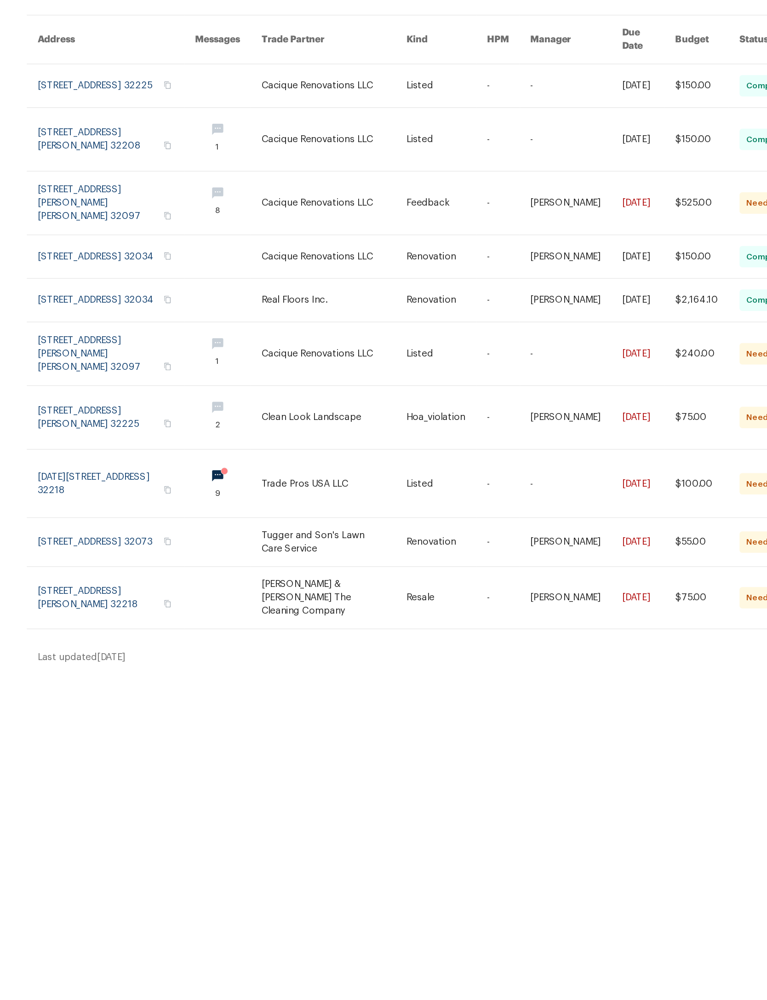
click at [200, 335] on tbody "1615 Oak Ridge Dr W, Jacksonville, FL 32225 Cacique Renovations LLC Listed - - …" at bounding box center [383, 336] width 535 height 388
click at [277, 362] on link at bounding box center [326, 340] width 99 height 43
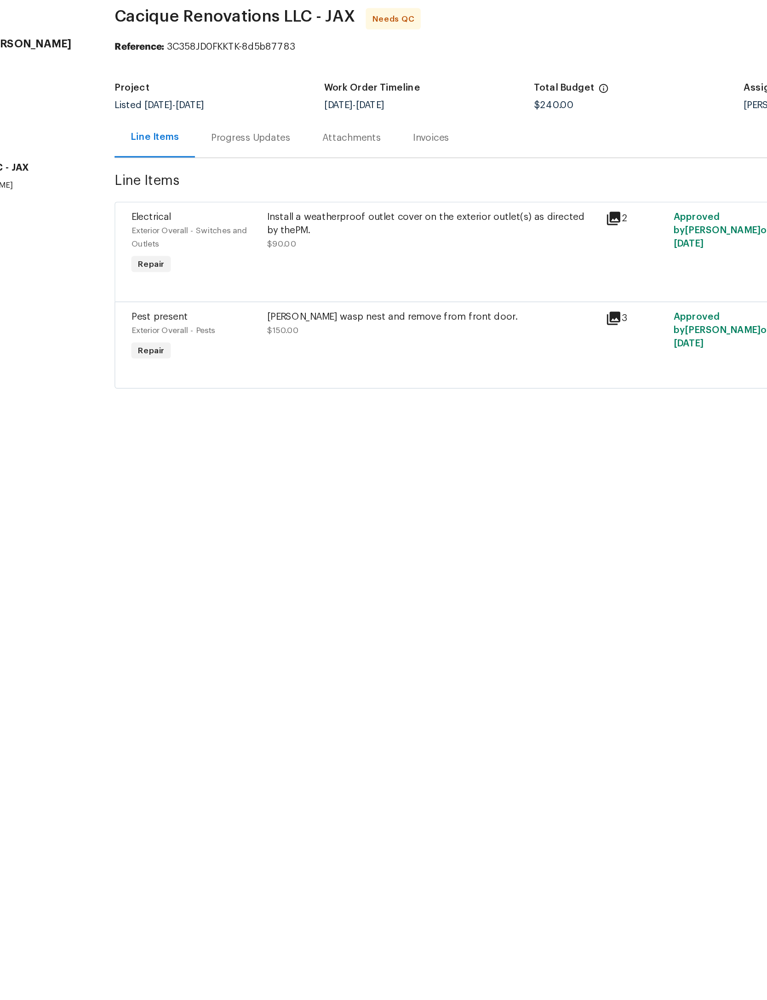
click at [304, 180] on div "Install a weatherproof outlet cover on the exterior outlet(s) as directed by th…" at bounding box center [395, 206] width 233 height 52
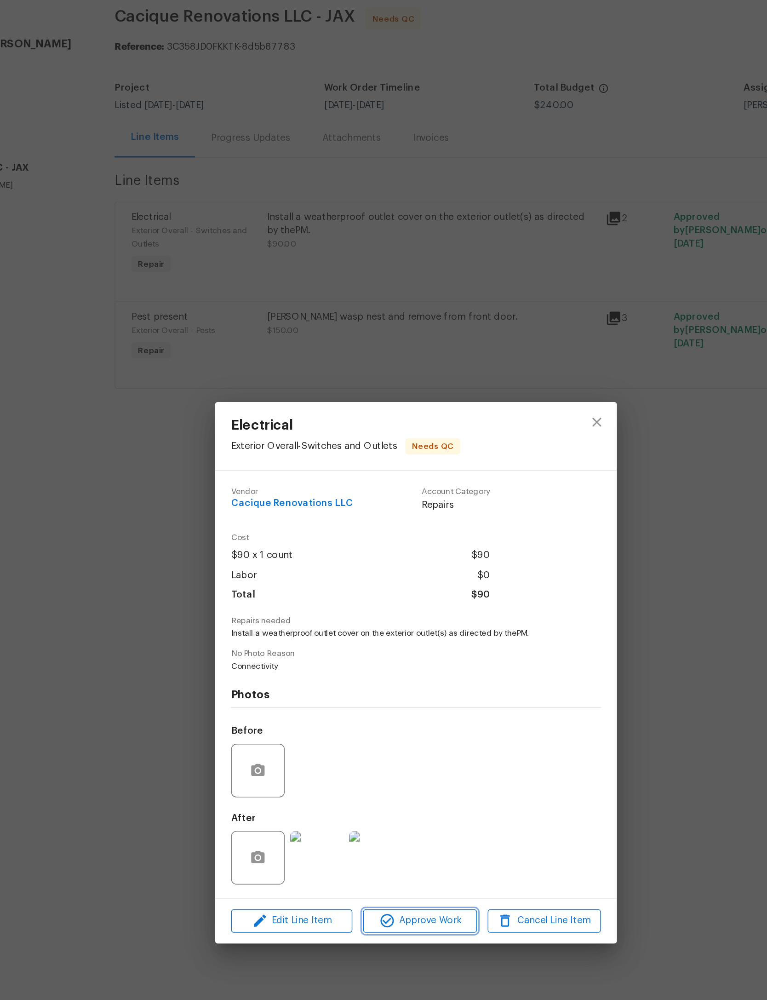
click at [350, 665] on span "Approve Work" at bounding box center [386, 671] width 72 height 12
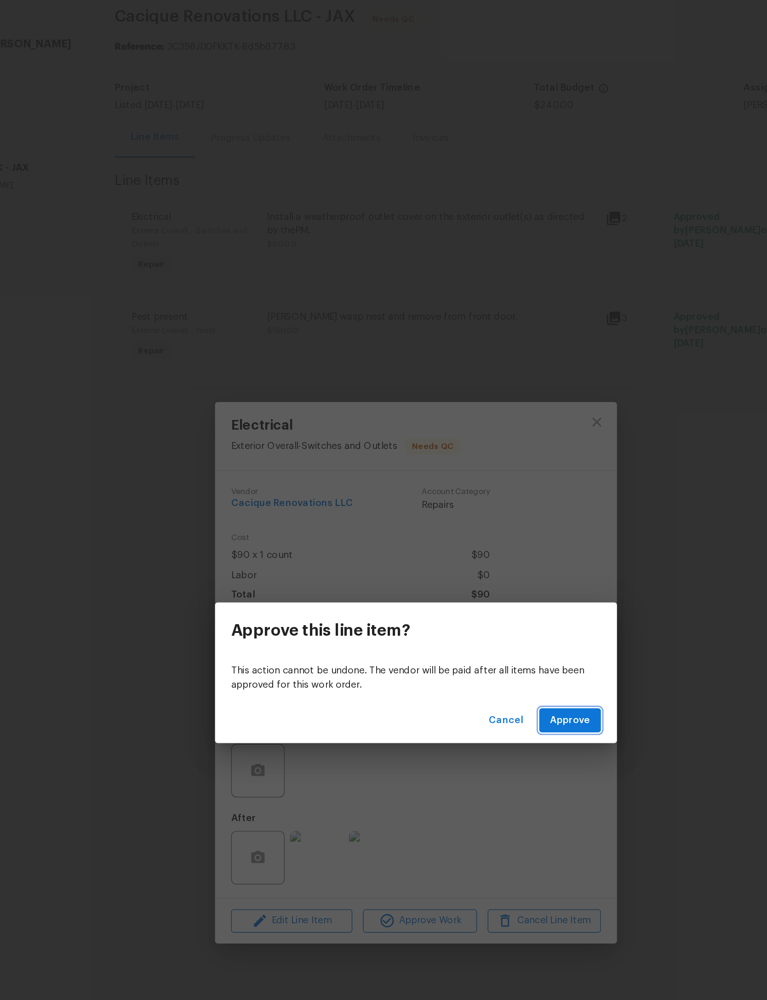
click at [476, 527] on span "Approve" at bounding box center [490, 533] width 28 height 12
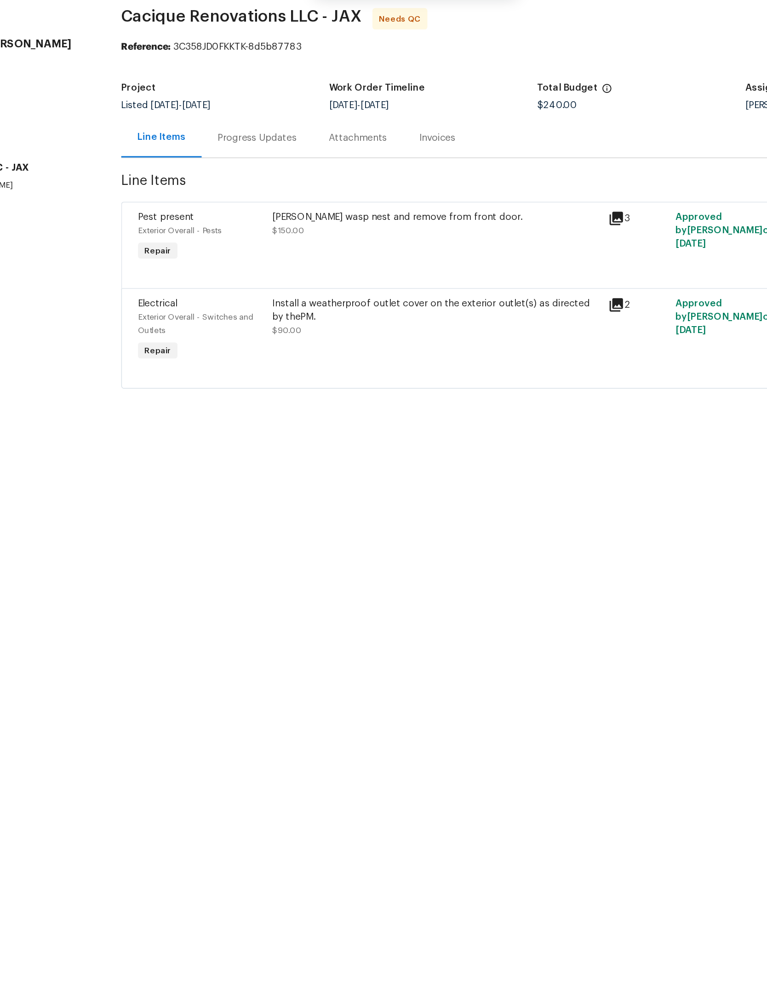
click at [308, 180] on div "Spry wasp nest and remove from front door. $150.00" at bounding box center [397, 201] width 231 height 42
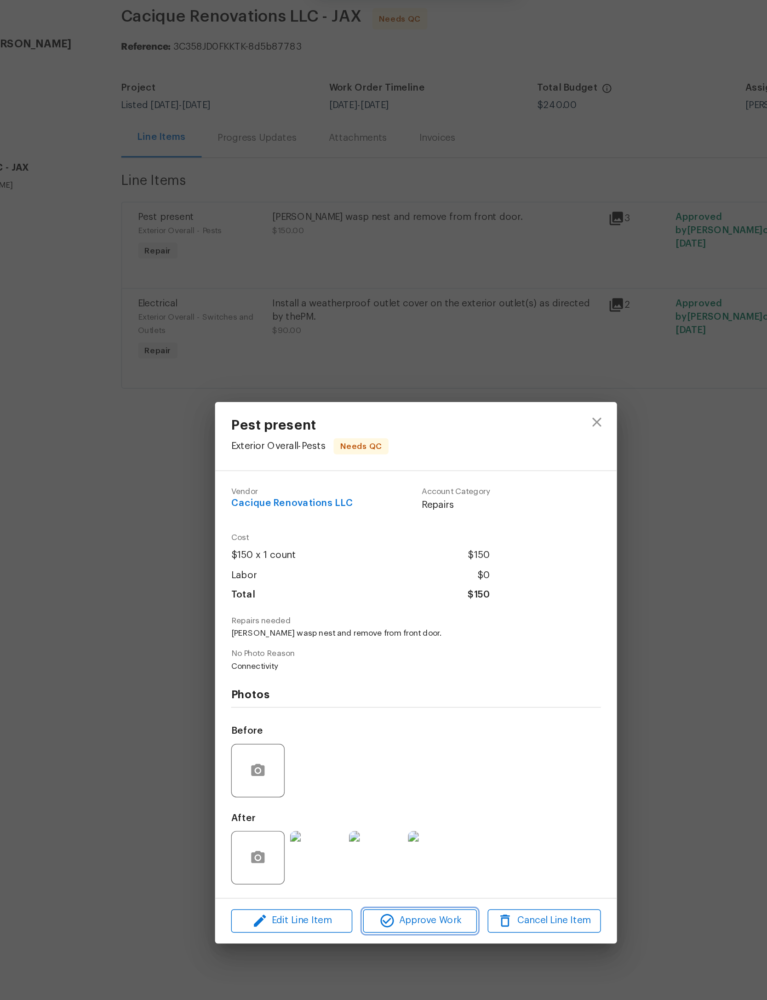
click at [350, 665] on span "Approve Work" at bounding box center [386, 671] width 72 height 12
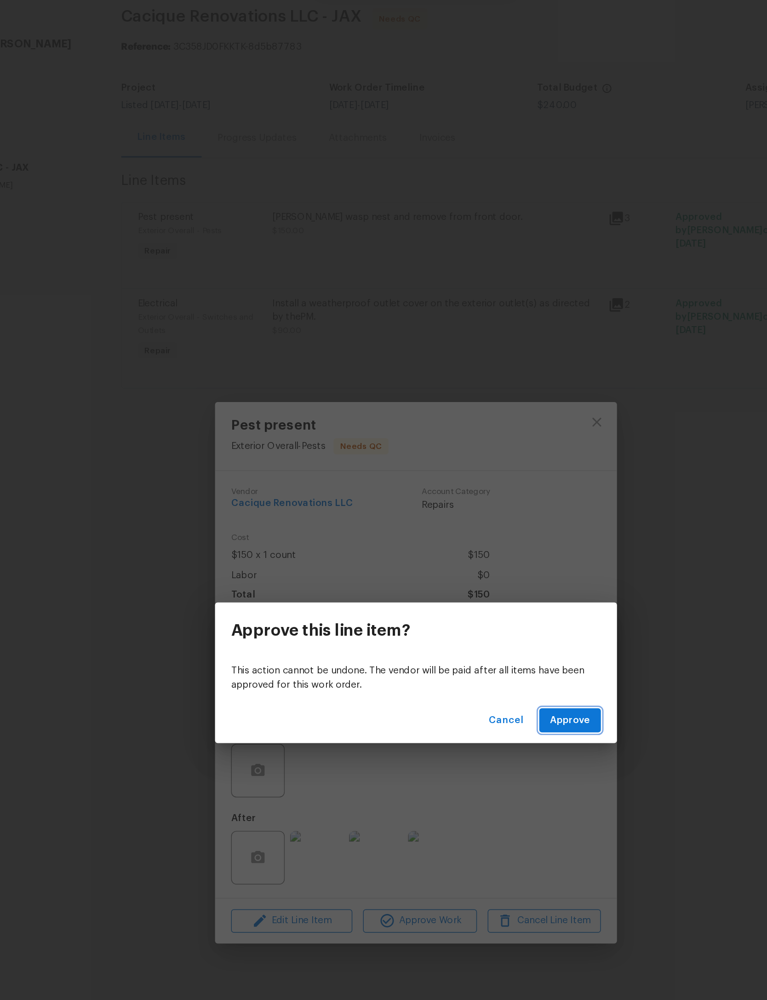
click at [476, 527] on span "Approve" at bounding box center [490, 533] width 28 height 12
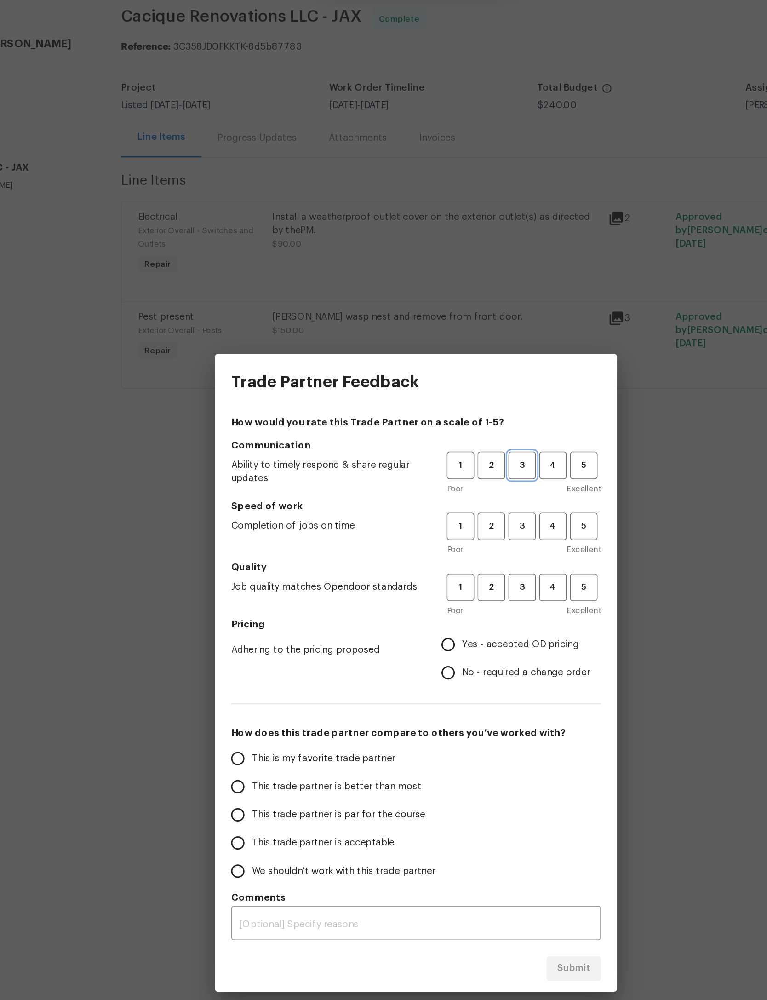
click at [447, 348] on button "3" at bounding box center [456, 357] width 19 height 19
click at [448, 394] on span "3" at bounding box center [456, 399] width 17 height 11
click at [448, 436] on span "3" at bounding box center [456, 441] width 17 height 11
click at [415, 476] on span "Yes - accepted OD pricing" at bounding box center [455, 481] width 80 height 10
click at [396, 471] on input "Yes - accepted OD pricing" at bounding box center [405, 480] width 19 height 19
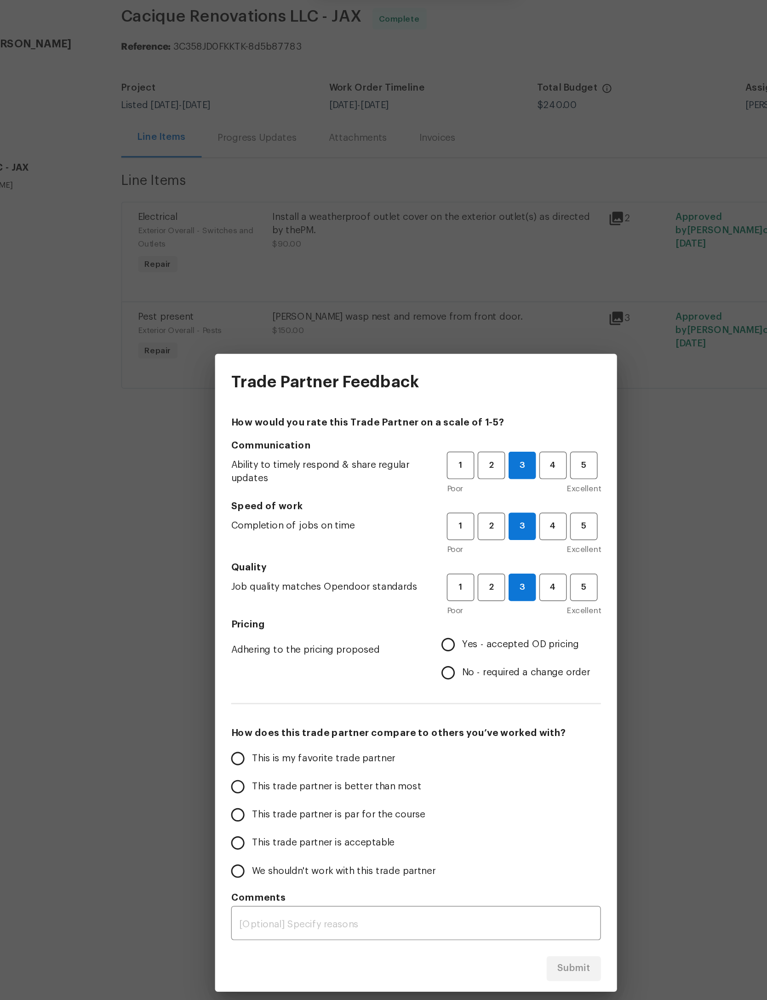
radio input "true"
click at [252, 588] on label "This trade partner is par for the course" at bounding box center [324, 597] width 145 height 19
click at [252, 588] on input "This trade partner is par for the course" at bounding box center [261, 597] width 19 height 19
click at [473, 695] on button "Submit" at bounding box center [491, 703] width 37 height 17
radio input "true"
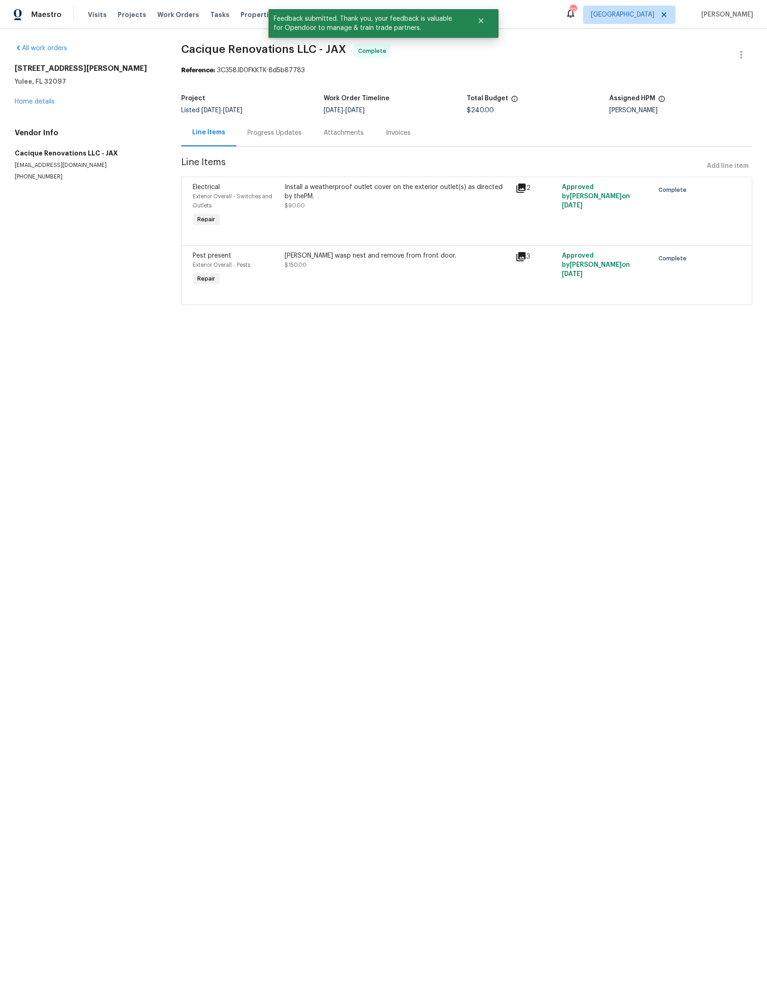
click at [171, 13] on span "Work Orders" at bounding box center [178, 14] width 42 height 9
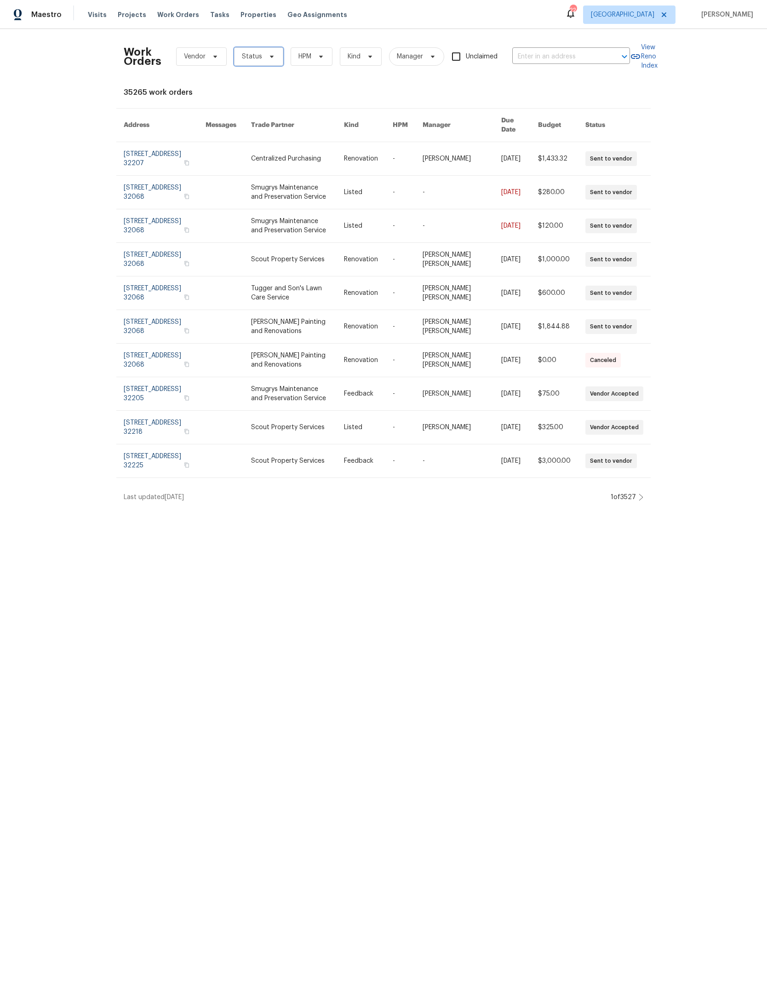
click at [262, 54] on span "Status" at bounding box center [252, 56] width 20 height 9
click at [280, 161] on label "In Progress" at bounding box center [270, 159] width 46 height 9
click at [253, 161] on input "In Progress" at bounding box center [250, 158] width 6 height 6
checkbox input "true"
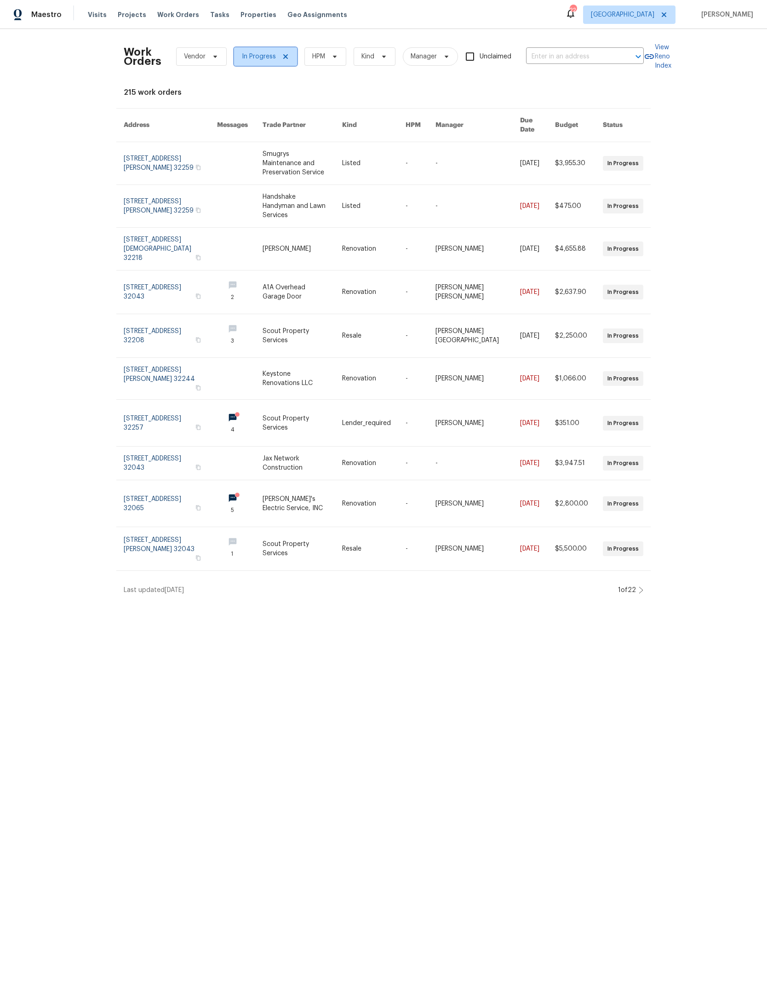
click at [289, 53] on icon at bounding box center [285, 56] width 7 height 7
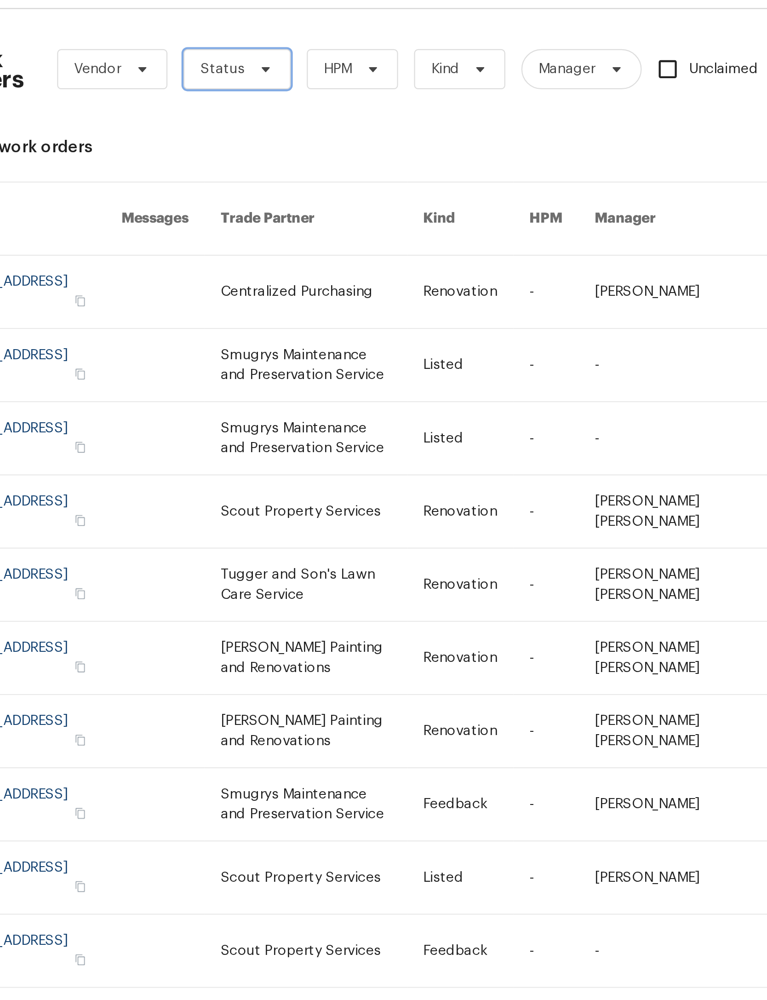
click at [268, 53] on icon at bounding box center [271, 56] width 7 height 7
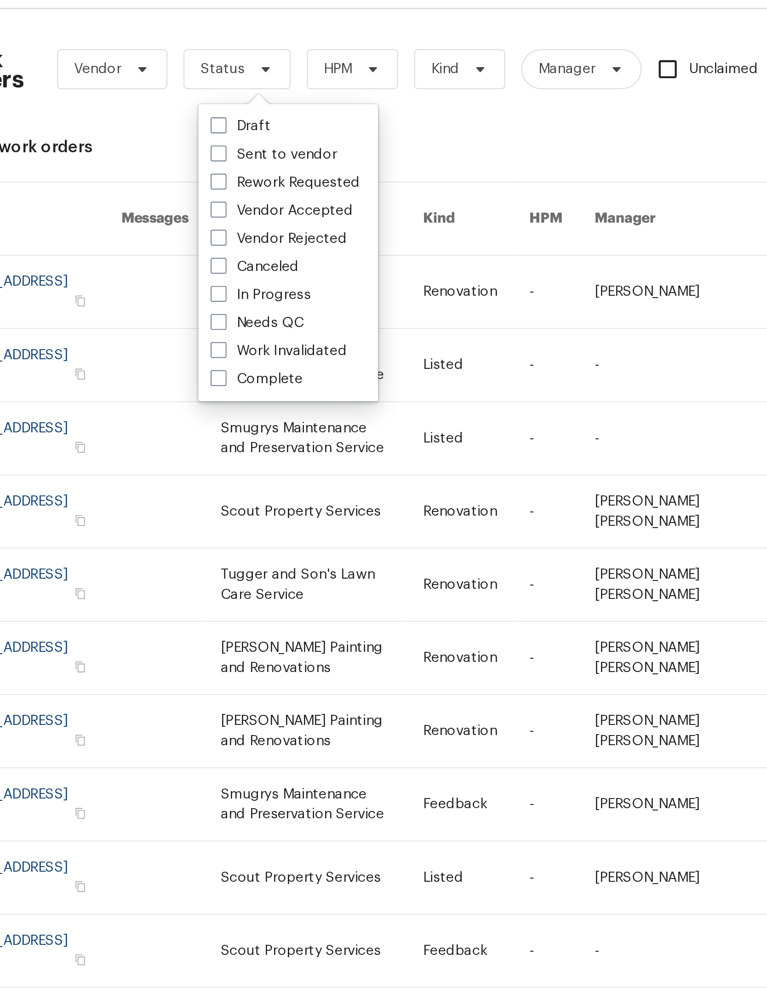
click at [247, 168] on label "Needs QC" at bounding box center [268, 172] width 43 height 9
click at [247, 168] on input "Needs QC" at bounding box center [250, 171] width 6 height 6
checkbox input "true"
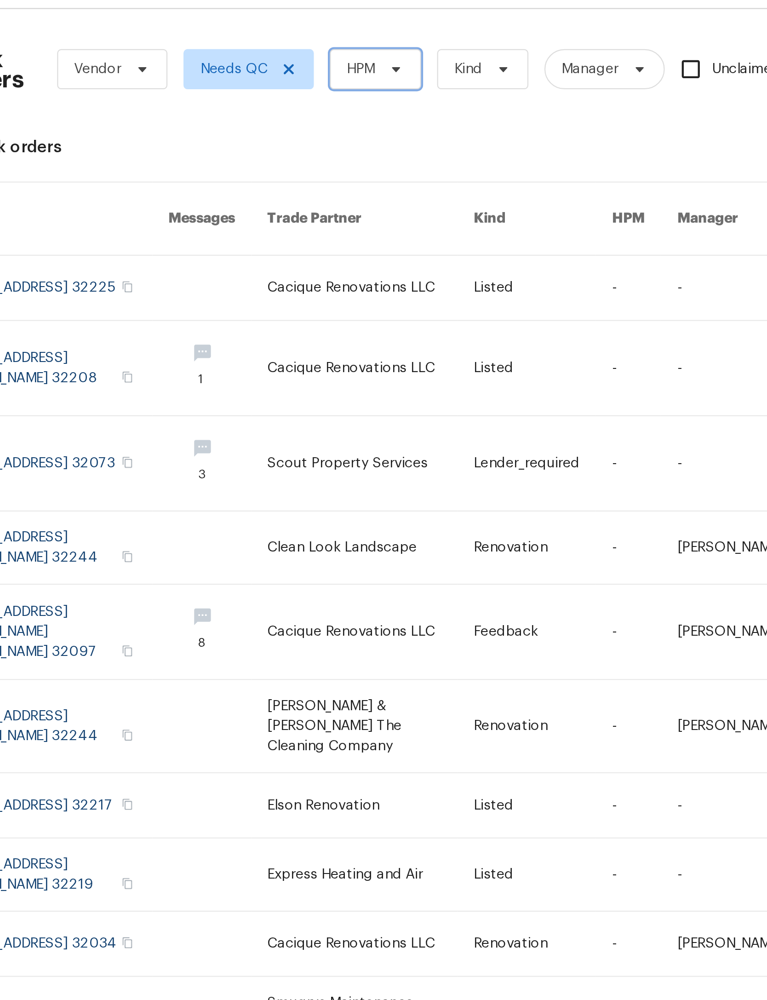
click at [328, 53] on icon at bounding box center [331, 56] width 7 height 7
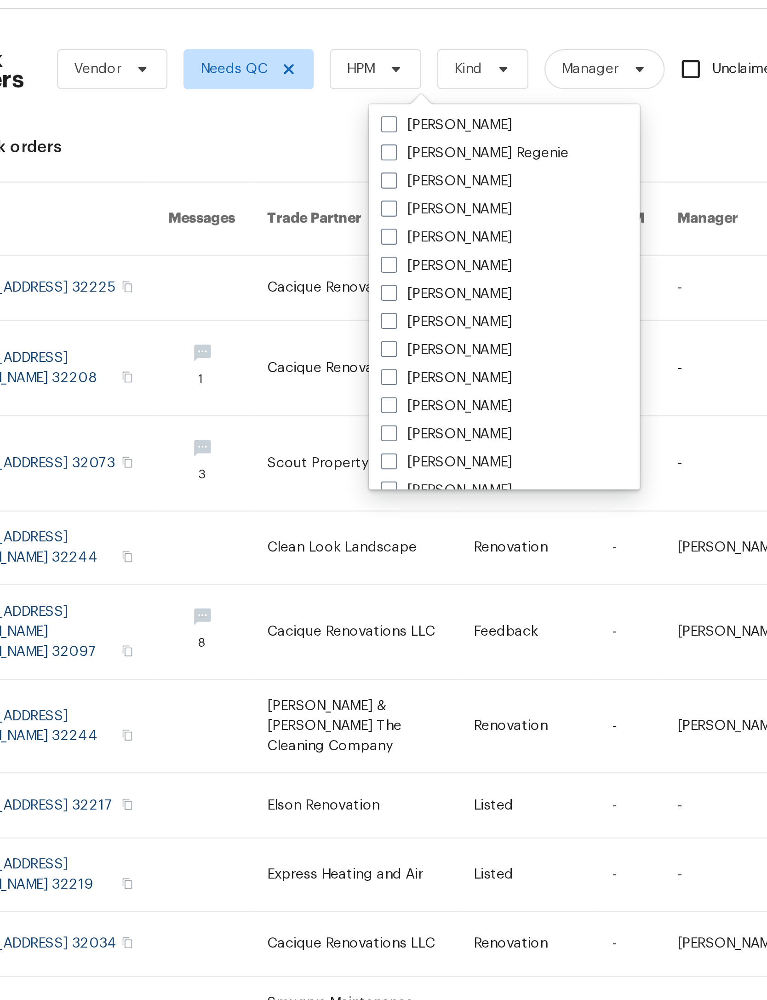
scroll to position [120, 0]
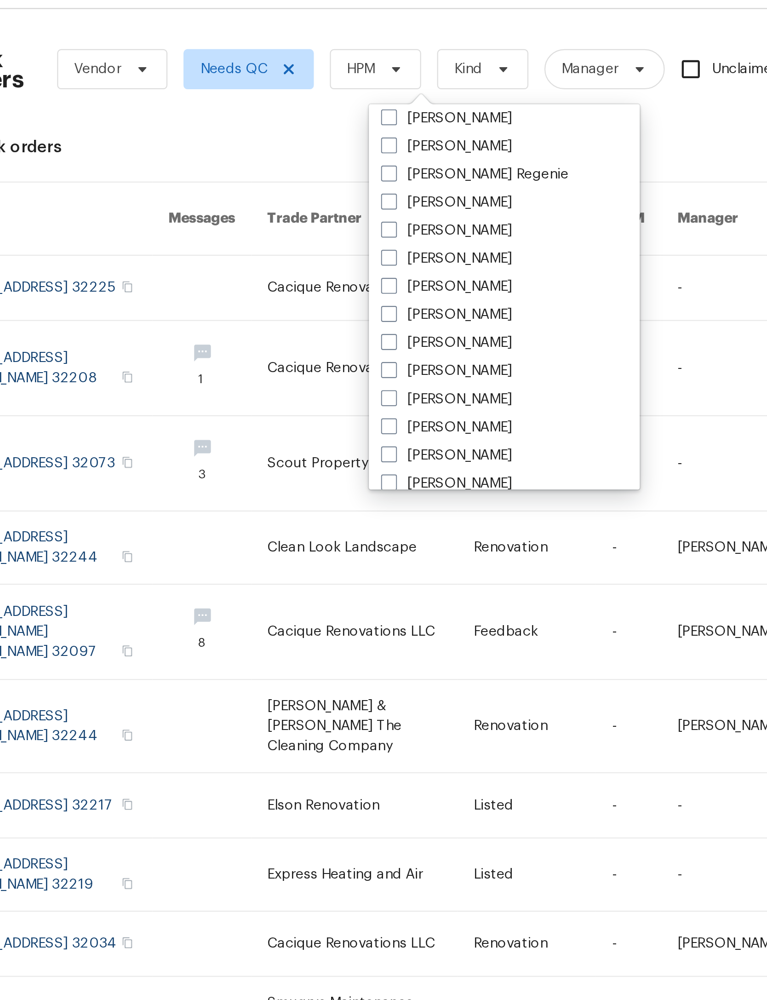
click at [325, 139] on label "[PERSON_NAME]" at bounding box center [355, 143] width 60 height 9
click at [325, 139] on input "[PERSON_NAME]" at bounding box center [328, 142] width 6 height 6
checkbox input "true"
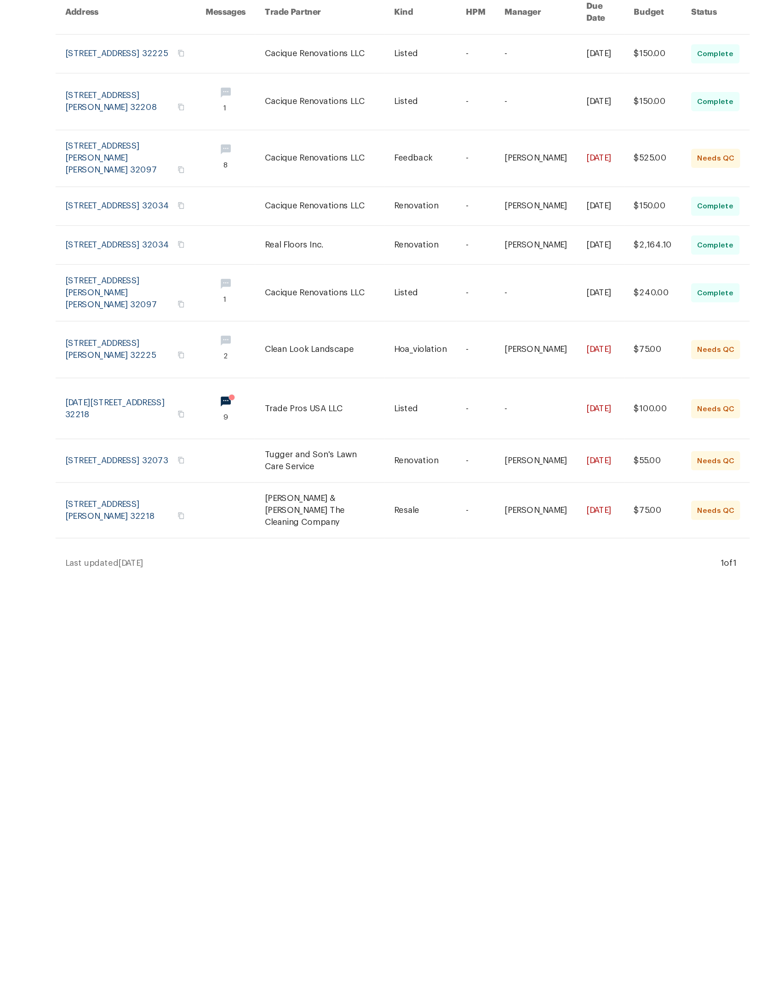
click at [277, 363] on link at bounding box center [326, 384] width 99 height 43
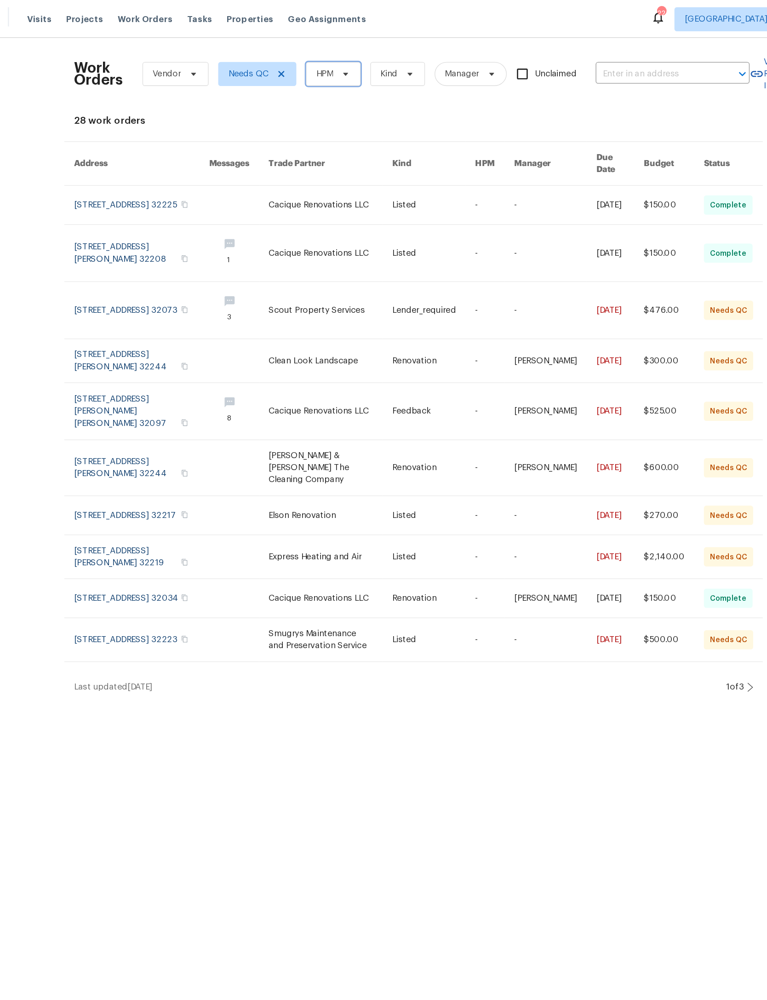
click at [325, 58] on span at bounding box center [330, 56] width 10 height 7
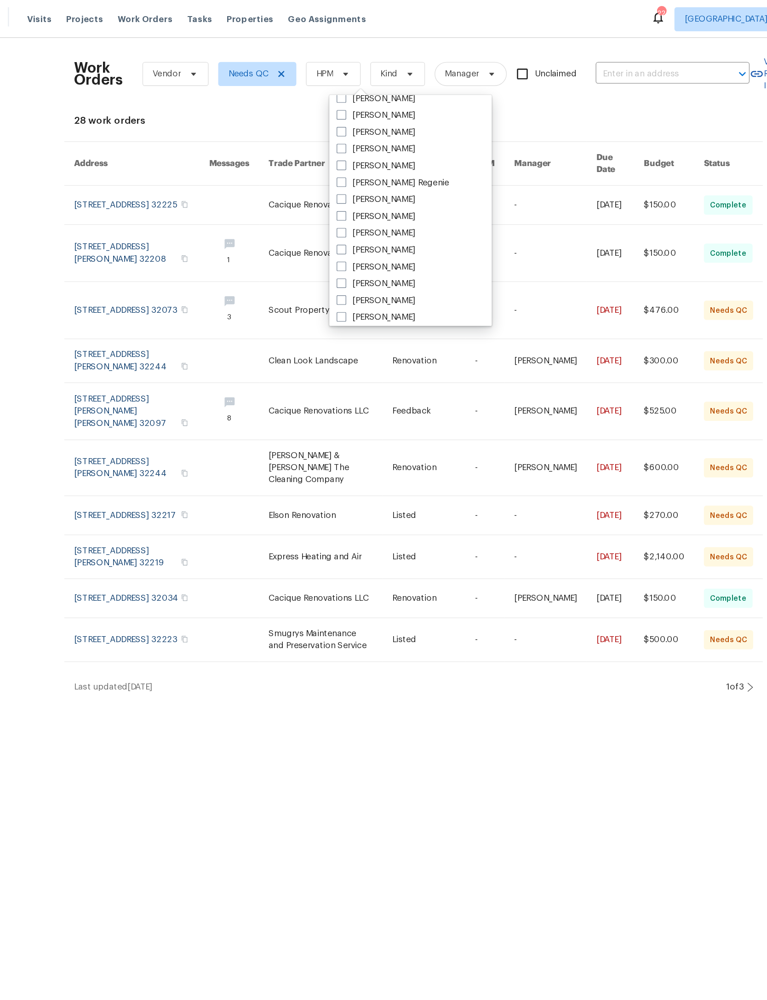
scroll to position [86, 0]
click at [328, 177] on label "[PERSON_NAME]" at bounding box center [355, 176] width 60 height 9
click at [328, 177] on input "[PERSON_NAME]" at bounding box center [328, 175] width 6 height 6
checkbox input "true"
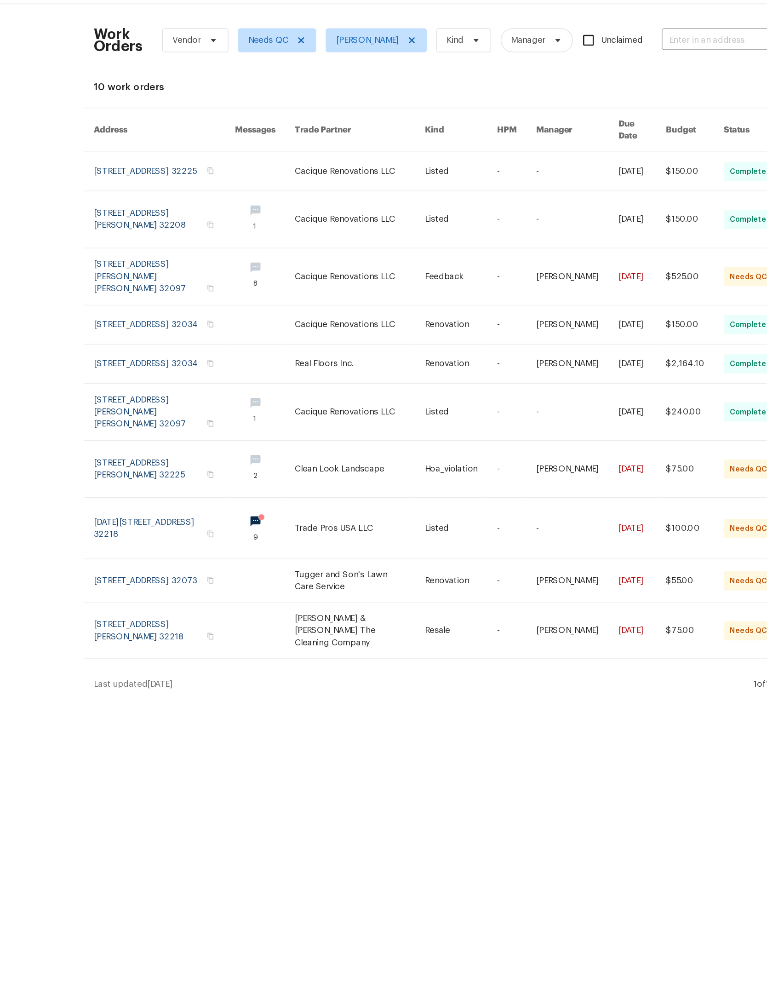
click at [277, 453] on link at bounding box center [326, 430] width 99 height 46
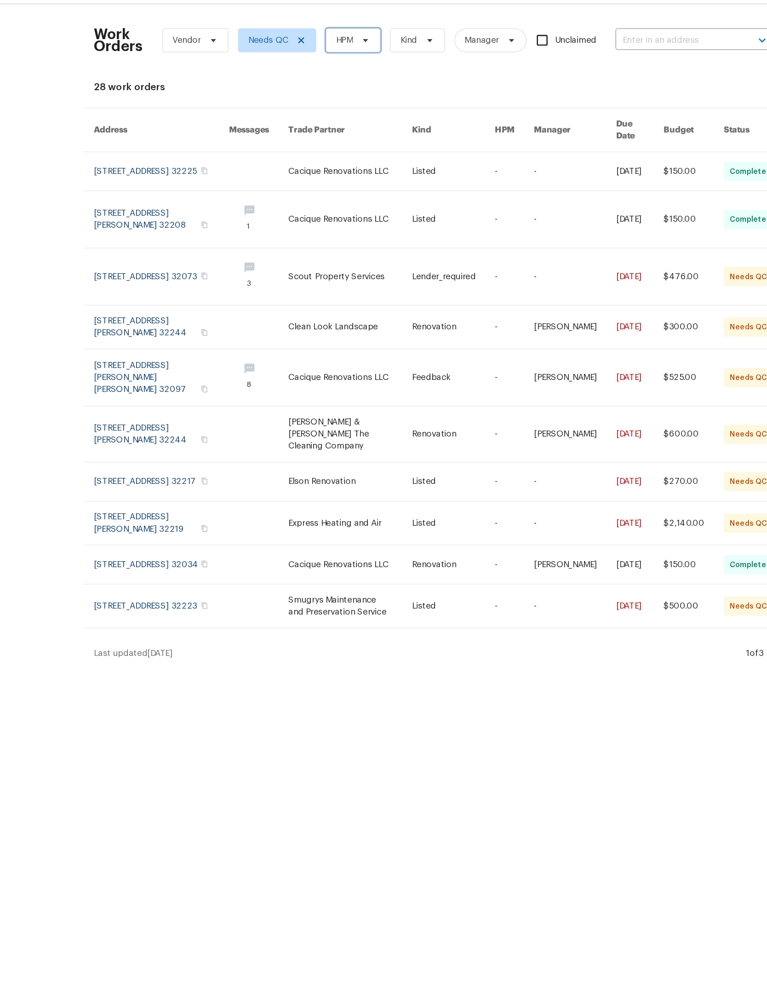
click at [328, 53] on icon at bounding box center [331, 56] width 7 height 7
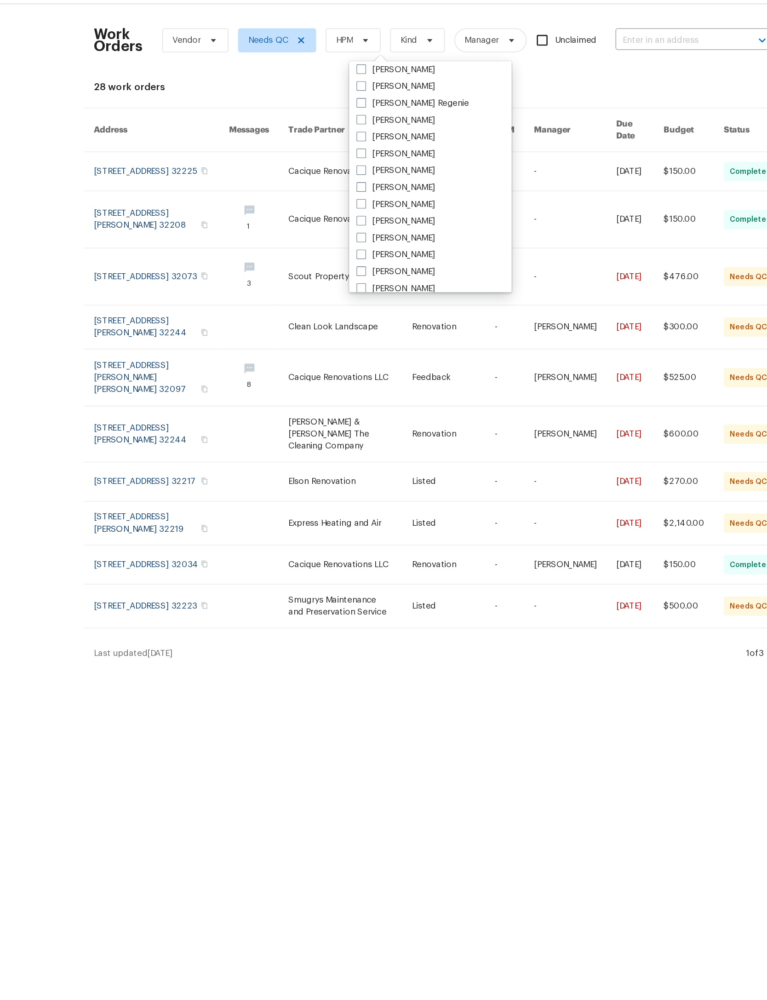
scroll to position [120, 0]
click at [332, 138] on label "[PERSON_NAME]" at bounding box center [355, 142] width 60 height 9
click at [331, 138] on input "[PERSON_NAME]" at bounding box center [328, 141] width 6 height 6
checkbox input "true"
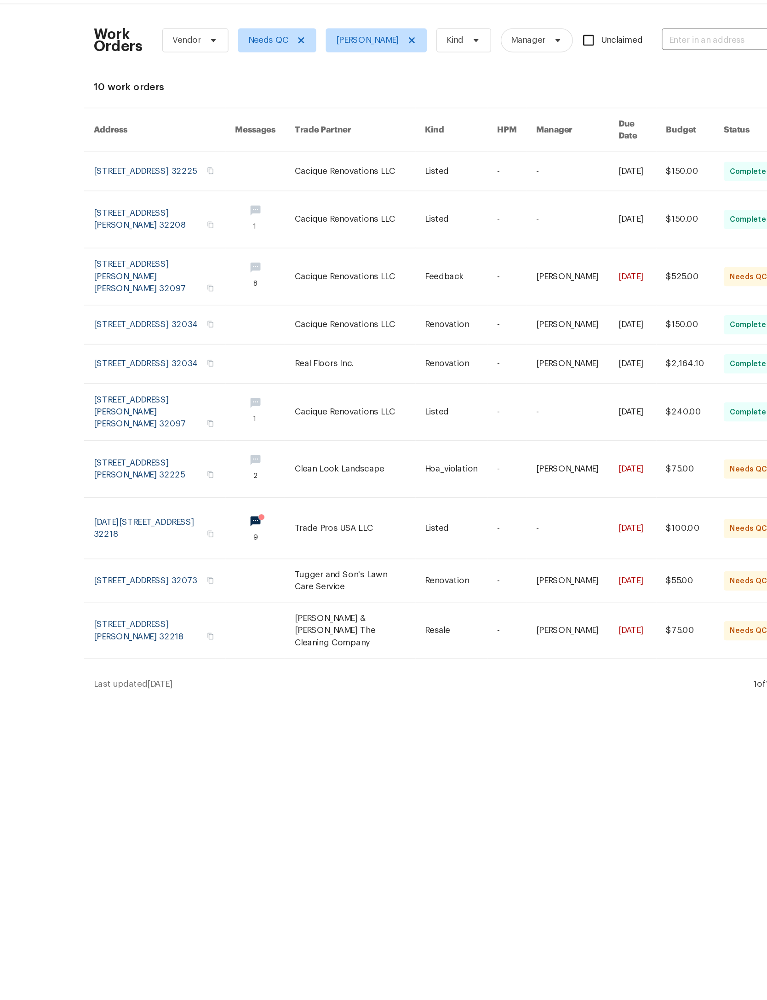
click at [277, 453] on link at bounding box center [326, 430] width 99 height 46
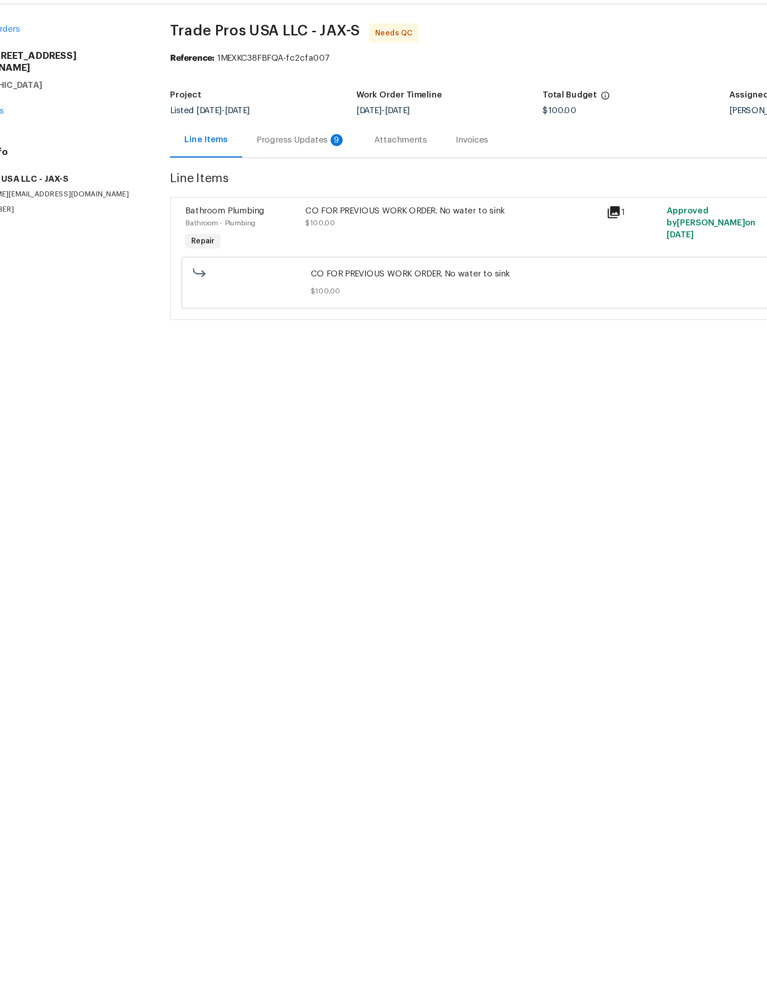
click at [248, 128] on div "Progress Updates 9" at bounding box center [282, 132] width 68 height 9
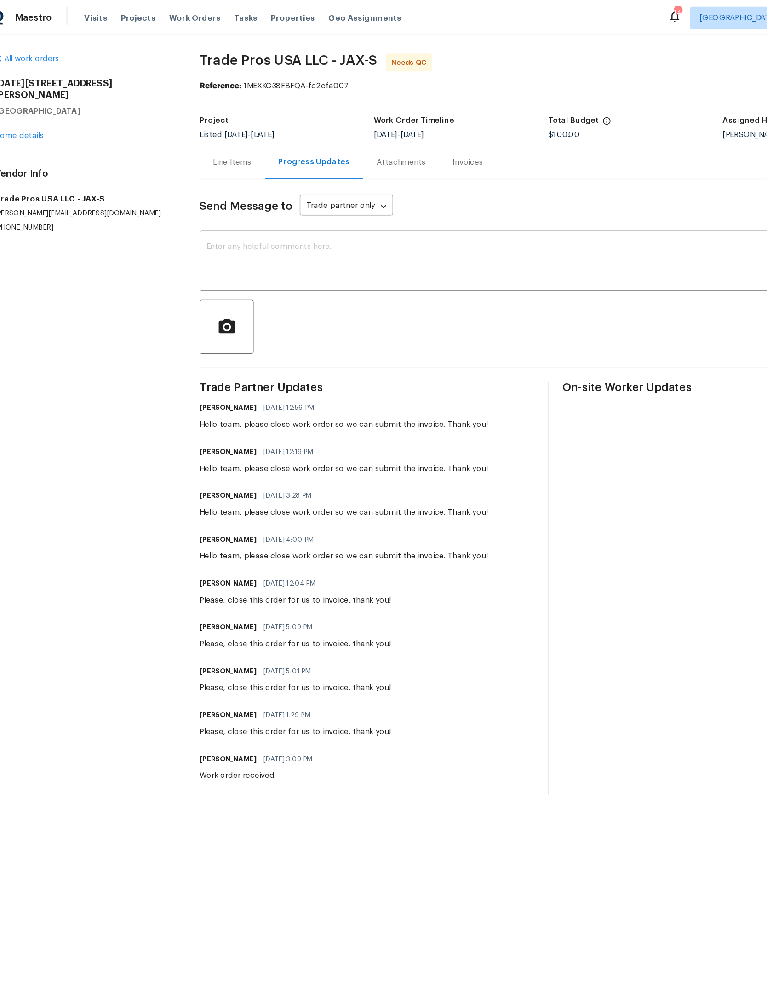
click at [193, 129] on div "Line Items" at bounding box center [208, 132] width 31 height 9
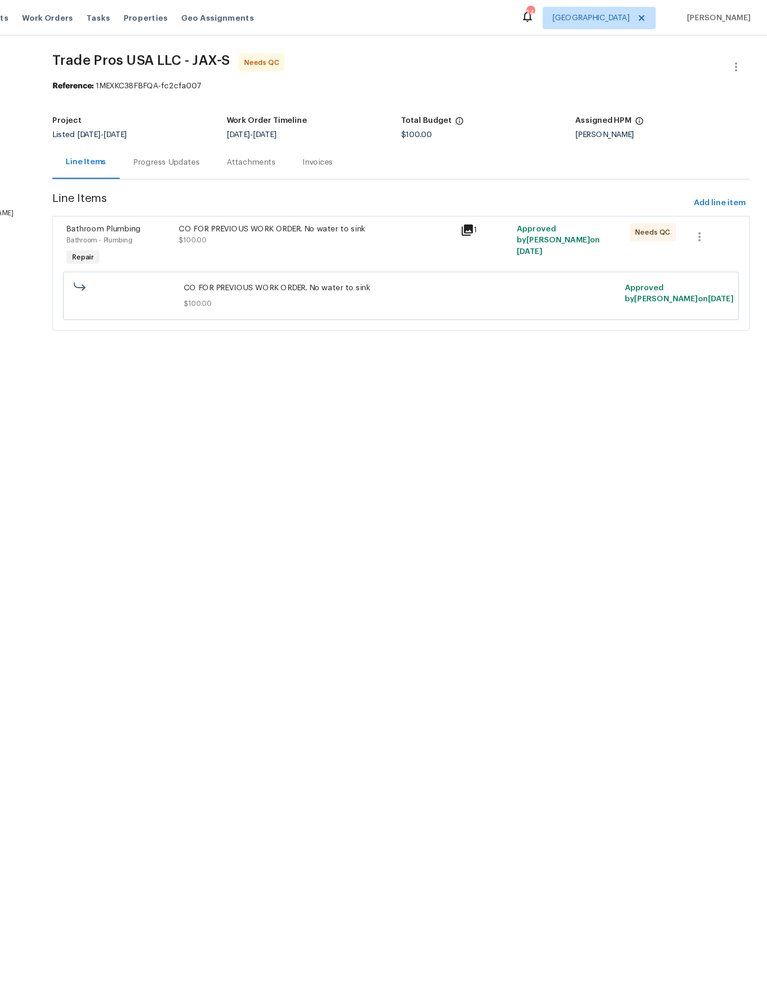
click at [294, 191] on div "CO FOR PREVIOUS WORK ORDER. No water to sink" at bounding box center [398, 187] width 225 height 9
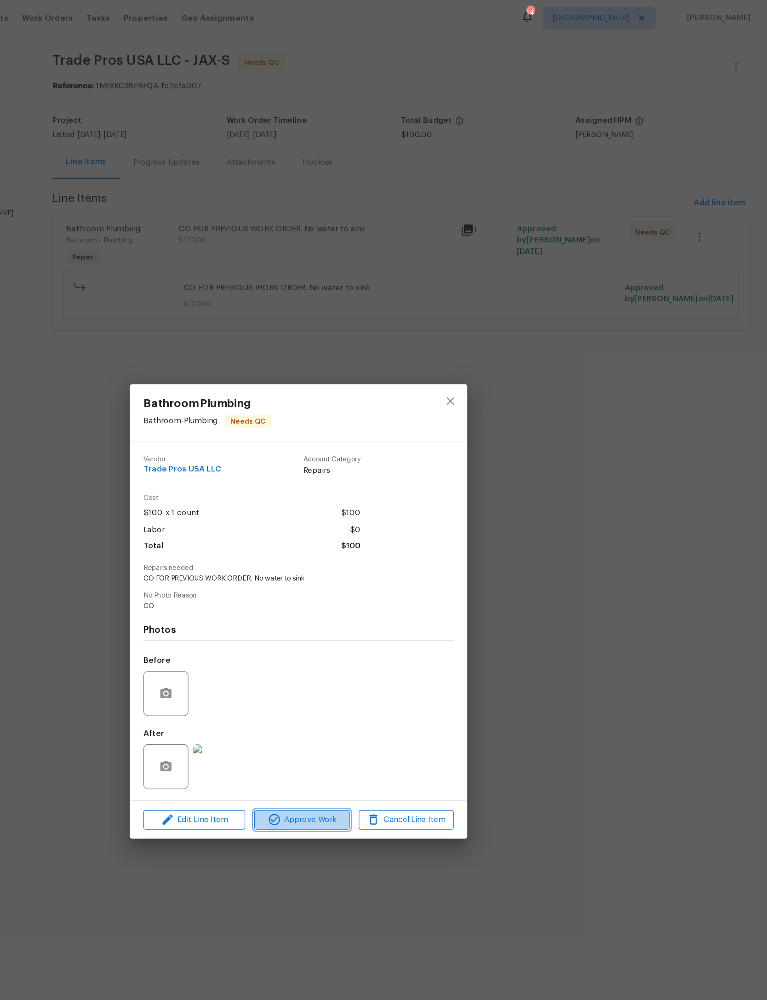
click at [347, 679] on button "Approve Work" at bounding box center [386, 670] width 78 height 16
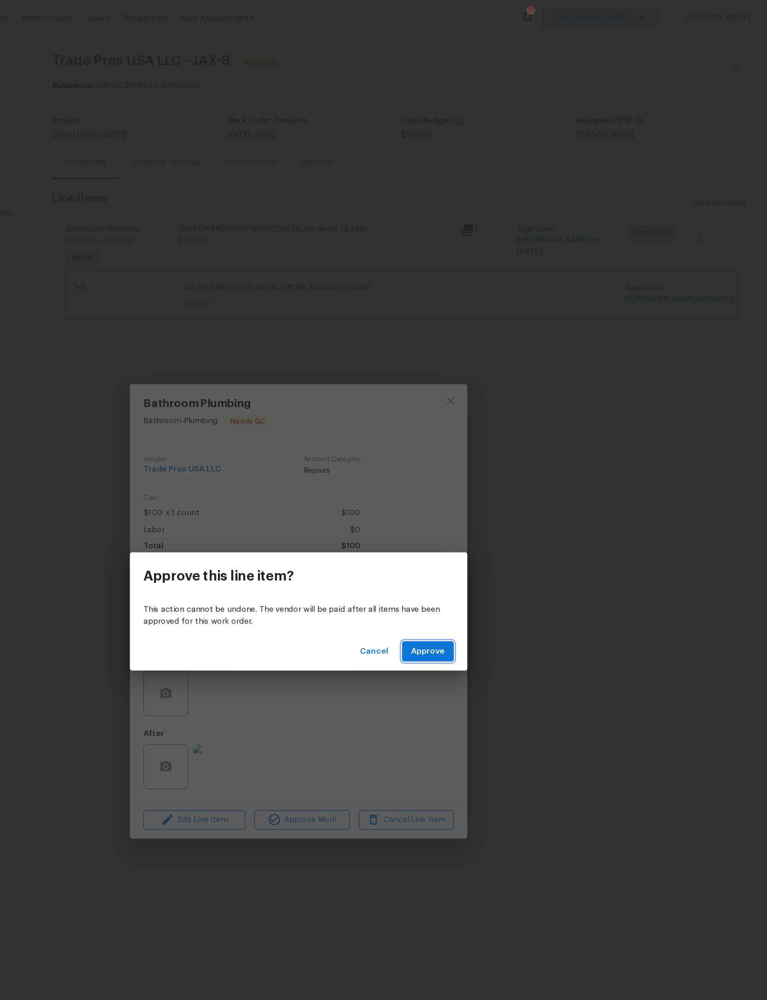
click at [476, 531] on span "Approve" at bounding box center [490, 533] width 28 height 12
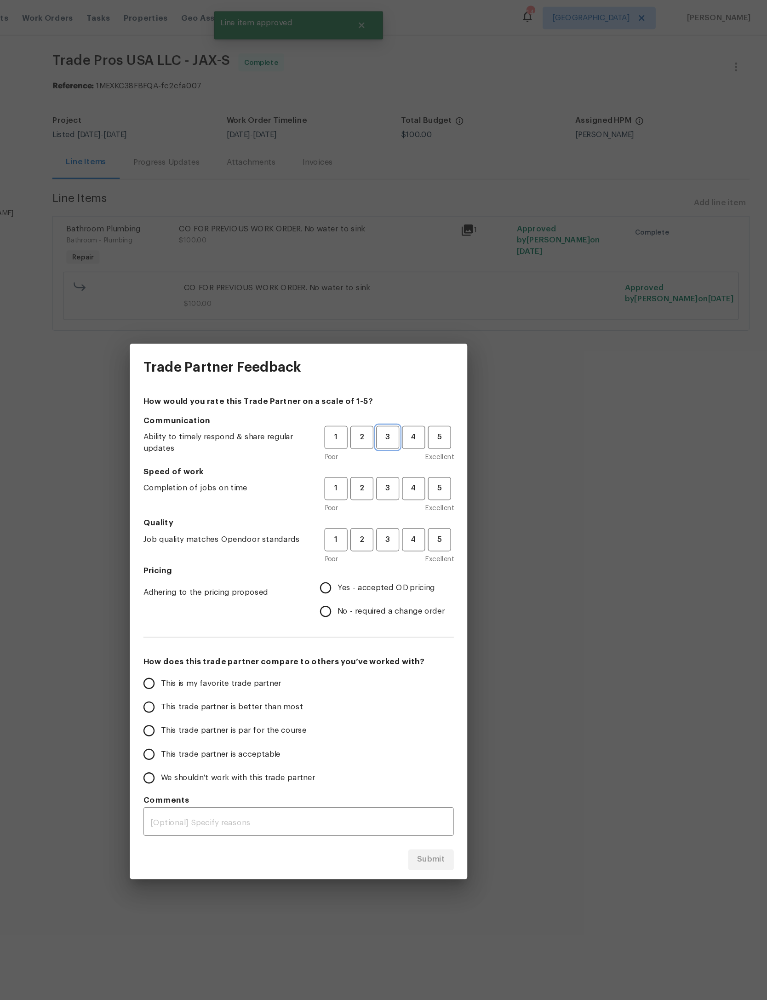
click at [447, 349] on button "3" at bounding box center [456, 357] width 19 height 19
click at [448, 394] on span "3" at bounding box center [456, 399] width 17 height 11
click at [448, 445] on span "3" at bounding box center [456, 441] width 17 height 11
click at [415, 482] on span "Yes - accepted OD pricing" at bounding box center [455, 481] width 80 height 10
click at [396, 482] on input "Yes - accepted OD pricing" at bounding box center [405, 480] width 19 height 19
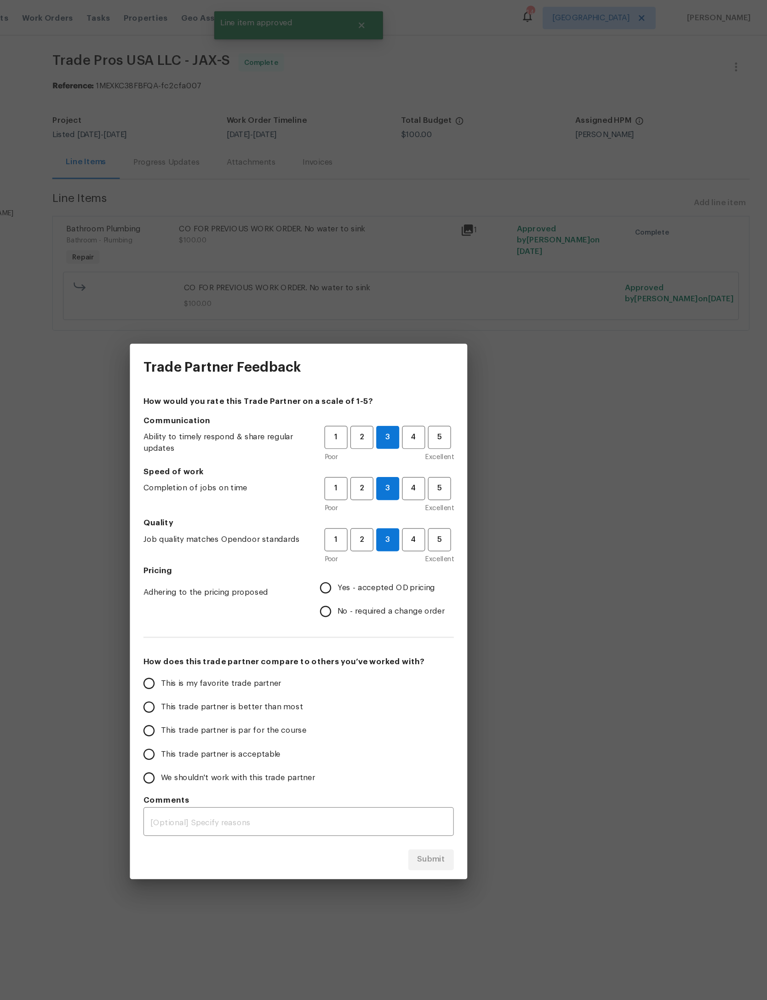
radio input "true"
click at [271, 594] on span "This trade partner is par for the course" at bounding box center [330, 598] width 119 height 10
click at [252, 594] on input "This trade partner is par for the course" at bounding box center [261, 597] width 19 height 19
click at [481, 700] on span "Submit" at bounding box center [492, 703] width 23 height 12
radio input "true"
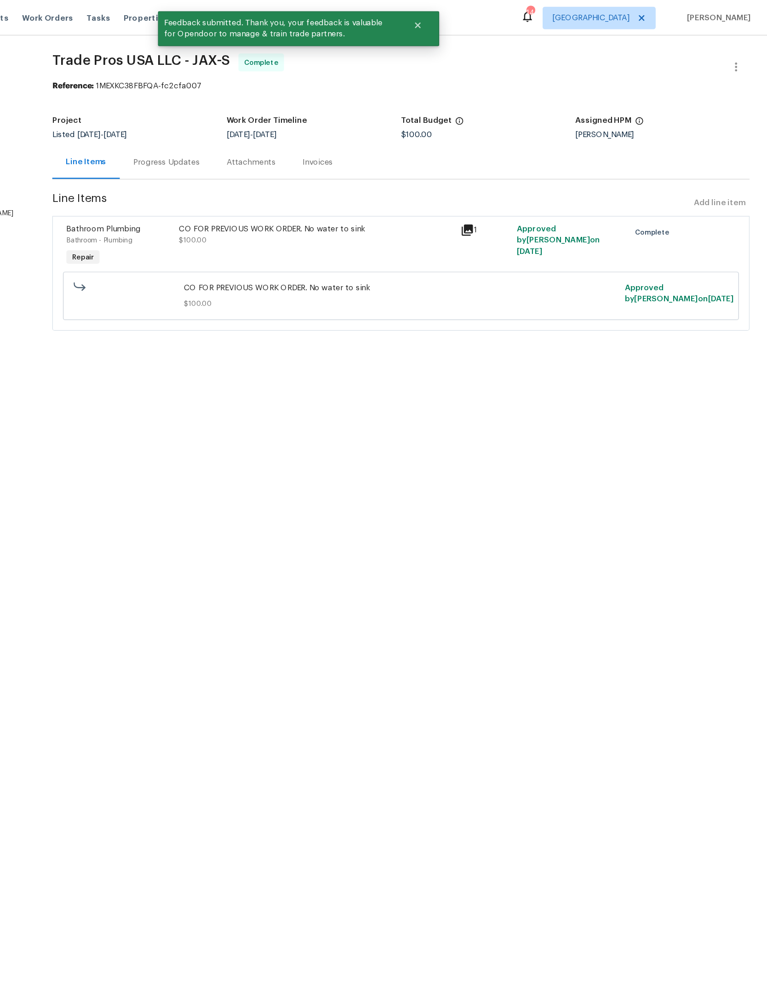
click at [144, 296] on html "Maestro Visits Projects Work Orders Tasks Properties Geo Assignments 14 Jackson…" at bounding box center [383, 148] width 767 height 296
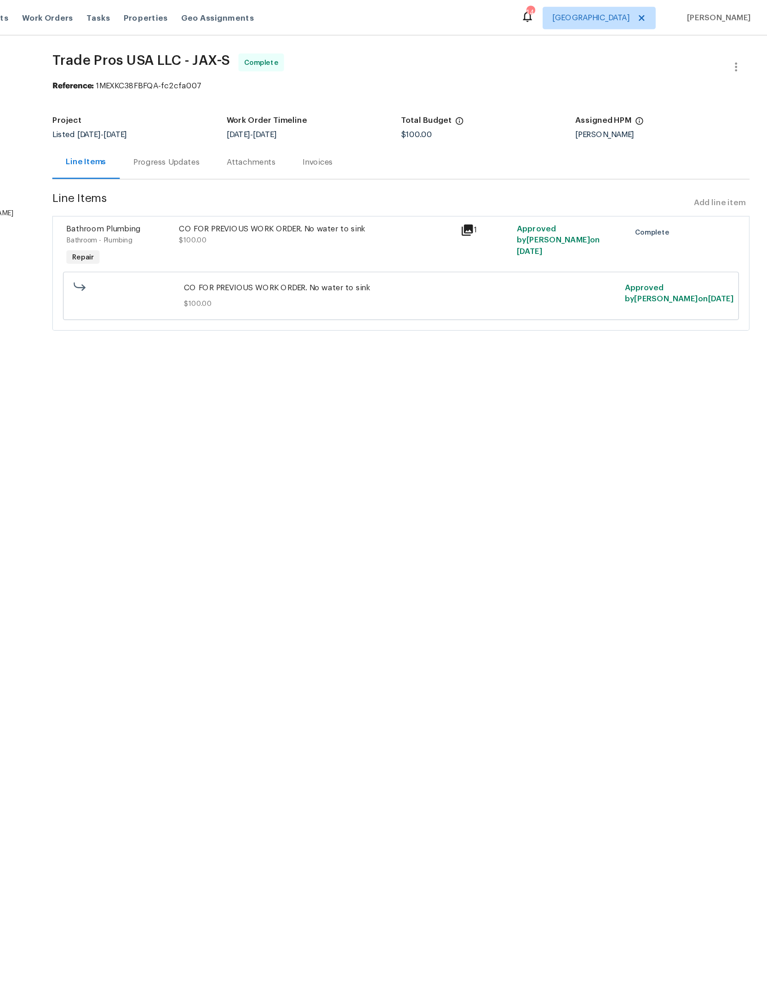
click at [157, 14] on span "Work Orders" at bounding box center [178, 14] width 42 height 9
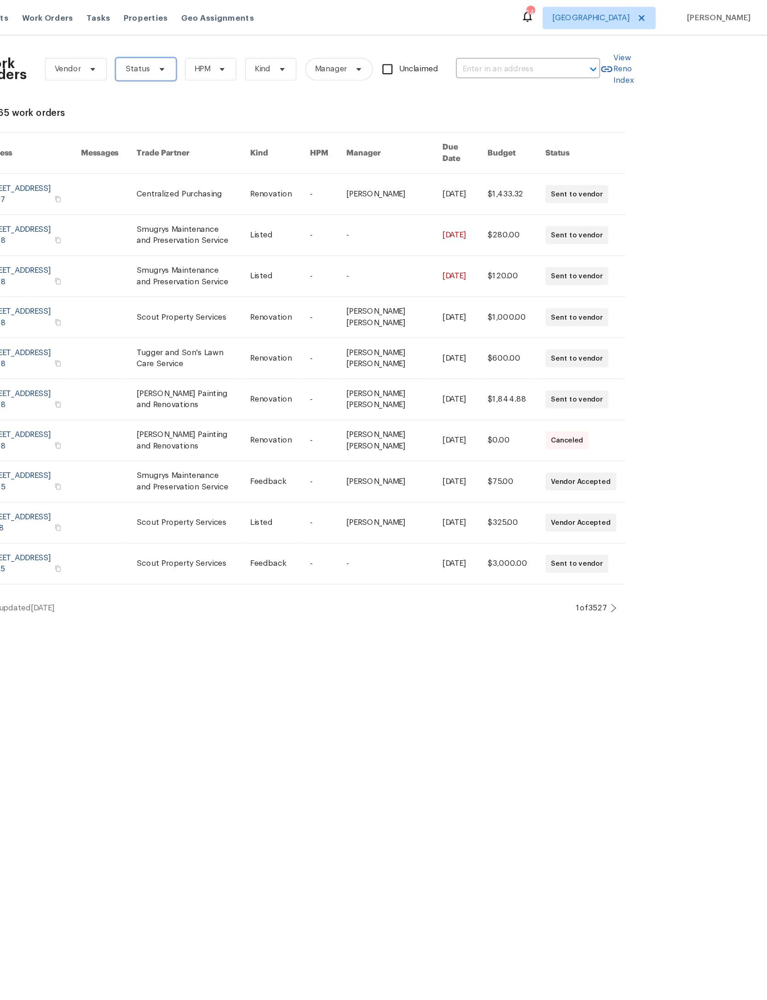
click at [268, 57] on icon at bounding box center [271, 56] width 7 height 7
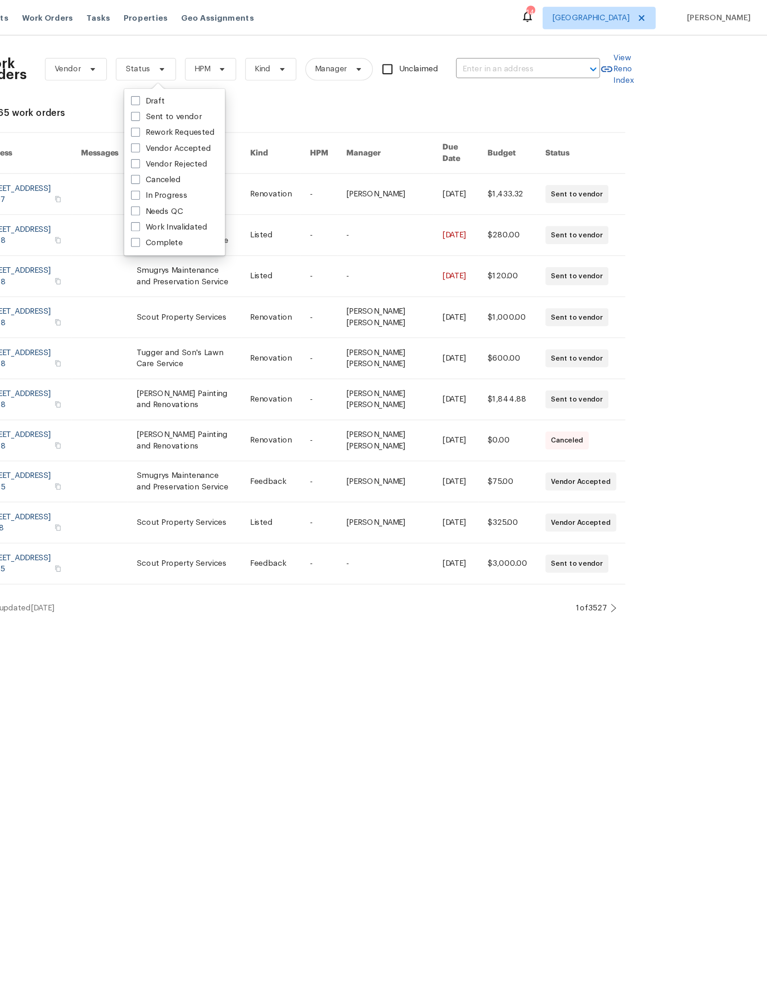
click at [247, 175] on label "Needs QC" at bounding box center [268, 172] width 43 height 9
click at [247, 174] on input "Needs QC" at bounding box center [250, 171] width 6 height 6
checkbox input "true"
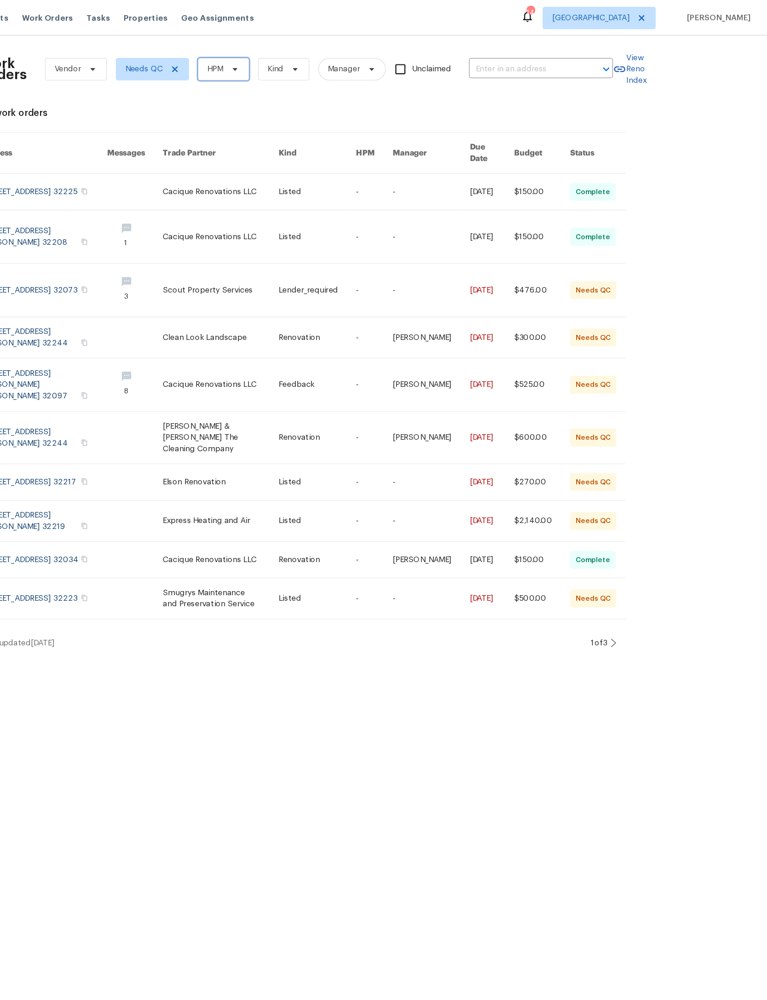
click at [301, 61] on span "HPM" at bounding box center [322, 56] width 42 height 18
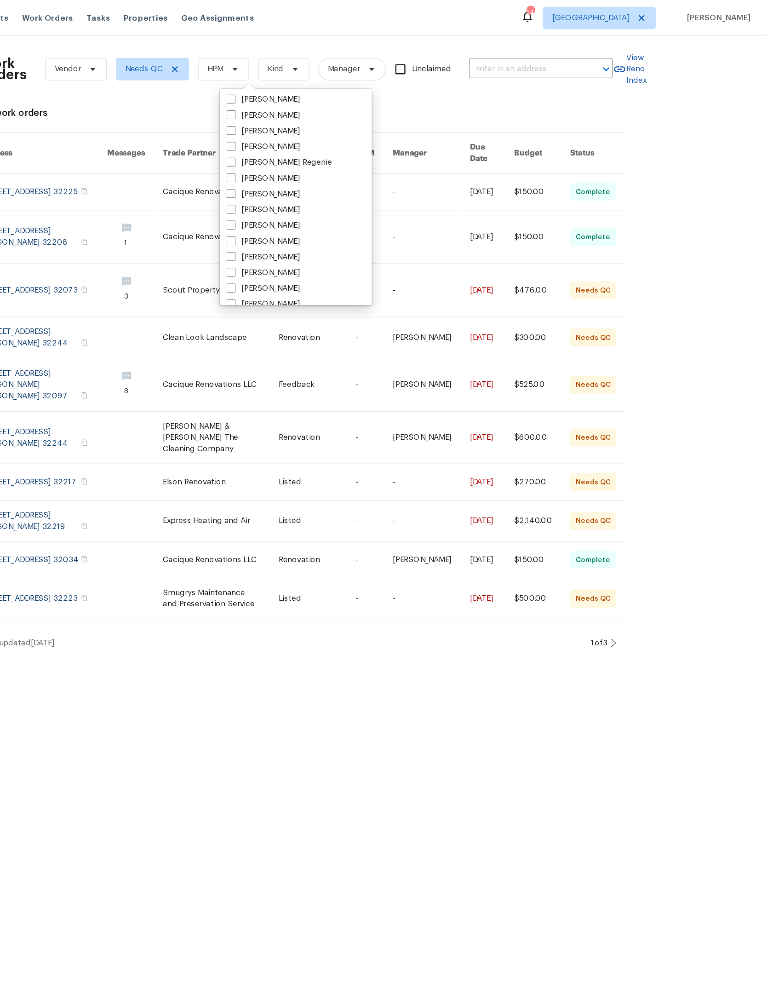
scroll to position [120, 0]
click at [325, 144] on label "[PERSON_NAME]" at bounding box center [355, 143] width 60 height 9
click at [325, 144] on input "[PERSON_NAME]" at bounding box center [328, 142] width 6 height 6
checkbox input "true"
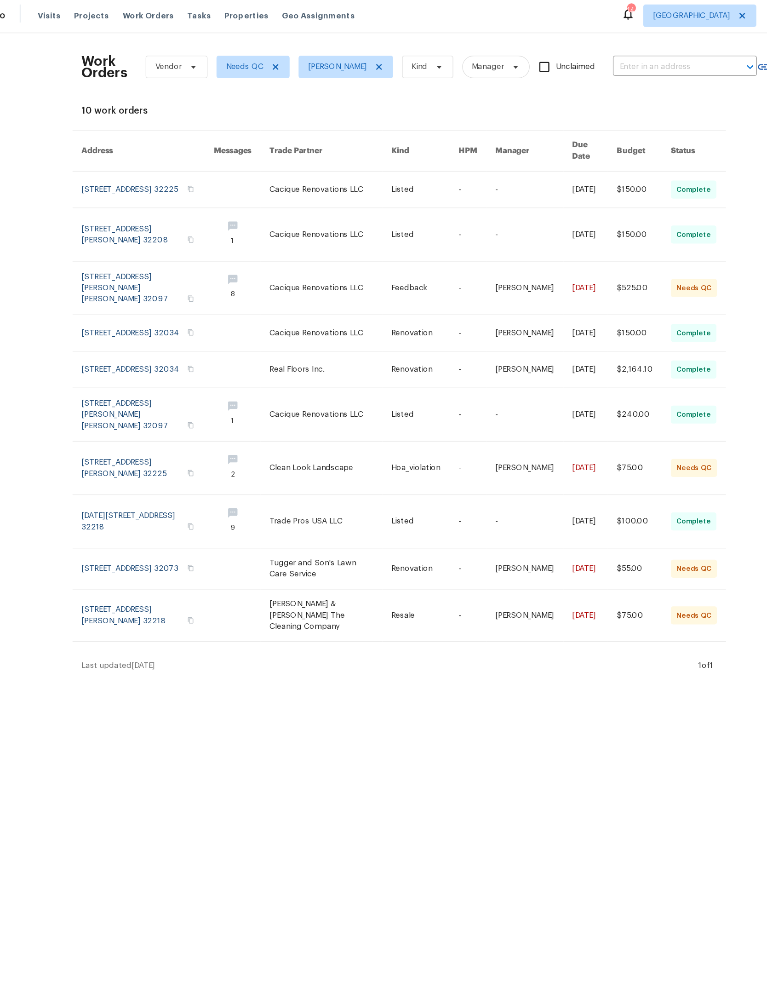
click at [277, 483] on link at bounding box center [326, 466] width 99 height 33
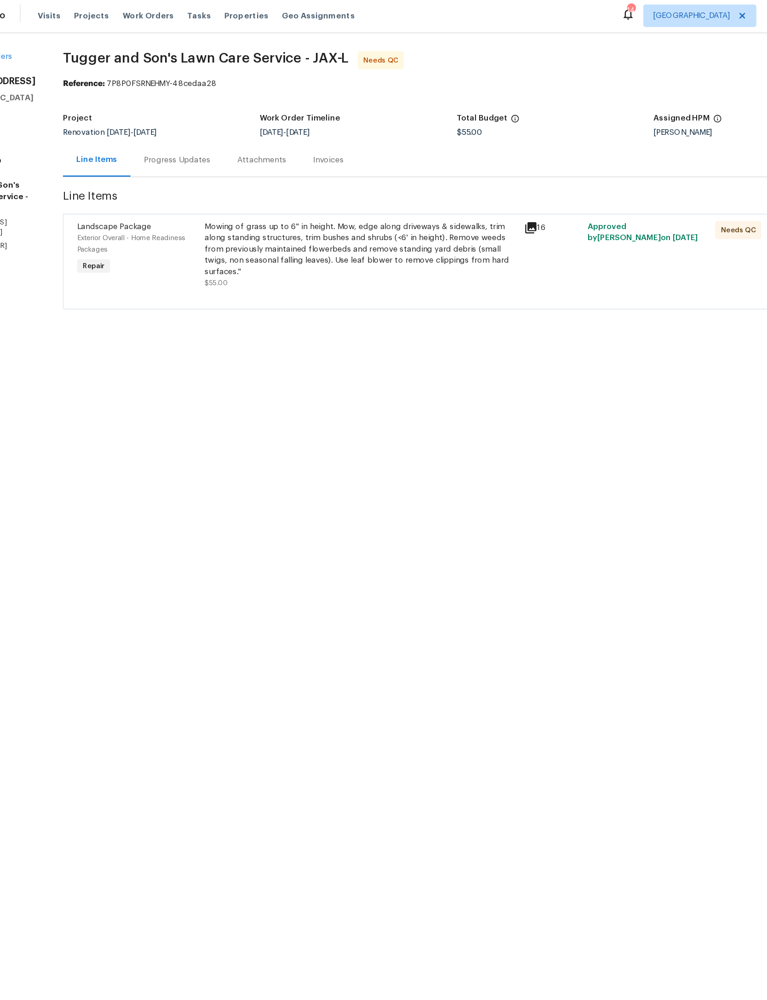
click at [347, 213] on div "Mowing of grass up to 6" in height. Mow, edge along driveways & sidewalks, trim…" at bounding box center [352, 206] width 256 height 46
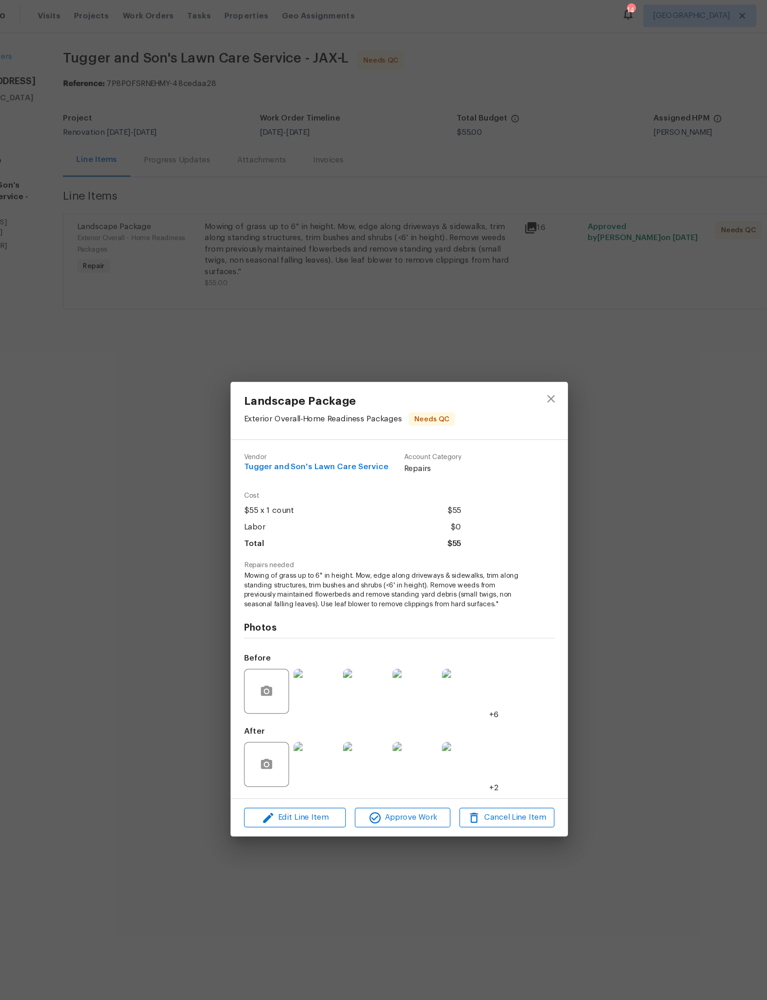
click at [297, 645] on img at bounding box center [315, 627] width 37 height 37
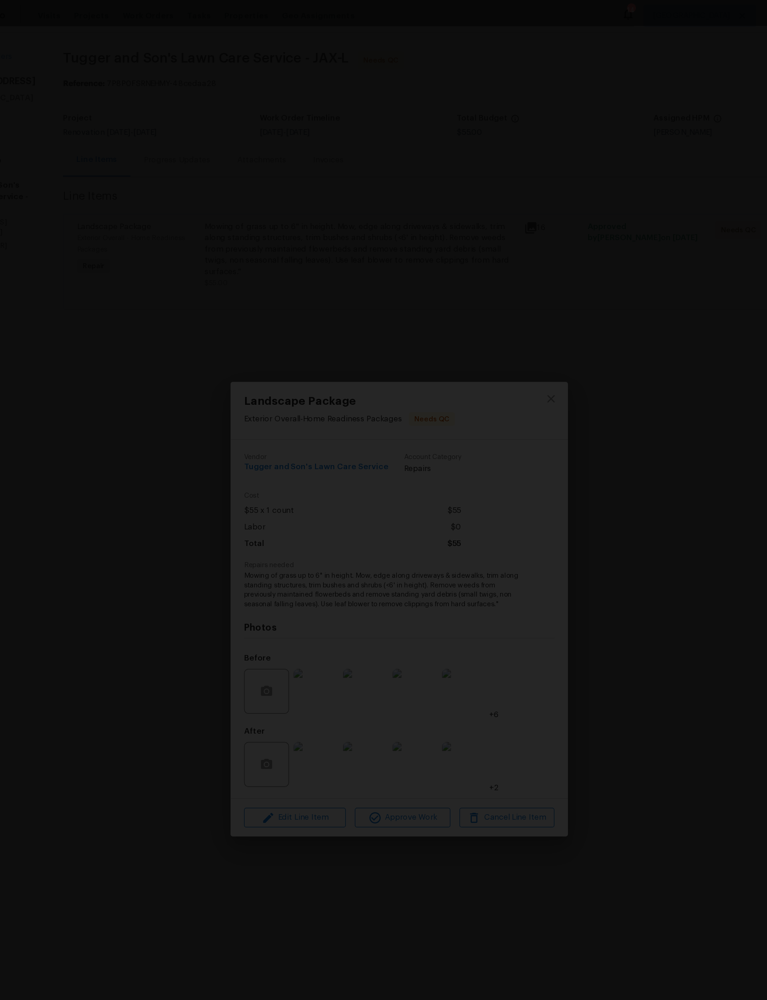
click at [559, 183] on div "Lightbox" at bounding box center [383, 500] width 767 height 1000
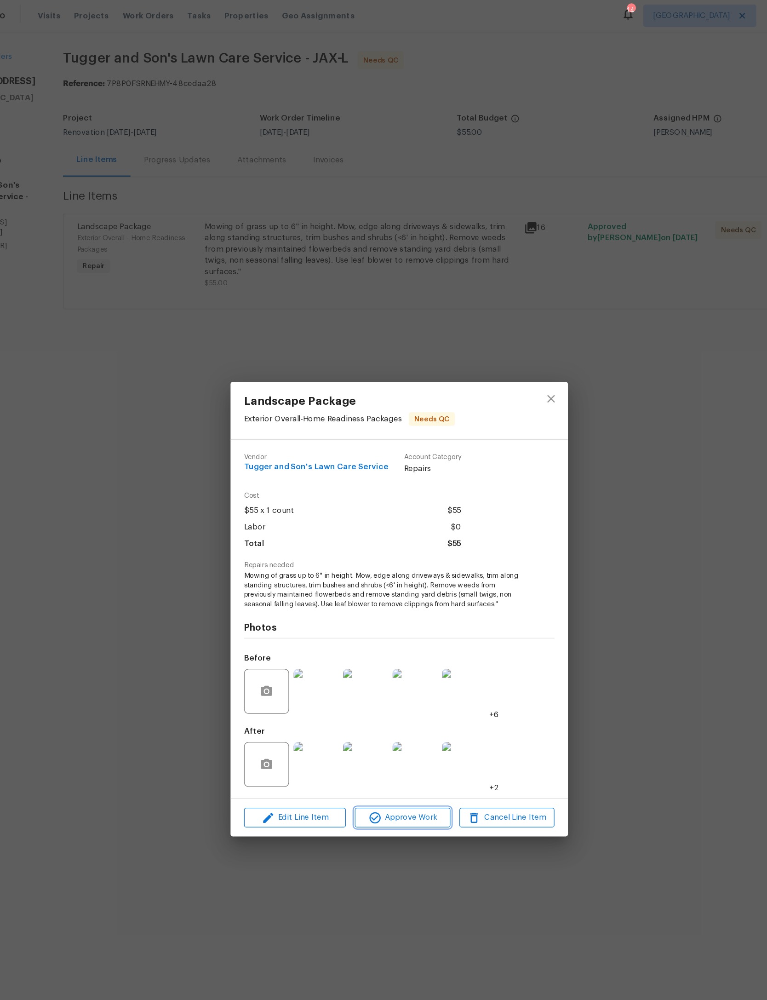
click at [350, 676] on span "Approve Work" at bounding box center [386, 671] width 72 height 12
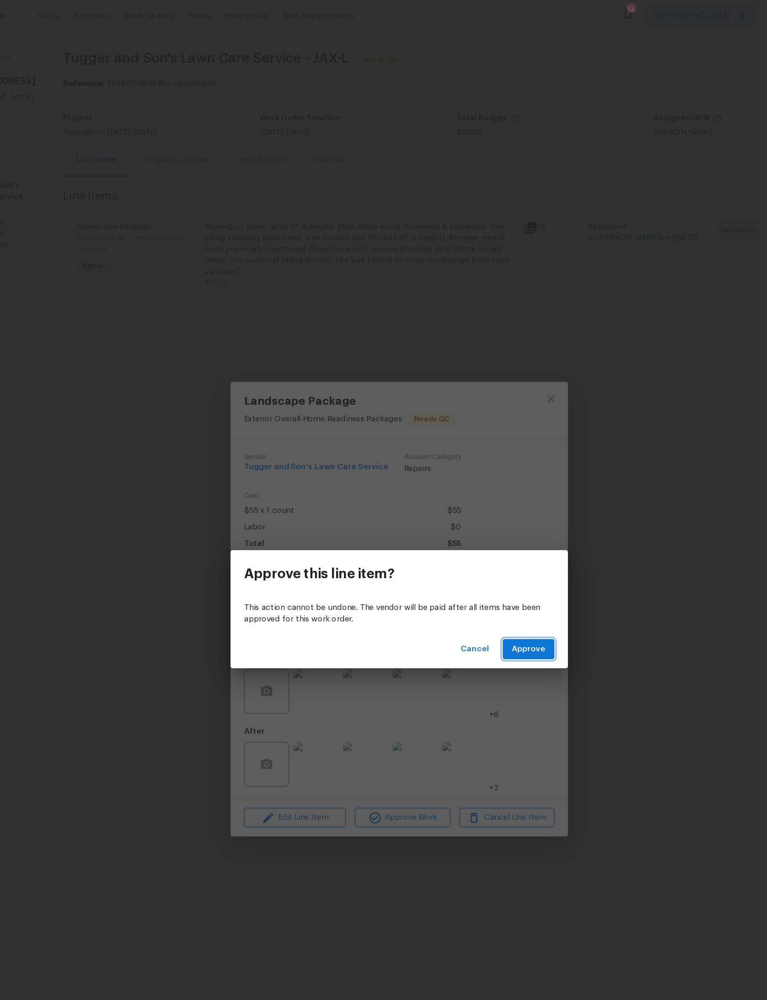
click at [476, 532] on span "Approve" at bounding box center [490, 533] width 28 height 12
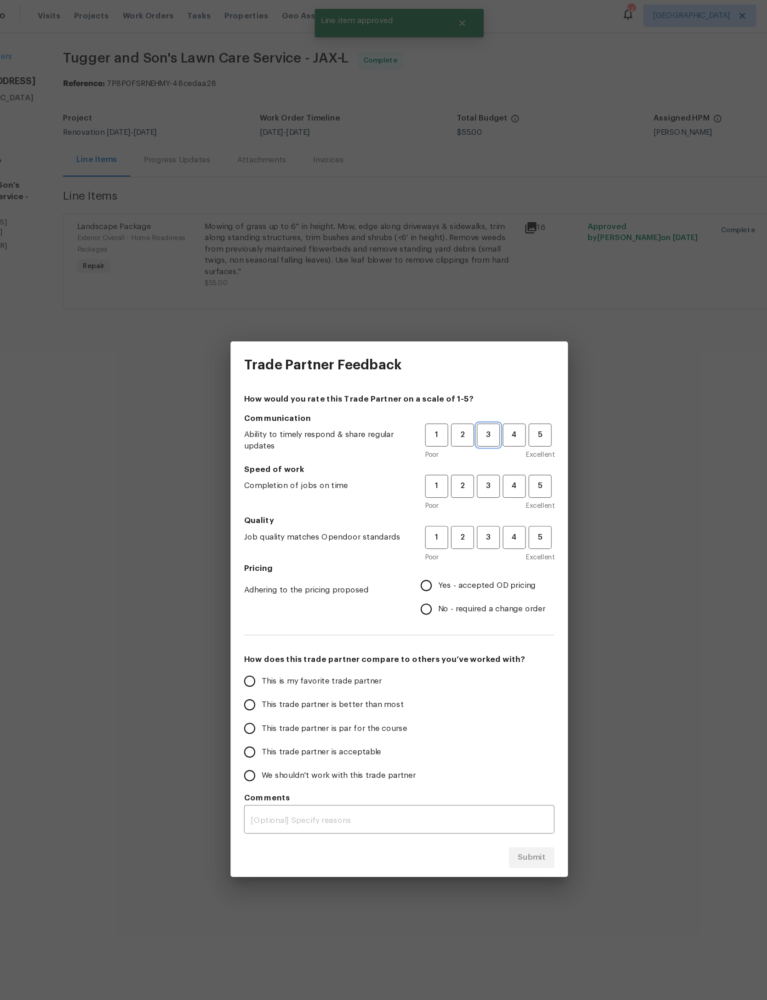
click at [448, 352] on span "3" at bounding box center [456, 357] width 17 height 11
click at [448, 394] on span "3" at bounding box center [456, 399] width 17 height 11
click at [448, 443] on span "3" at bounding box center [456, 441] width 17 height 11
click at [415, 479] on span "Yes - accepted OD pricing" at bounding box center [455, 481] width 80 height 10
click at [413, 479] on input "Yes - accepted OD pricing" at bounding box center [405, 480] width 19 height 19
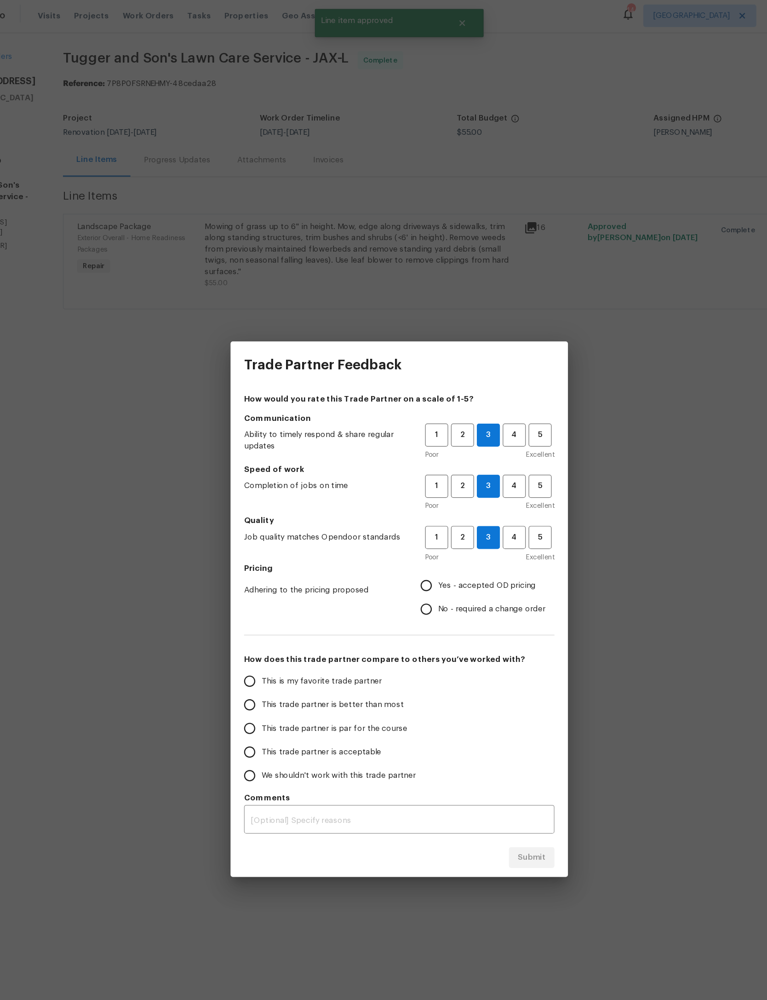
radio input "true"
click at [289, 603] on label "This trade partner is par for the course" at bounding box center [324, 597] width 145 height 19
click at [271, 603] on input "This trade partner is par for the course" at bounding box center [261, 597] width 19 height 19
click at [481, 704] on span "Submit" at bounding box center [492, 703] width 23 height 12
radio input "true"
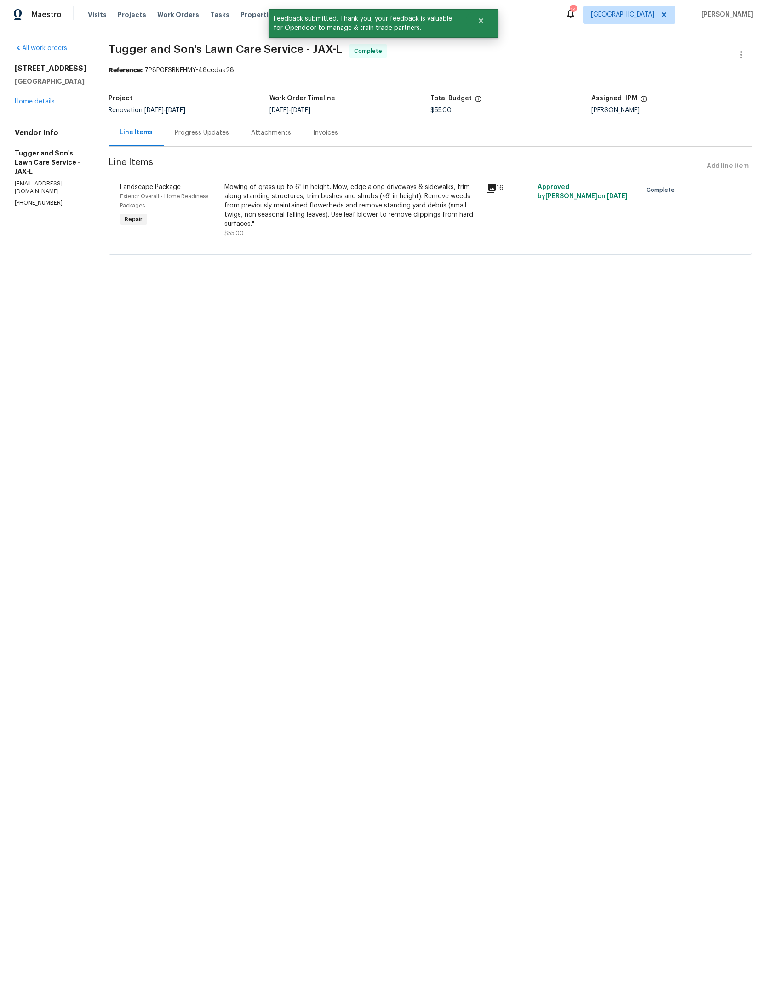
click at [177, 5] on div "Maestro Visits Projects Work Orders Tasks Properties Geo Assignments 14 Jackson…" at bounding box center [383, 14] width 767 height 29
click at [176, 16] on span "Work Orders" at bounding box center [178, 14] width 42 height 9
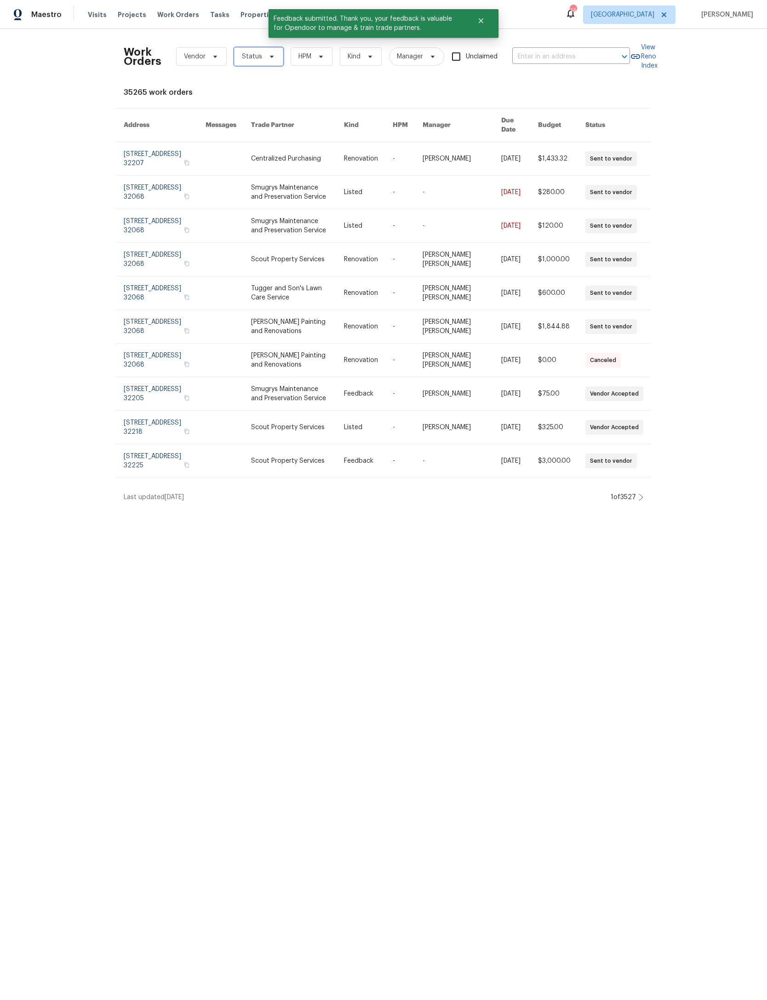
click at [276, 53] on icon at bounding box center [271, 56] width 7 height 7
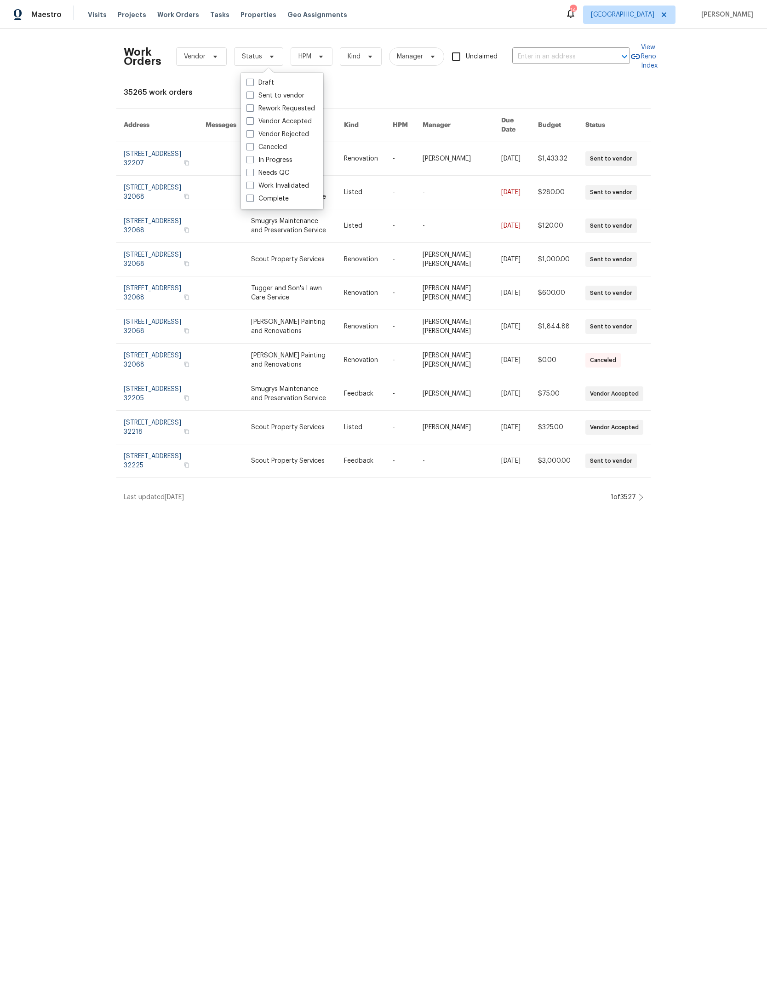
click at [291, 159] on label "In Progress" at bounding box center [270, 159] width 46 height 9
click at [253, 159] on input "In Progress" at bounding box center [250, 158] width 6 height 6
checkbox input "true"
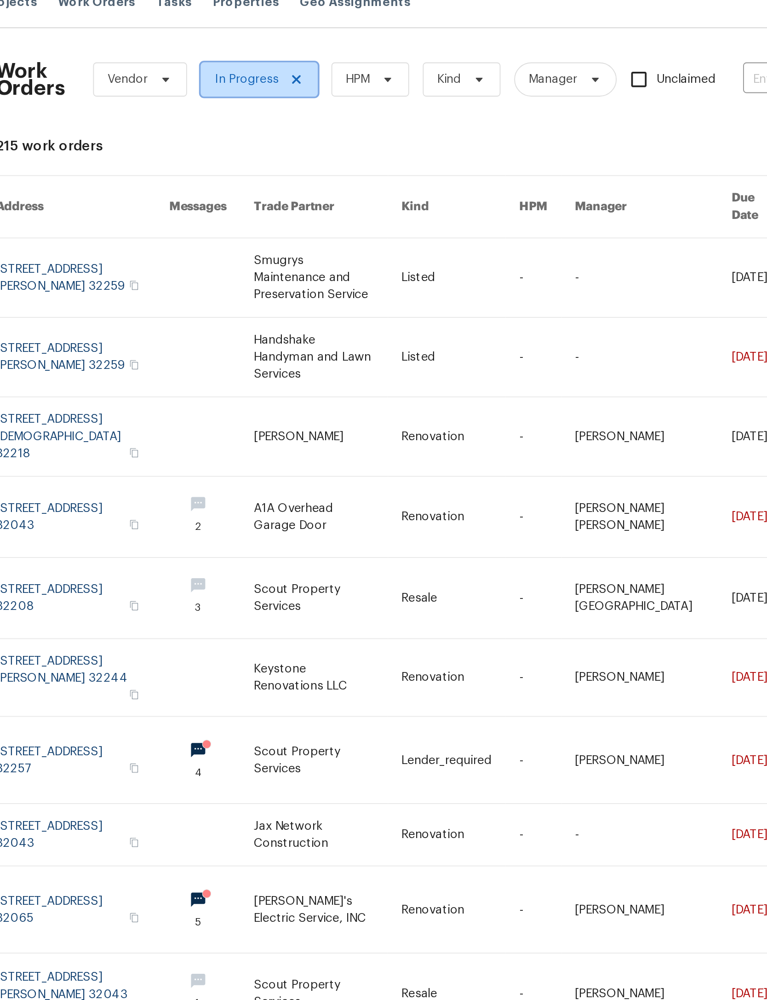
click at [282, 53] on icon at bounding box center [285, 56] width 7 height 7
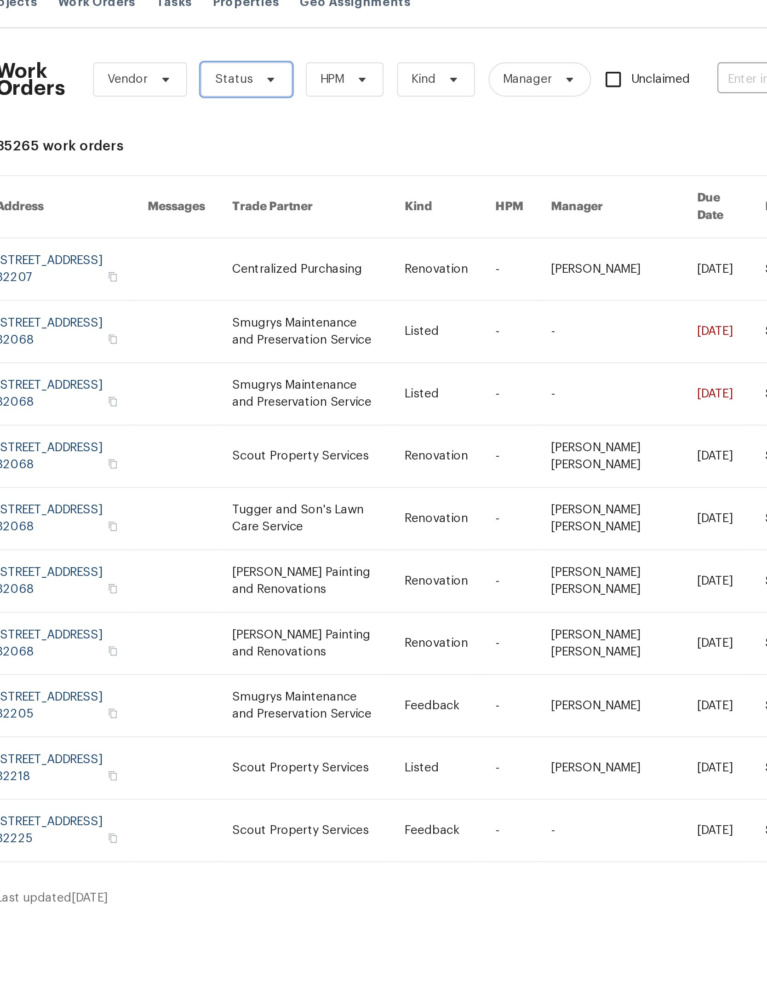
click at [268, 53] on icon at bounding box center [271, 56] width 7 height 7
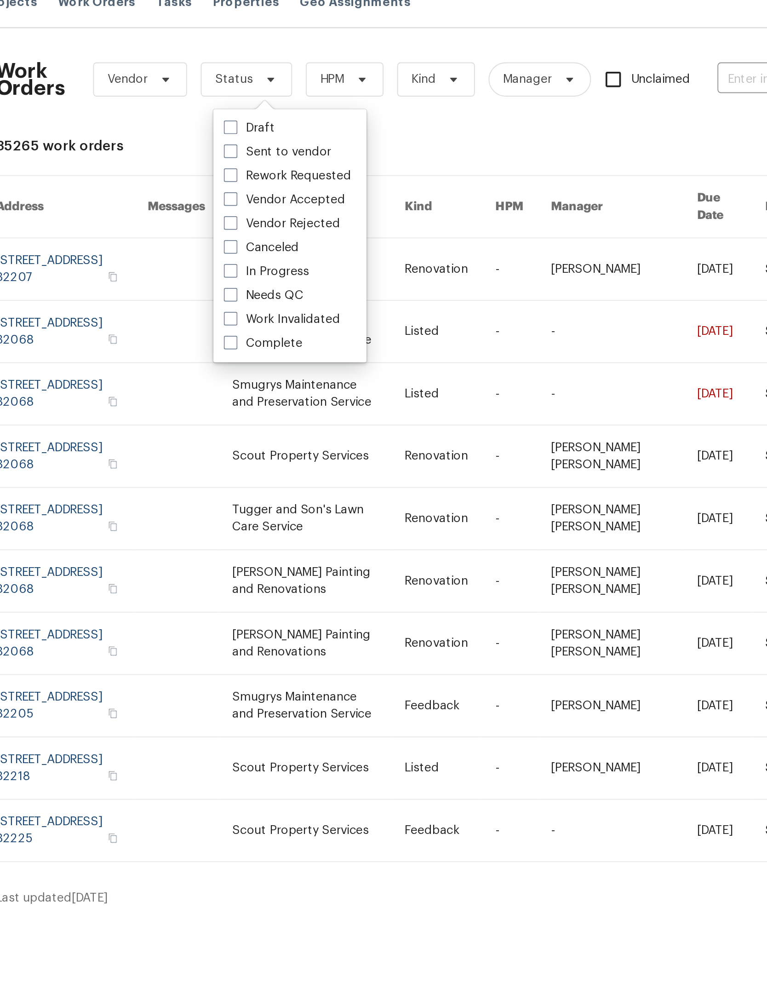
click at [247, 168] on label "Needs QC" at bounding box center [268, 172] width 43 height 9
click at [247, 168] on input "Needs QC" at bounding box center [250, 171] width 6 height 6
checkbox input "true"
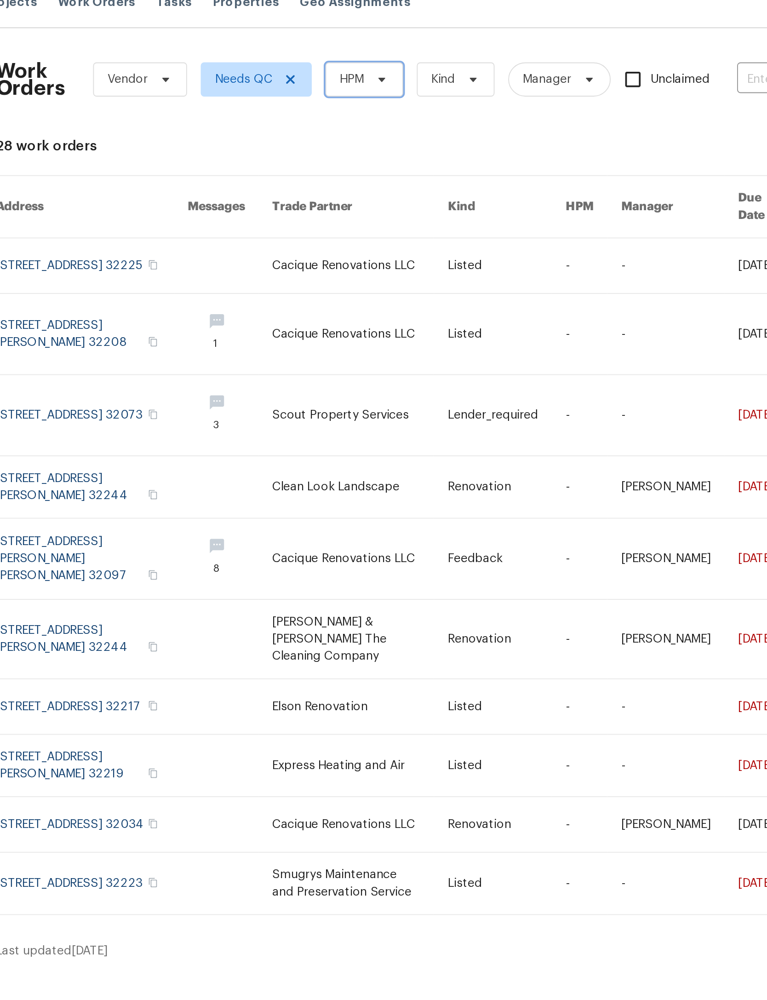
click at [328, 53] on icon at bounding box center [331, 56] width 7 height 7
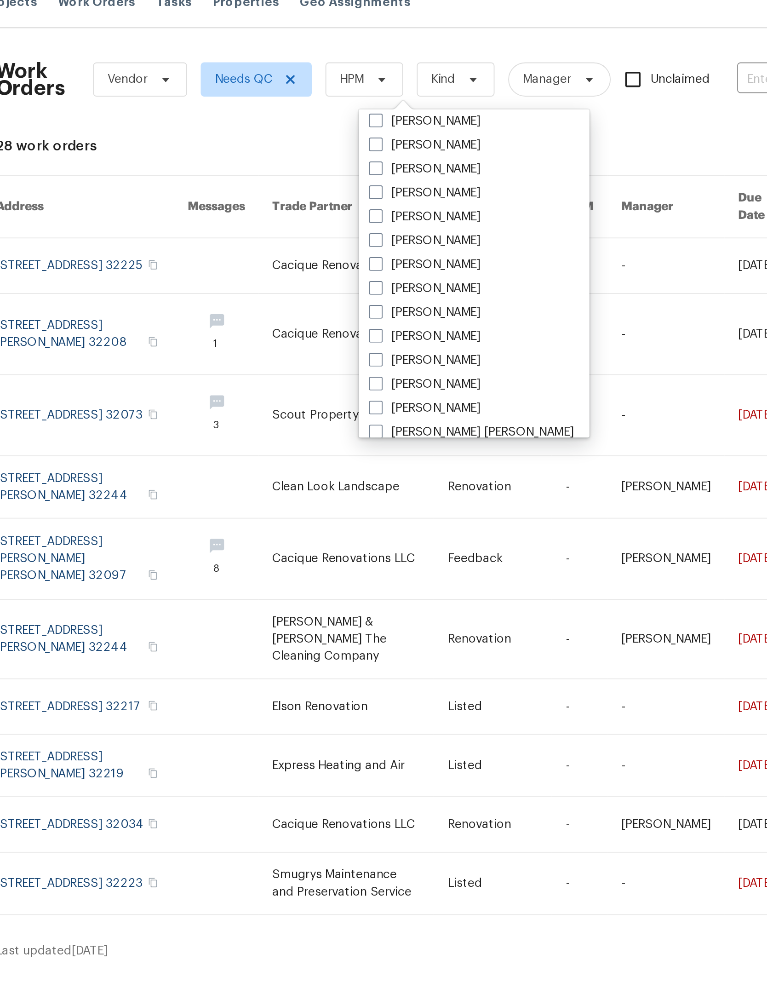
scroll to position [149, 0]
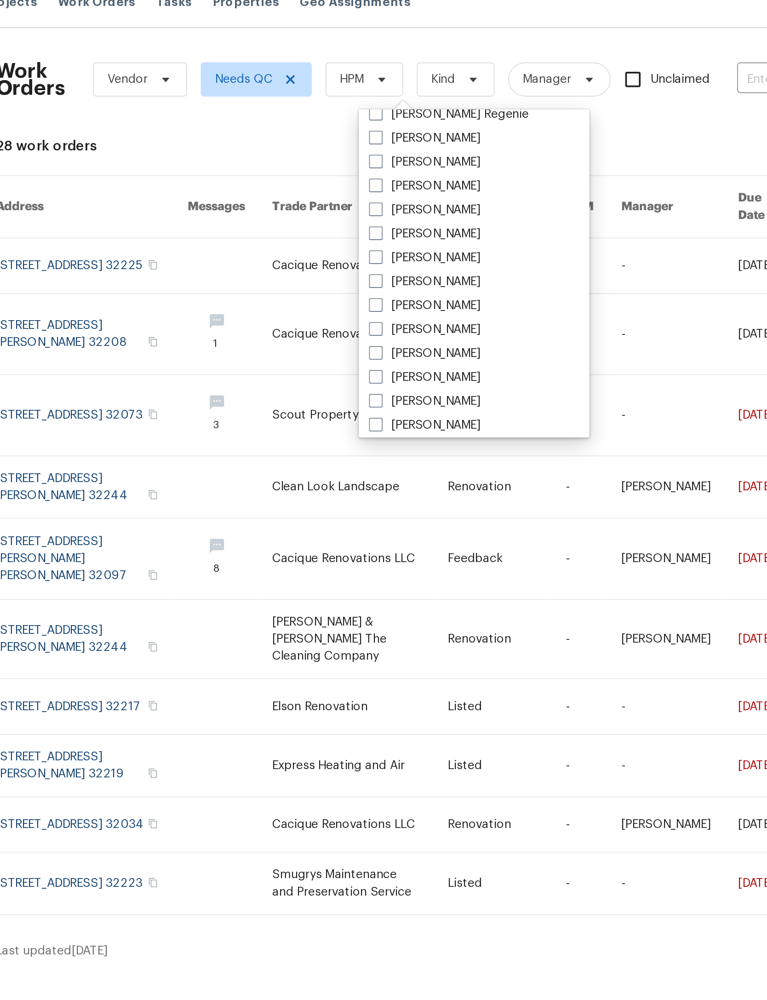
click at [325, 109] on label "[PERSON_NAME]" at bounding box center [355, 113] width 60 height 9
click at [325, 109] on input "[PERSON_NAME]" at bounding box center [328, 112] width 6 height 6
checkbox input "true"
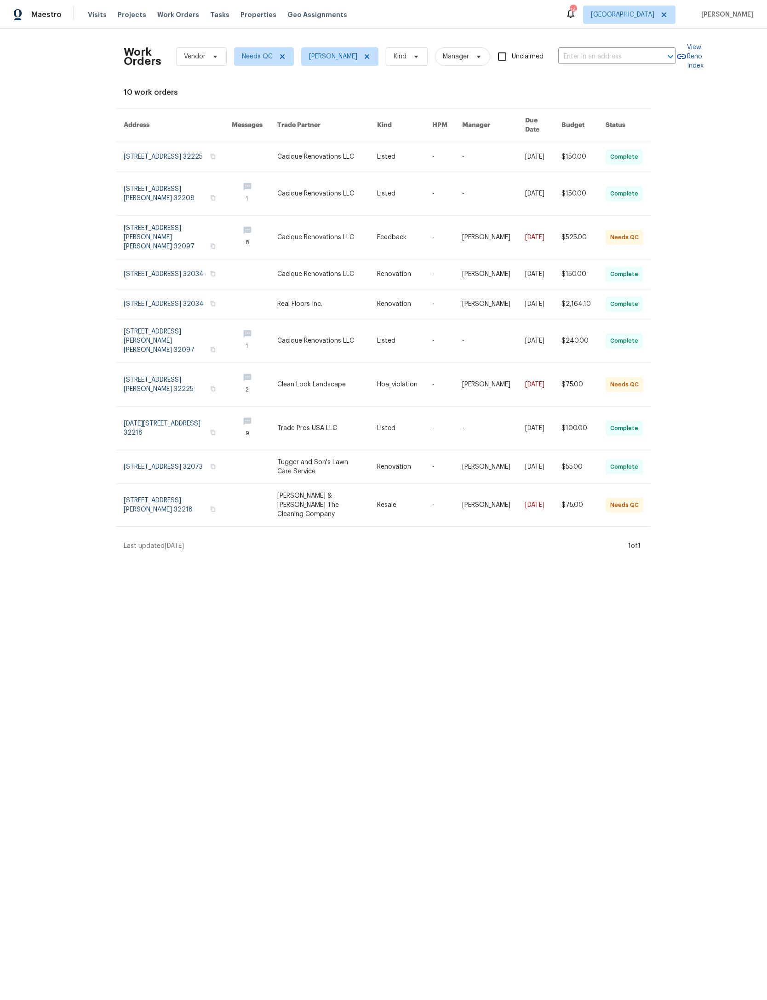
click at [432, 526] on link at bounding box center [447, 505] width 30 height 42
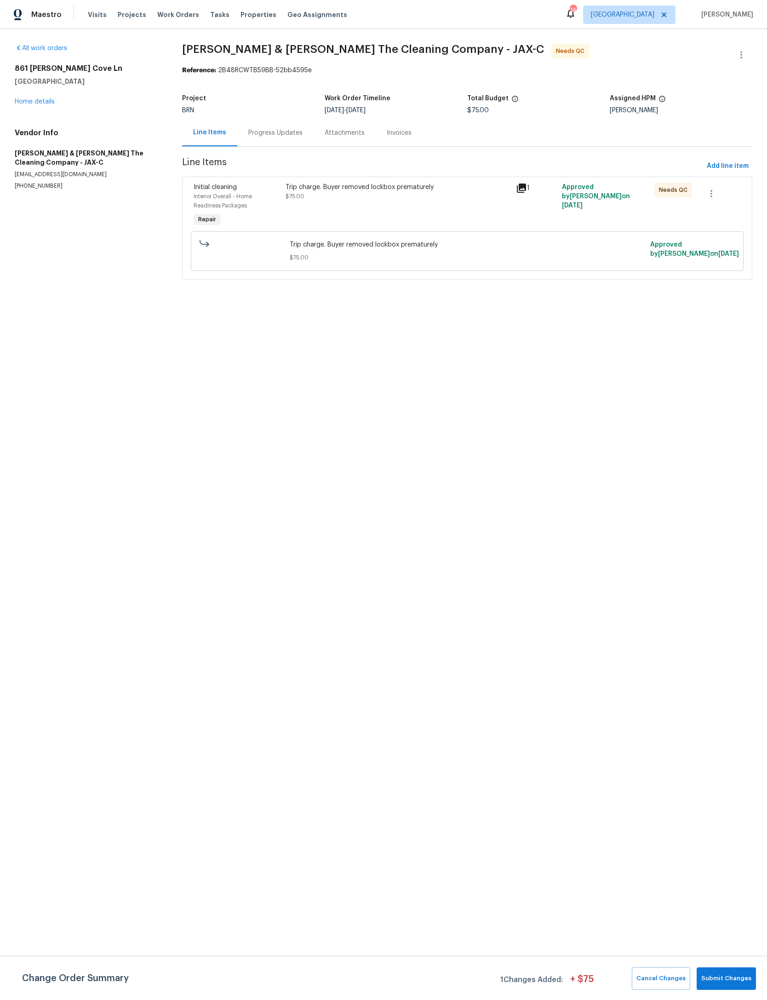
click at [400, 202] on div "Trip charge. Buyer removed lockbox prematurely $75.00" at bounding box center [398, 206] width 230 height 52
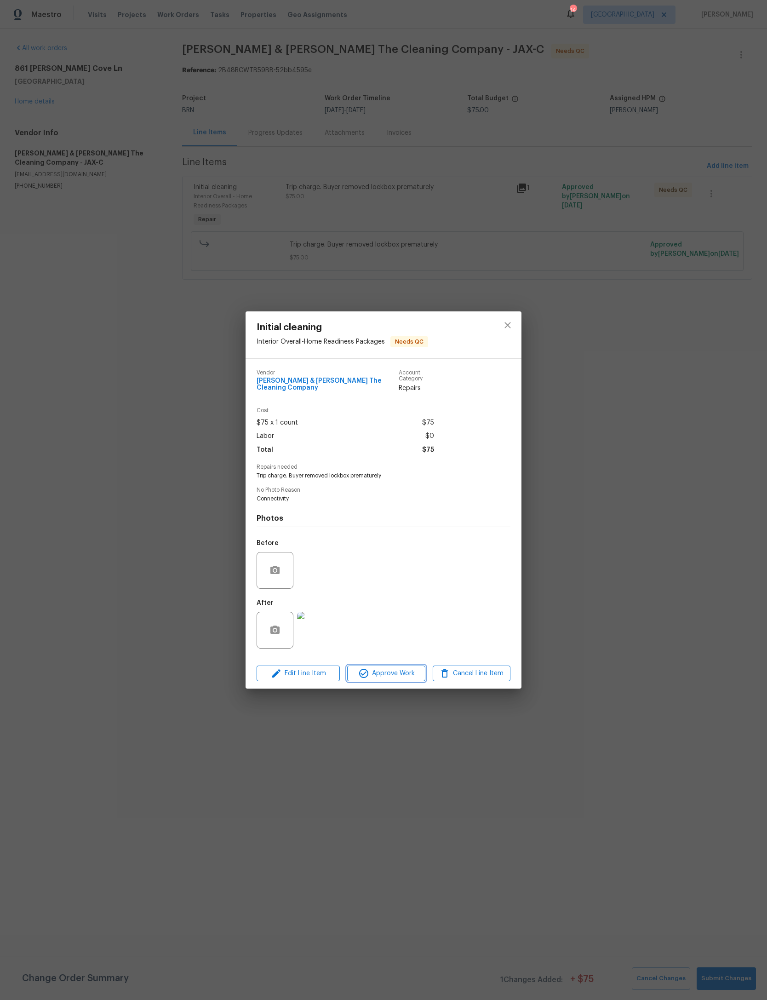
click at [399, 679] on span "Approve Work" at bounding box center [386, 674] width 72 height 12
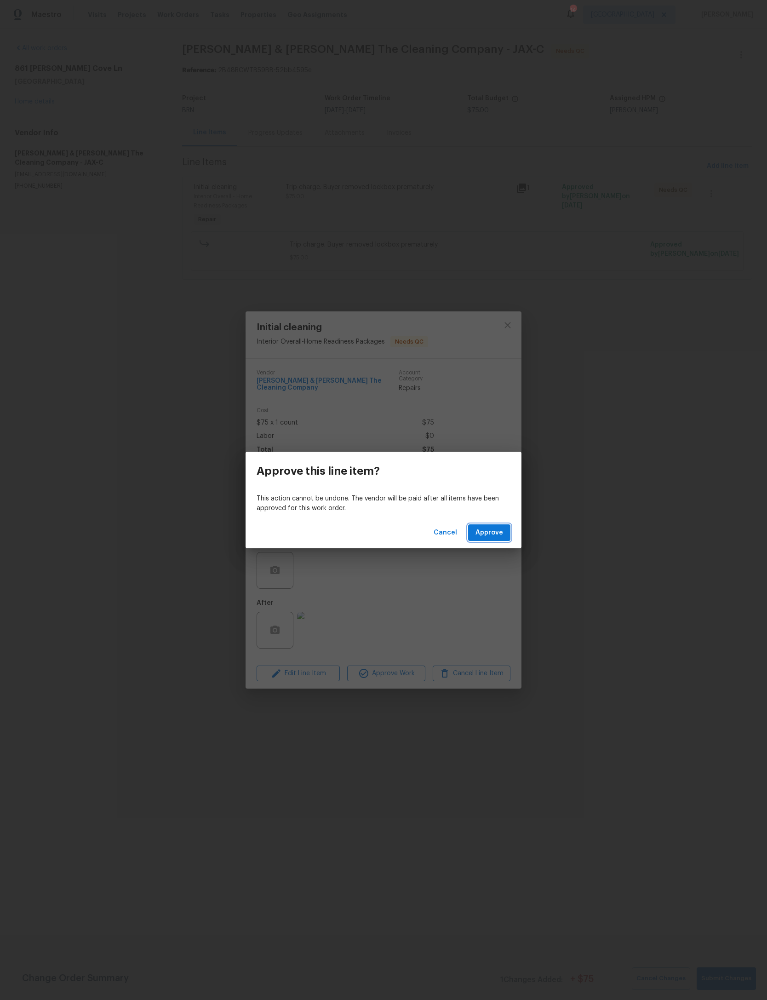
click at [498, 527] on button "Approve" at bounding box center [489, 532] width 42 height 17
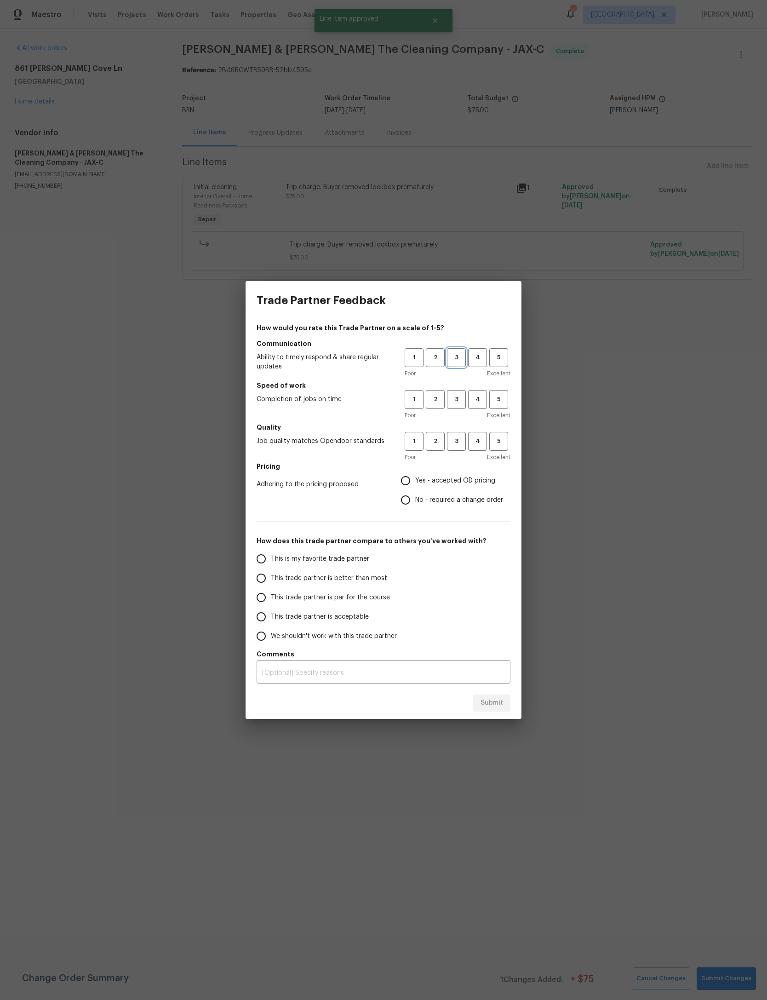
click at [459, 352] on span "3" at bounding box center [456, 357] width 17 height 11
click at [458, 398] on span "3" at bounding box center [456, 399] width 17 height 11
click at [458, 444] on span "3" at bounding box center [456, 441] width 17 height 11
click at [469, 487] on label "Yes - accepted OD pricing" at bounding box center [449, 480] width 107 height 19
click at [415, 487] on input "Yes - accepted OD pricing" at bounding box center [405, 480] width 19 height 19
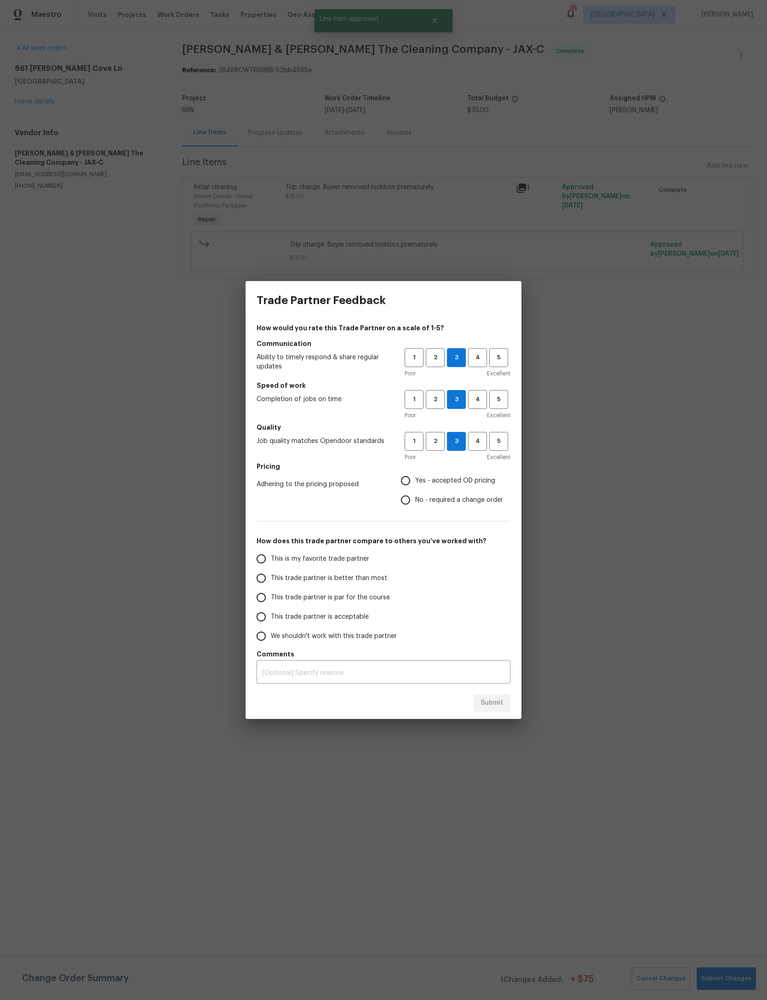
radio input "true"
click at [363, 597] on span "This trade partner is par for the course" at bounding box center [330, 598] width 119 height 10
click at [271, 597] on input "This trade partner is par for the course" at bounding box center [261, 597] width 19 height 19
click at [504, 705] on button "Submit" at bounding box center [491, 703] width 37 height 17
radio input "true"
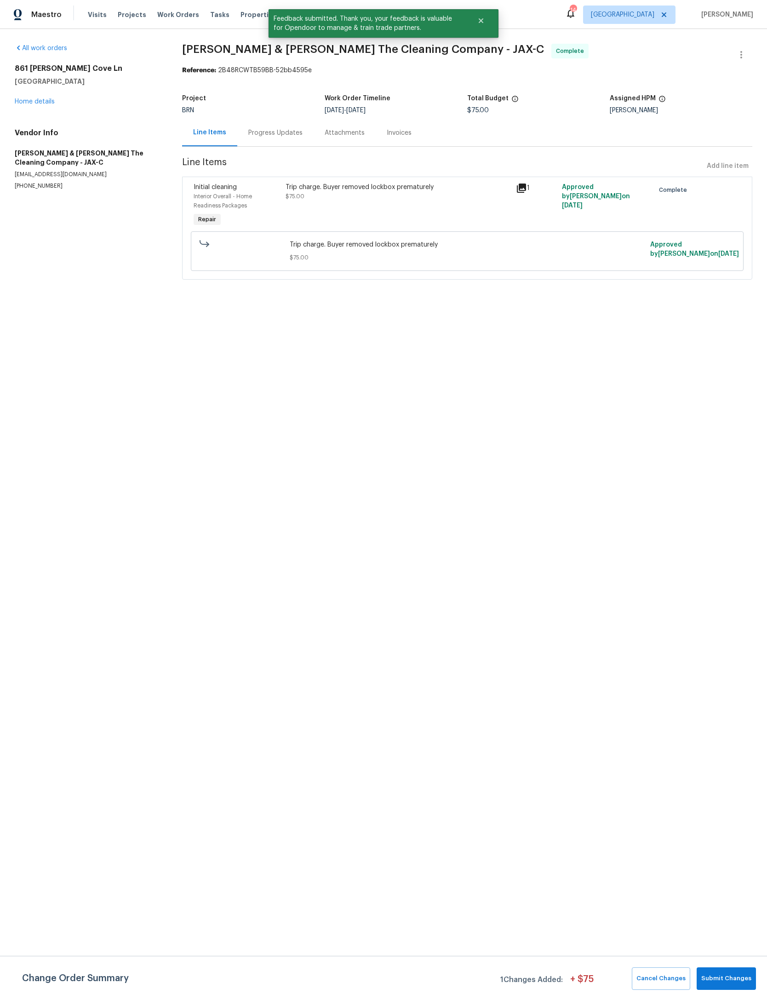
click at [172, 11] on span "Work Orders" at bounding box center [178, 14] width 42 height 9
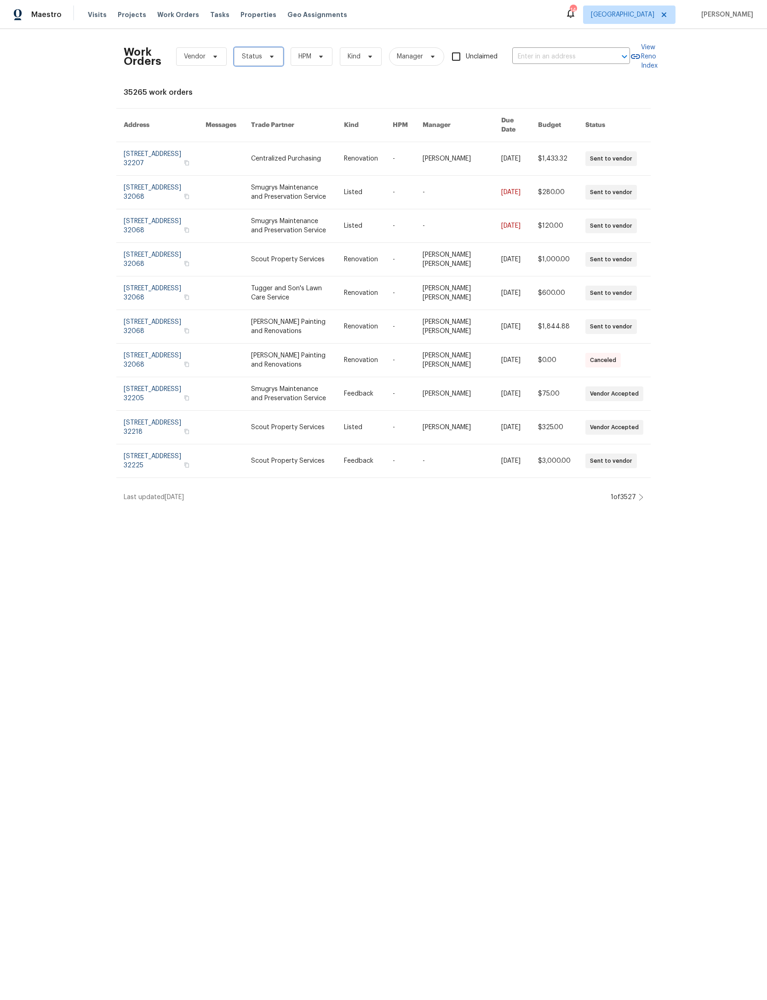
click at [283, 52] on span "Status" at bounding box center [258, 56] width 49 height 18
click at [285, 162] on label "In Progress" at bounding box center [270, 159] width 46 height 9
click at [253, 161] on input "In Progress" at bounding box center [250, 158] width 6 height 6
checkbox input "true"
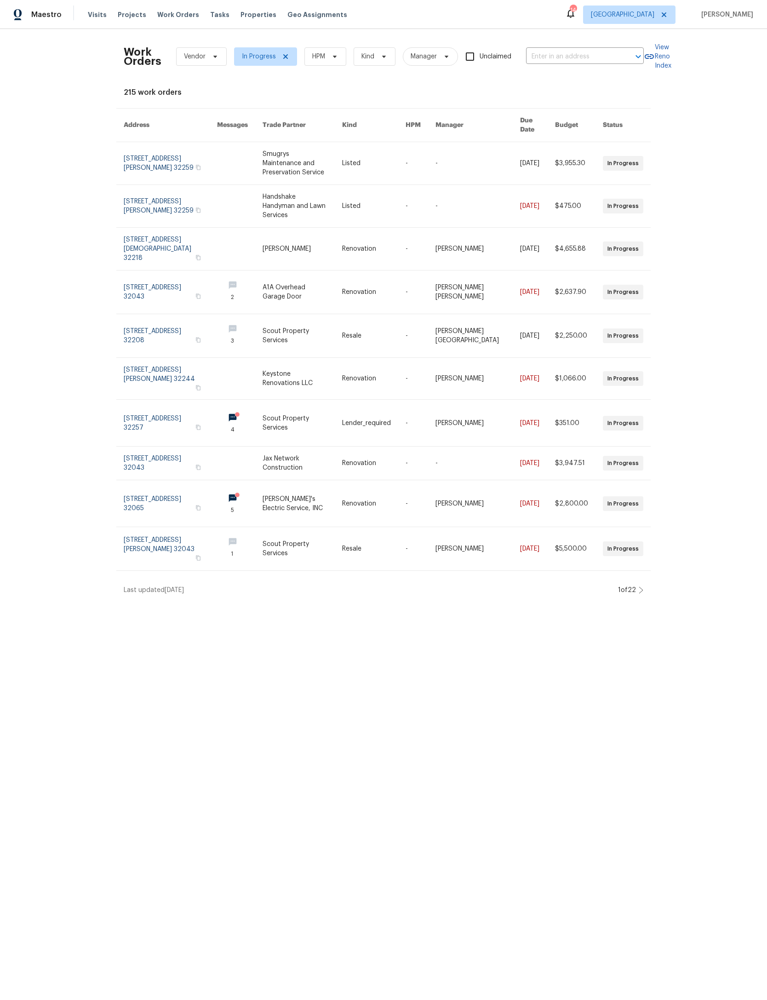
click at [326, 43] on div "Work Orders Vendor In Progress HPM Kind Manager Unclaimed ​" at bounding box center [384, 56] width 520 height 40
click at [297, 54] on span "In Progress" at bounding box center [265, 56] width 63 height 18
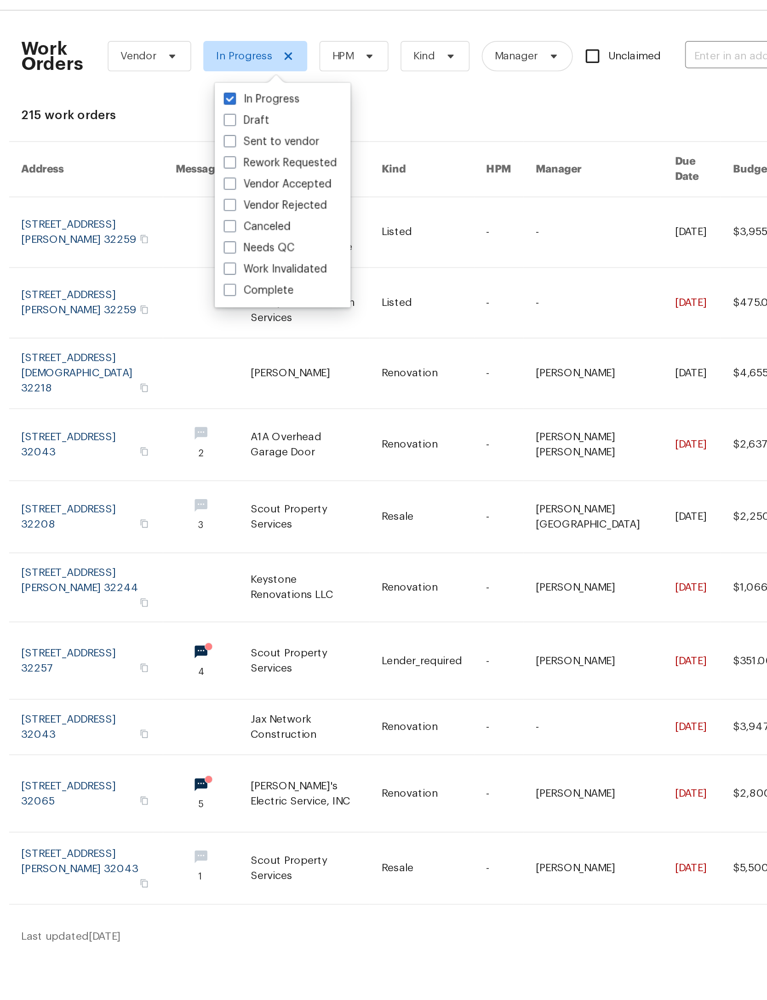
click at [247, 79] on span at bounding box center [250, 82] width 7 height 7
click at [247, 78] on input "In Progress" at bounding box center [250, 81] width 6 height 6
checkbox input "false"
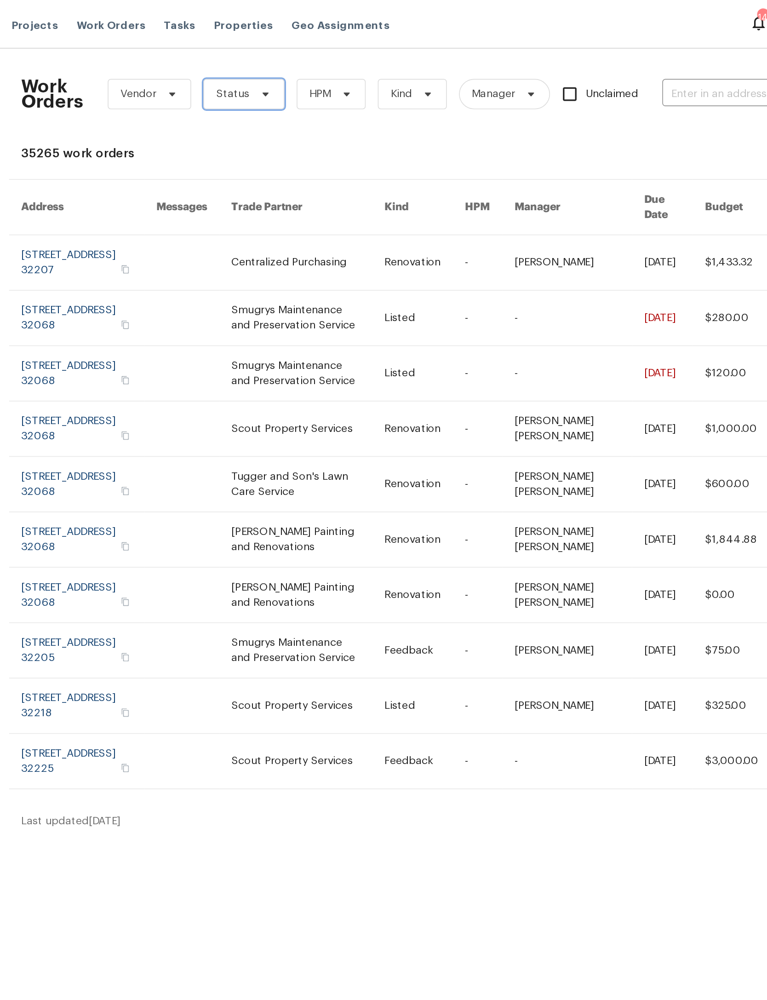
click at [270, 57] on icon at bounding box center [272, 57] width 4 height 2
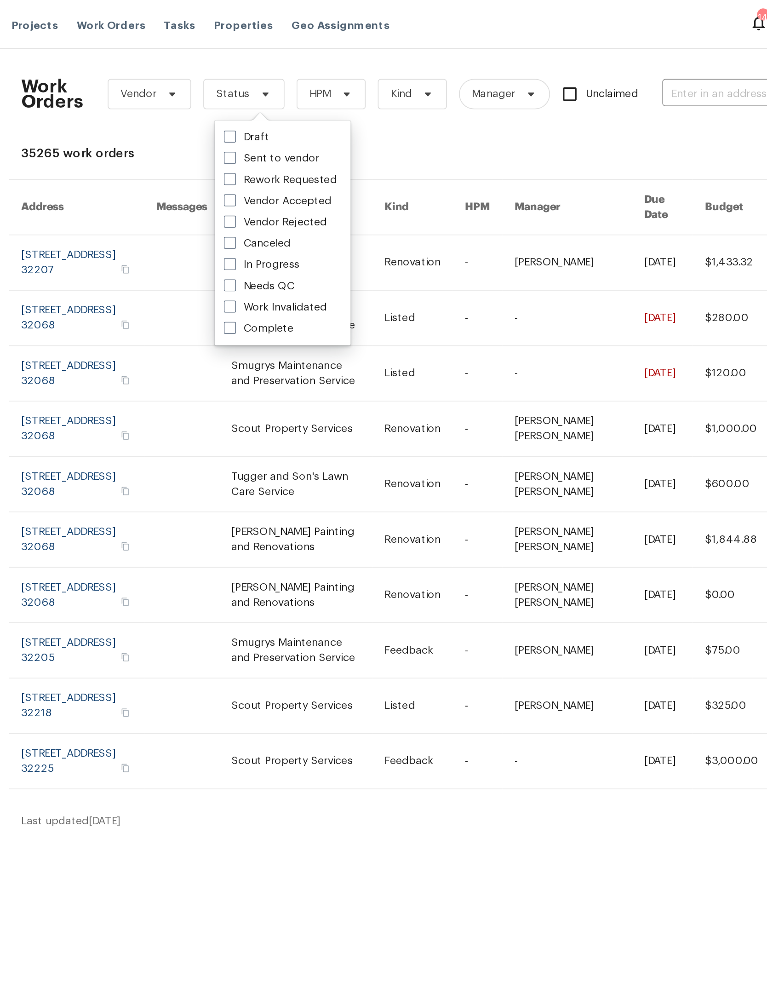
click at [247, 176] on label "Needs QC" at bounding box center [268, 172] width 43 height 9
click at [247, 174] on input "Needs QC" at bounding box center [250, 171] width 6 height 6
checkbox input "true"
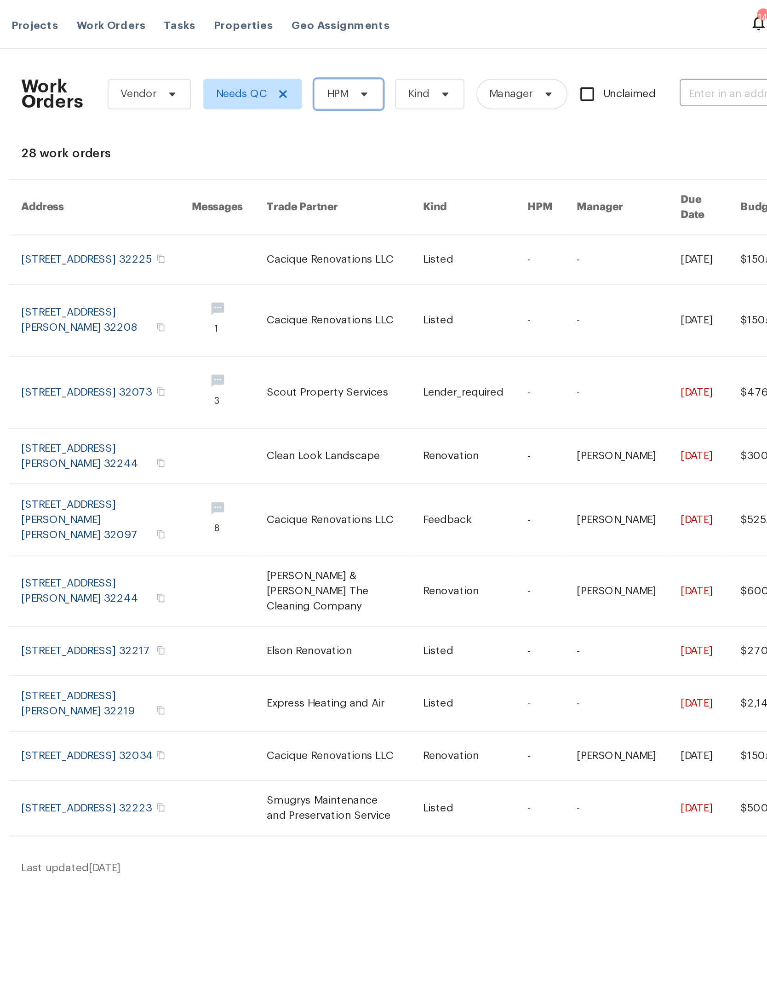
click at [301, 57] on span "HPM" at bounding box center [322, 56] width 42 height 18
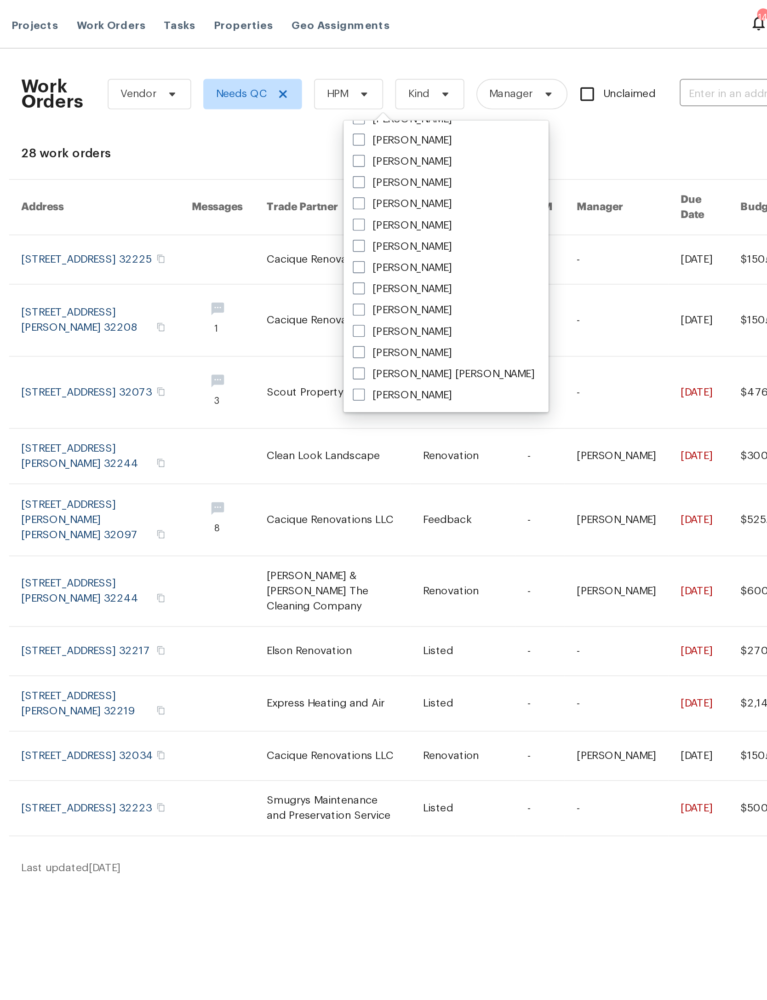
scroll to position [178, 0]
click at [325, 82] on label "[PERSON_NAME]" at bounding box center [355, 84] width 60 height 9
click at [325, 82] on input "[PERSON_NAME]" at bounding box center [328, 83] width 6 height 6
checkbox input "true"
